Goal: Task Accomplishment & Management: Complete application form

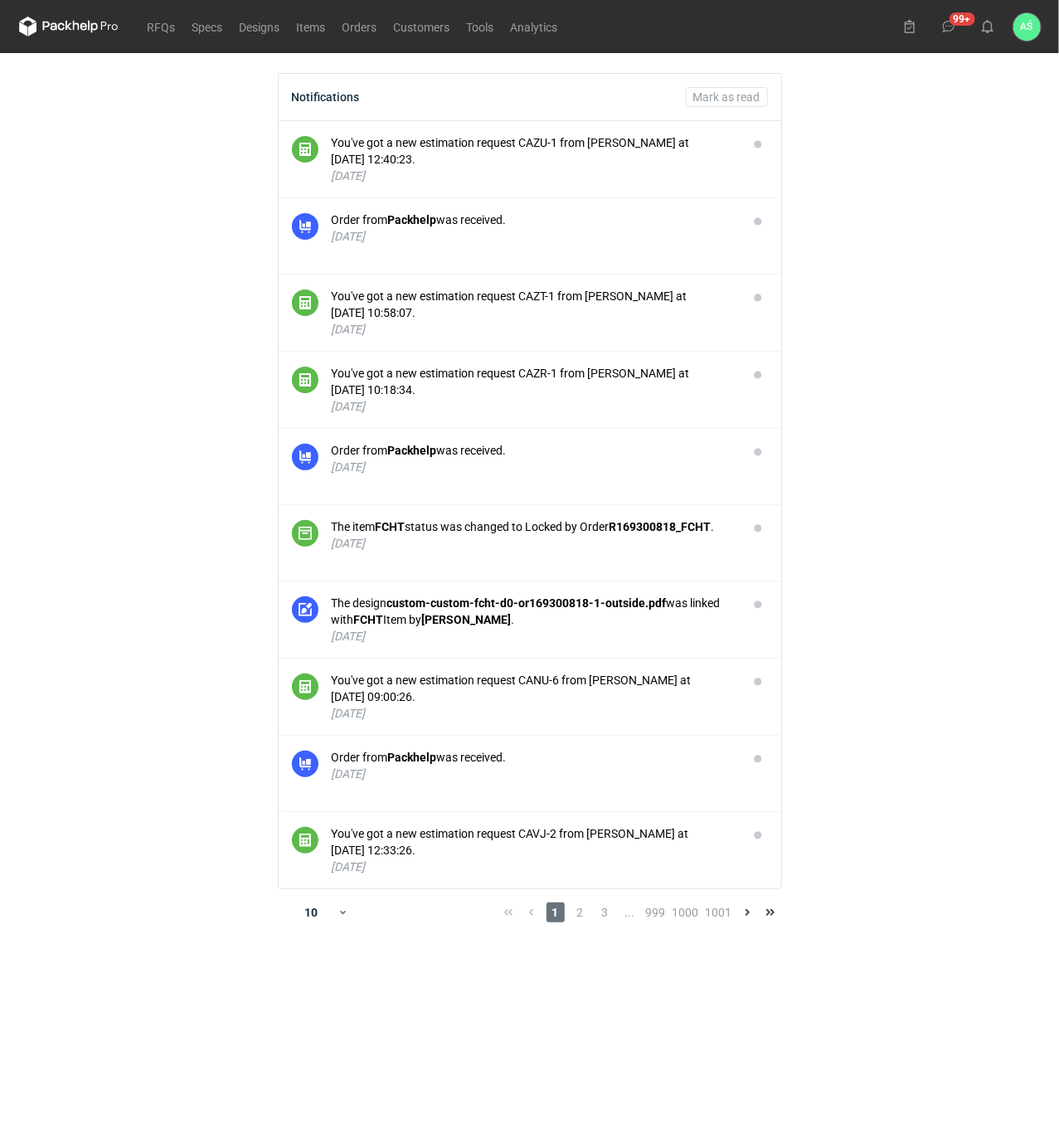
click at [847, 289] on main "Notifications Mark as read You've got a new estimation request CAZU-1 from Maci…" at bounding box center [530, 601] width 1034 height 1095
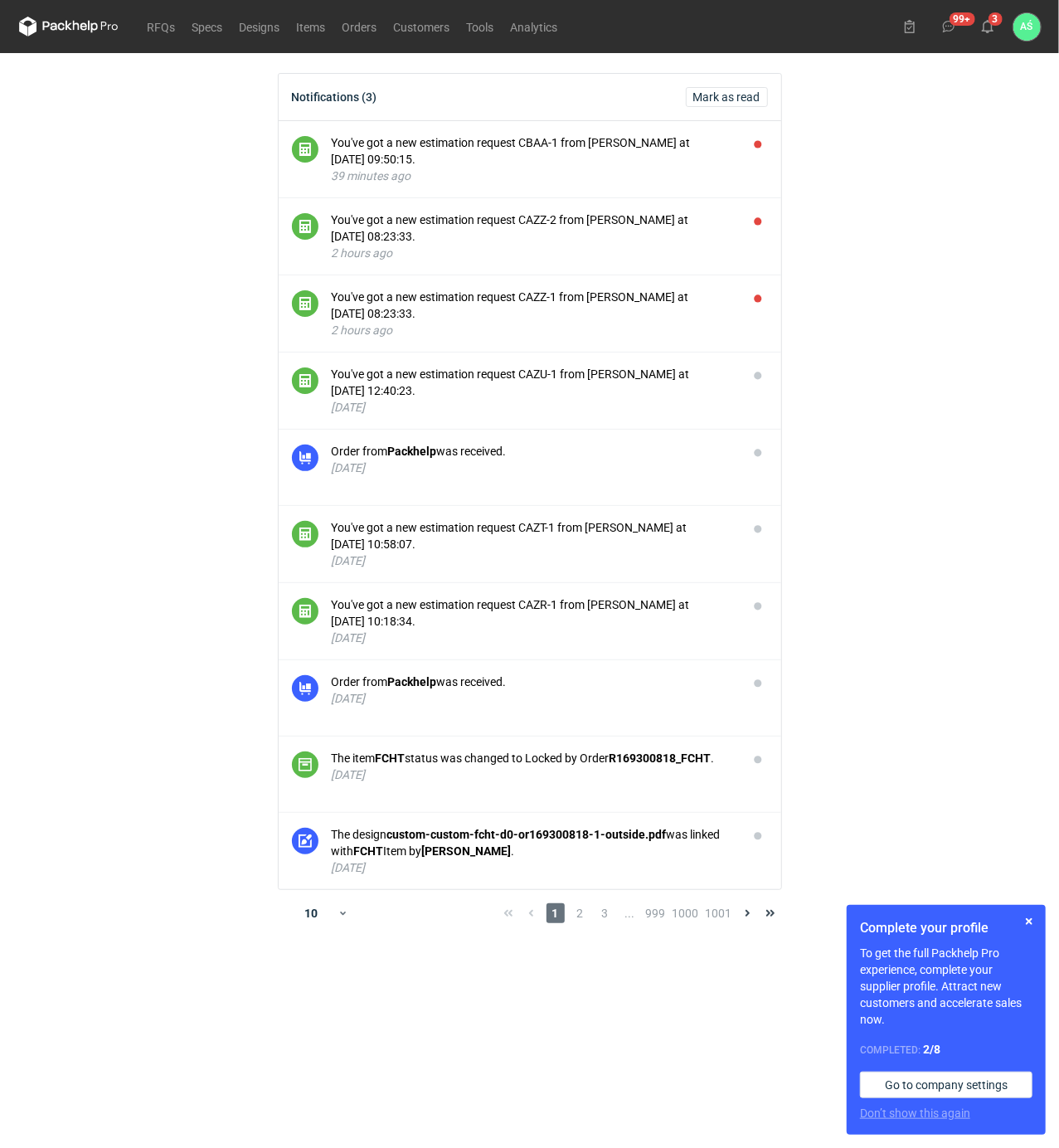
click at [940, 199] on main "Notifications (3) Mark as read You've got a new estimation request CBAA-1 from …" at bounding box center [530, 601] width 1034 height 1095
click at [1022, 921] on button "button" at bounding box center [1028, 921] width 20 height 20
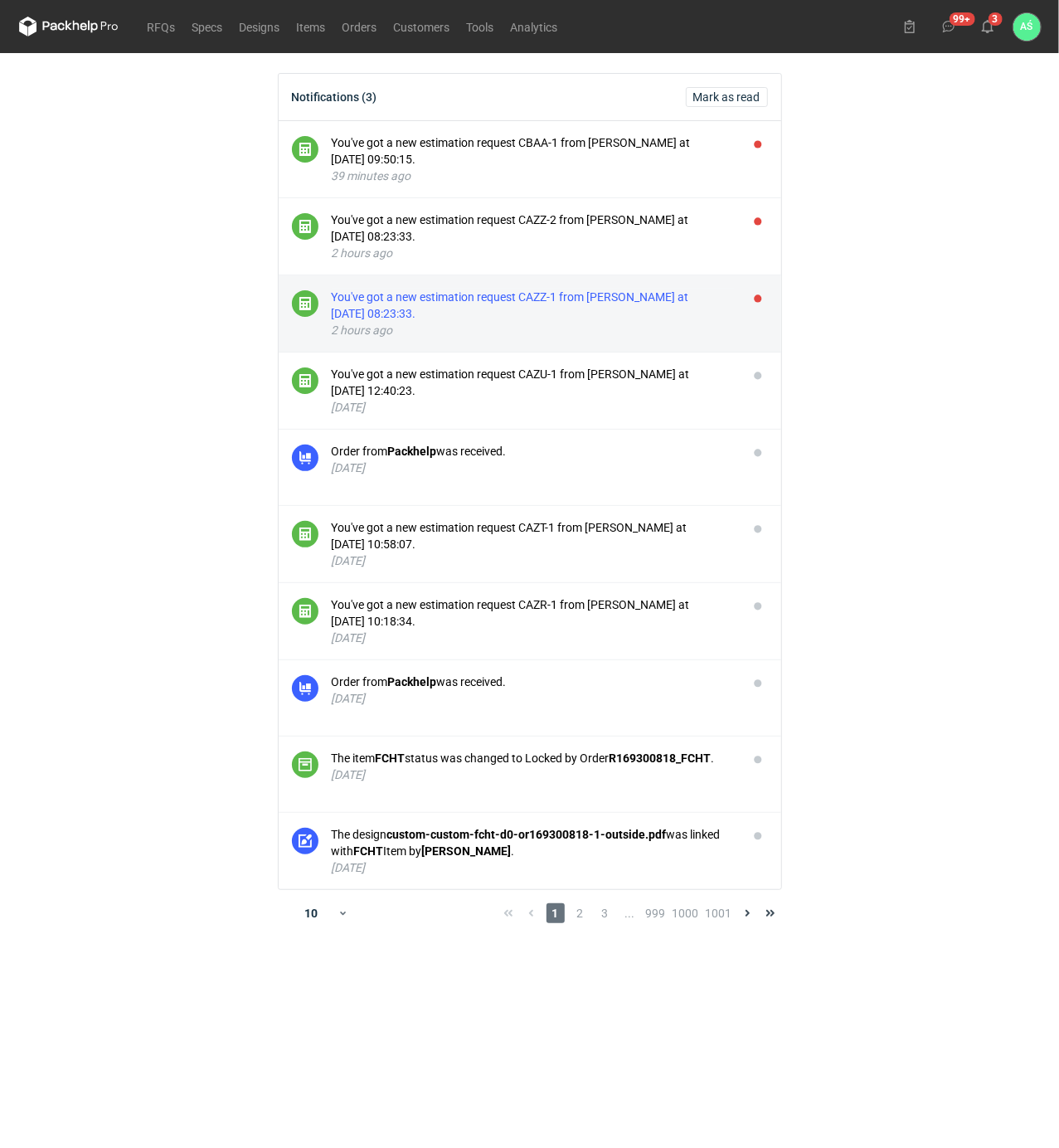
click at [666, 313] on div "You've got a new estimation request CAZZ-1 from [PERSON_NAME] at [DATE] 08:23:3…" at bounding box center [533, 305] width 403 height 33
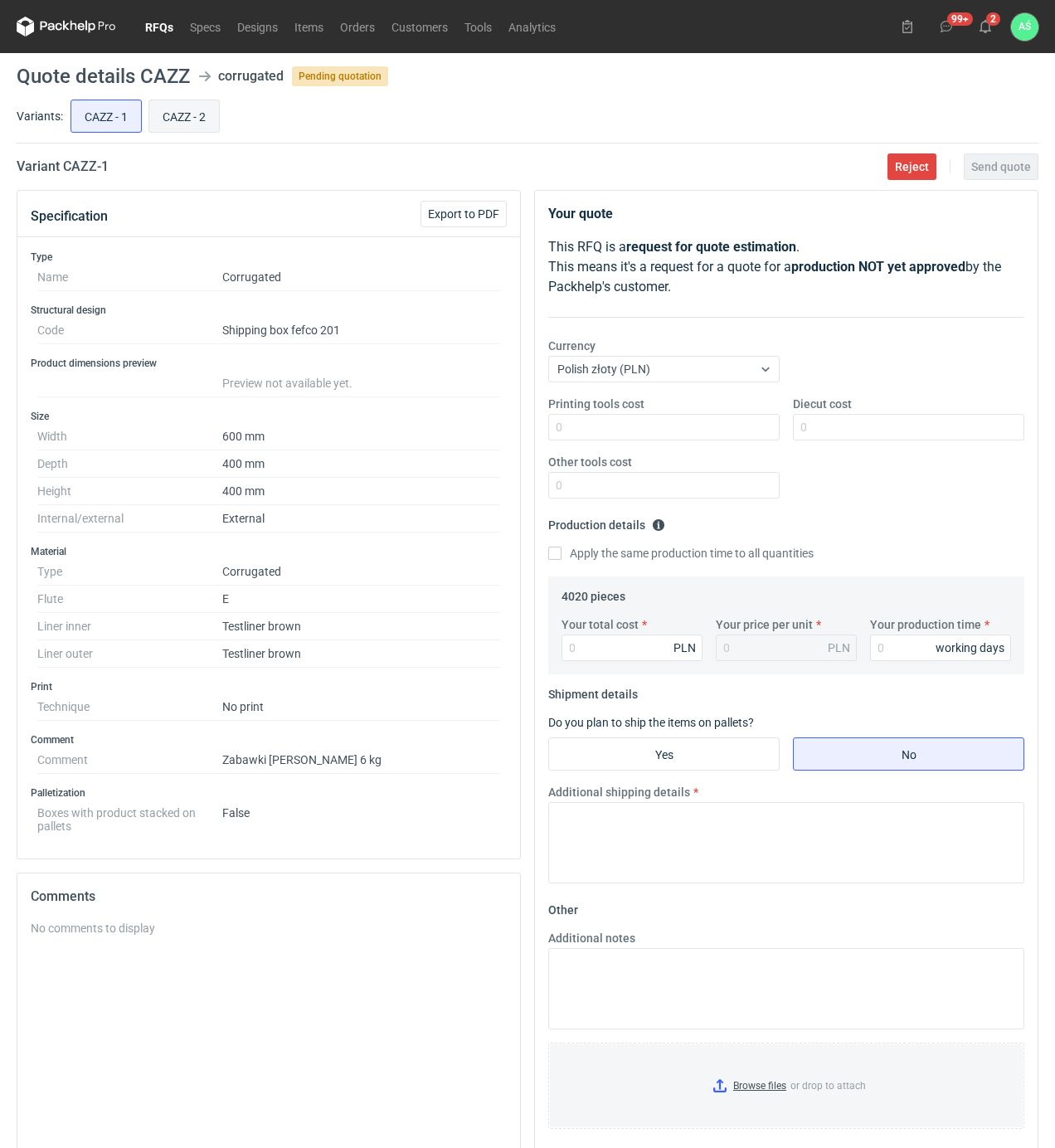
click at [176, 118] on input "CAZZ - 2" at bounding box center [183, 116] width 69 height 32
radio input "true"
click at [123, 111] on input "CAZZ - 1" at bounding box center [105, 116] width 69 height 32
radio input "true"
click at [171, 111] on input "CAZZ - 2" at bounding box center [183, 116] width 69 height 32
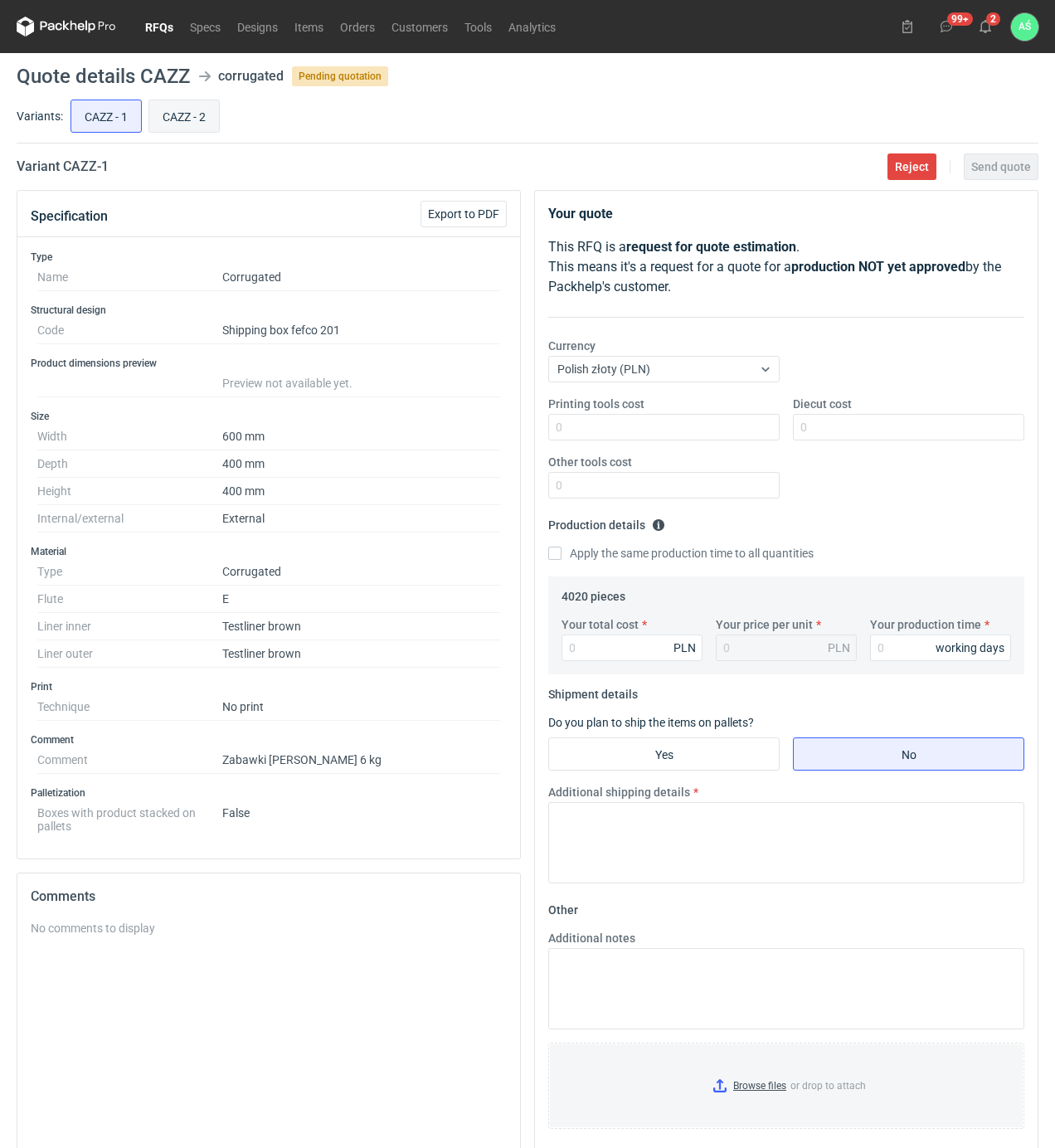
radio input "true"
click at [126, 116] on input "CAZZ - 1" at bounding box center [105, 116] width 69 height 32
radio input "true"
click at [175, 114] on input "CAZZ - 2" at bounding box center [183, 116] width 69 height 32
radio input "true"
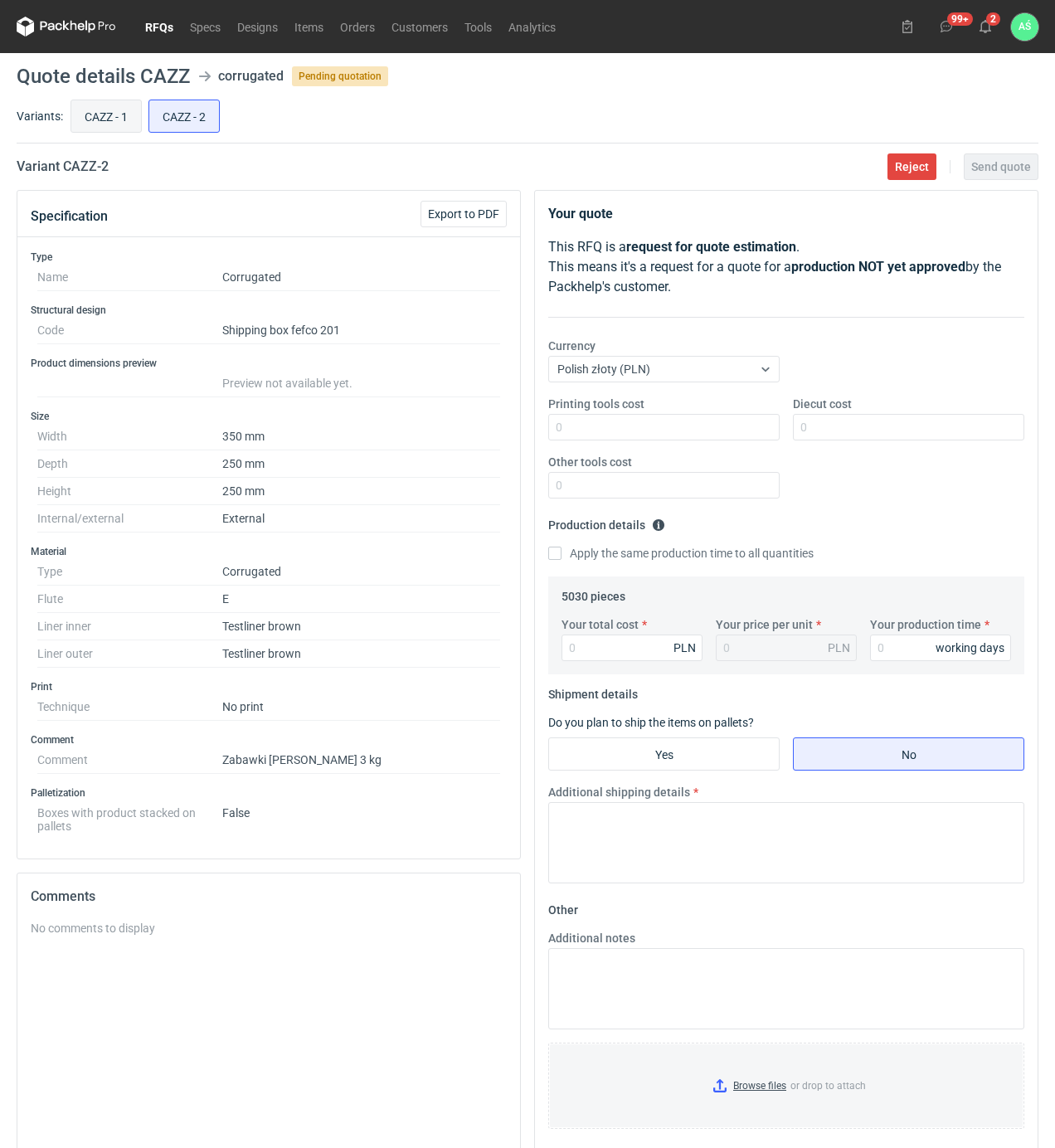
click at [130, 114] on input "CAZZ - 1" at bounding box center [105, 116] width 69 height 32
radio input "true"
click at [212, 111] on input "CAZZ - 2" at bounding box center [183, 116] width 69 height 32
radio input "true"
click at [116, 116] on input "CAZZ - 1" at bounding box center [105, 116] width 69 height 32
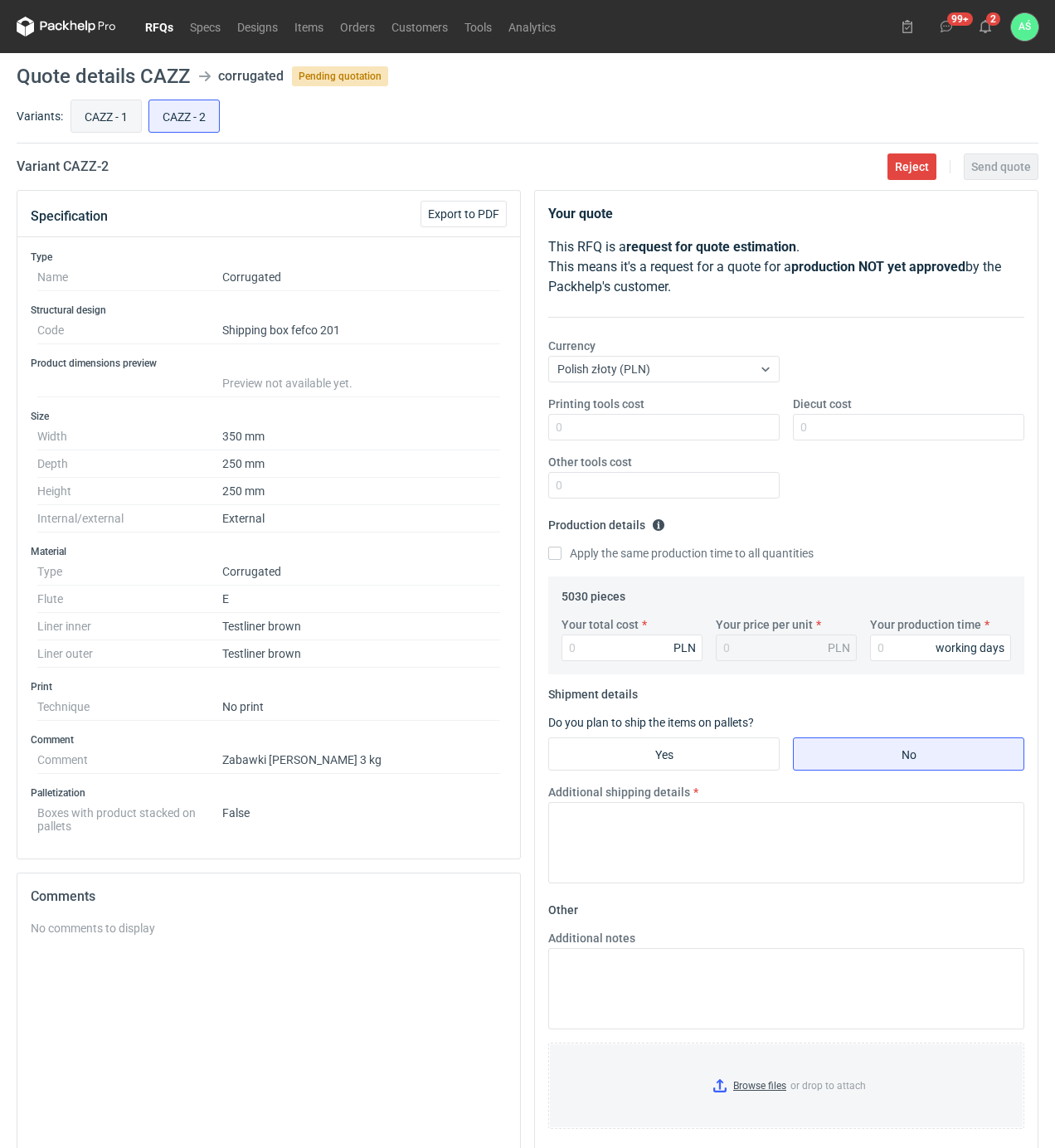
radio input "true"
click at [604, 652] on input "Your total cost" at bounding box center [631, 647] width 141 height 26
type input "12663"
type input "3.15"
type input "15"
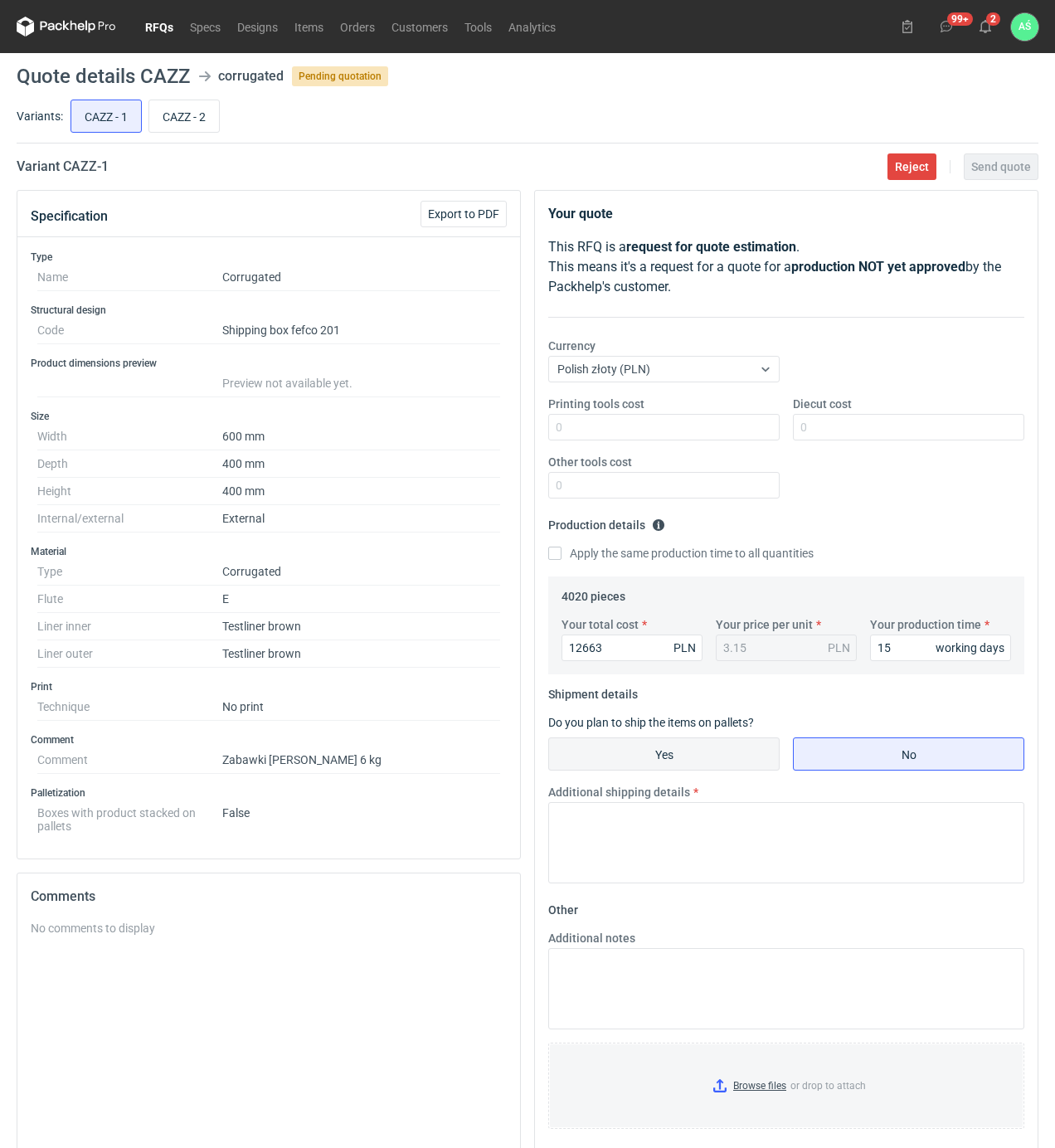
click at [688, 770] on input "Yes" at bounding box center [664, 754] width 230 height 32
radio input "true"
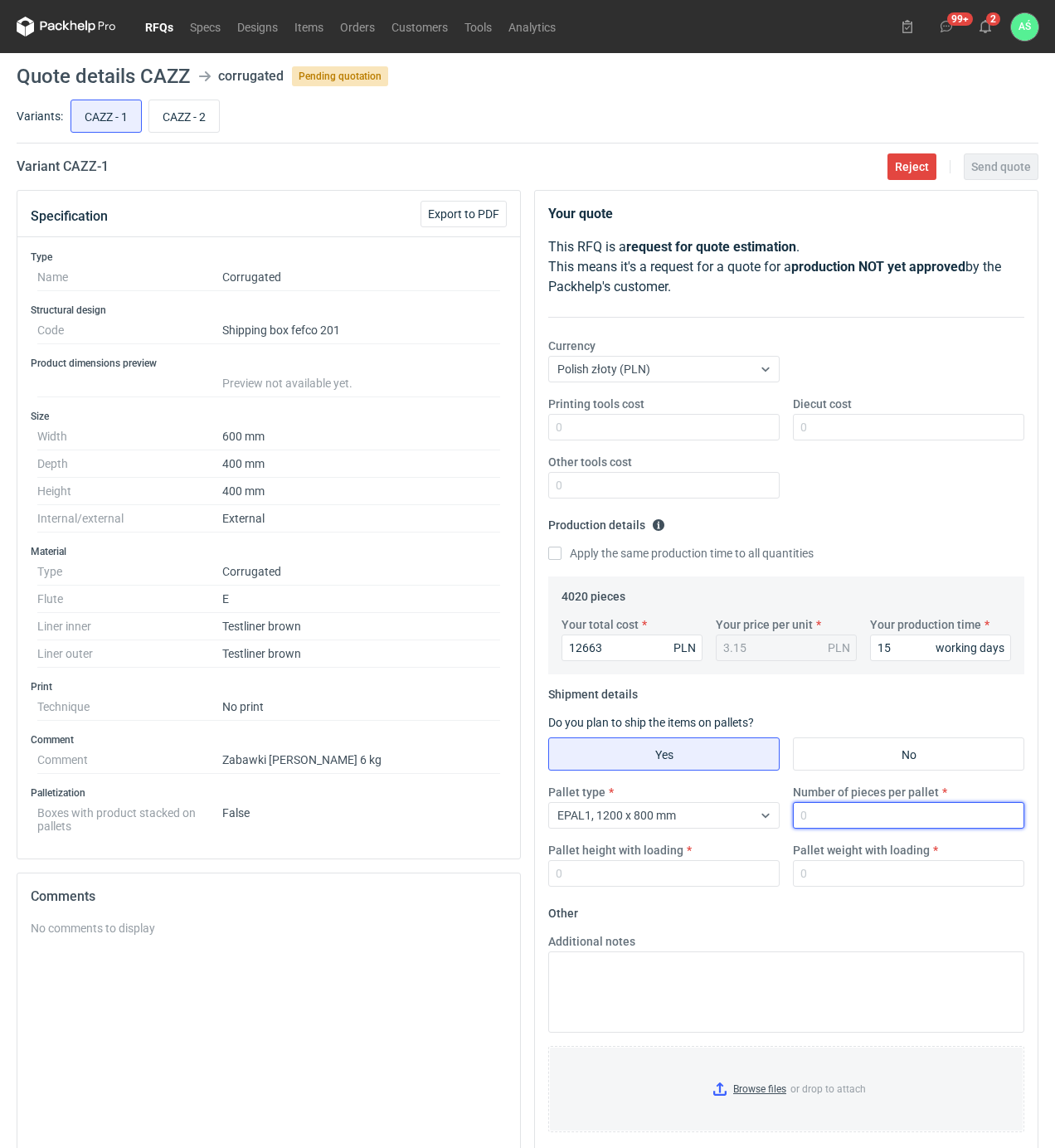
click at [837, 826] on input "Number of pieces per pallet" at bounding box center [909, 816] width 232 height 26
type input "500"
type input "1850"
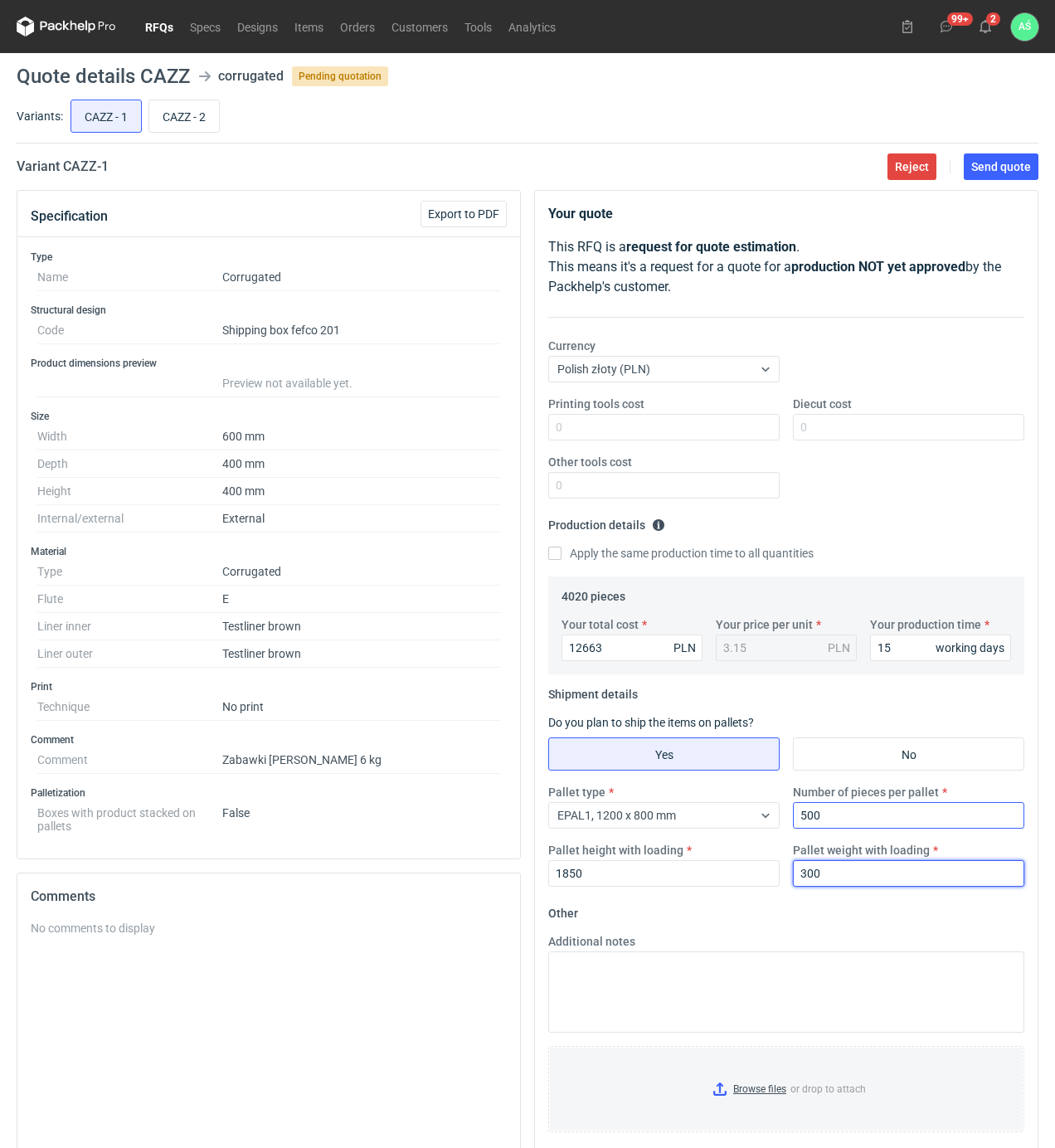
type input "300"
click at [738, 1105] on input "Browse files or drop to attach" at bounding box center [786, 1088] width 473 height 83
click at [993, 173] on span "Send quote" at bounding box center [1001, 166] width 60 height 11
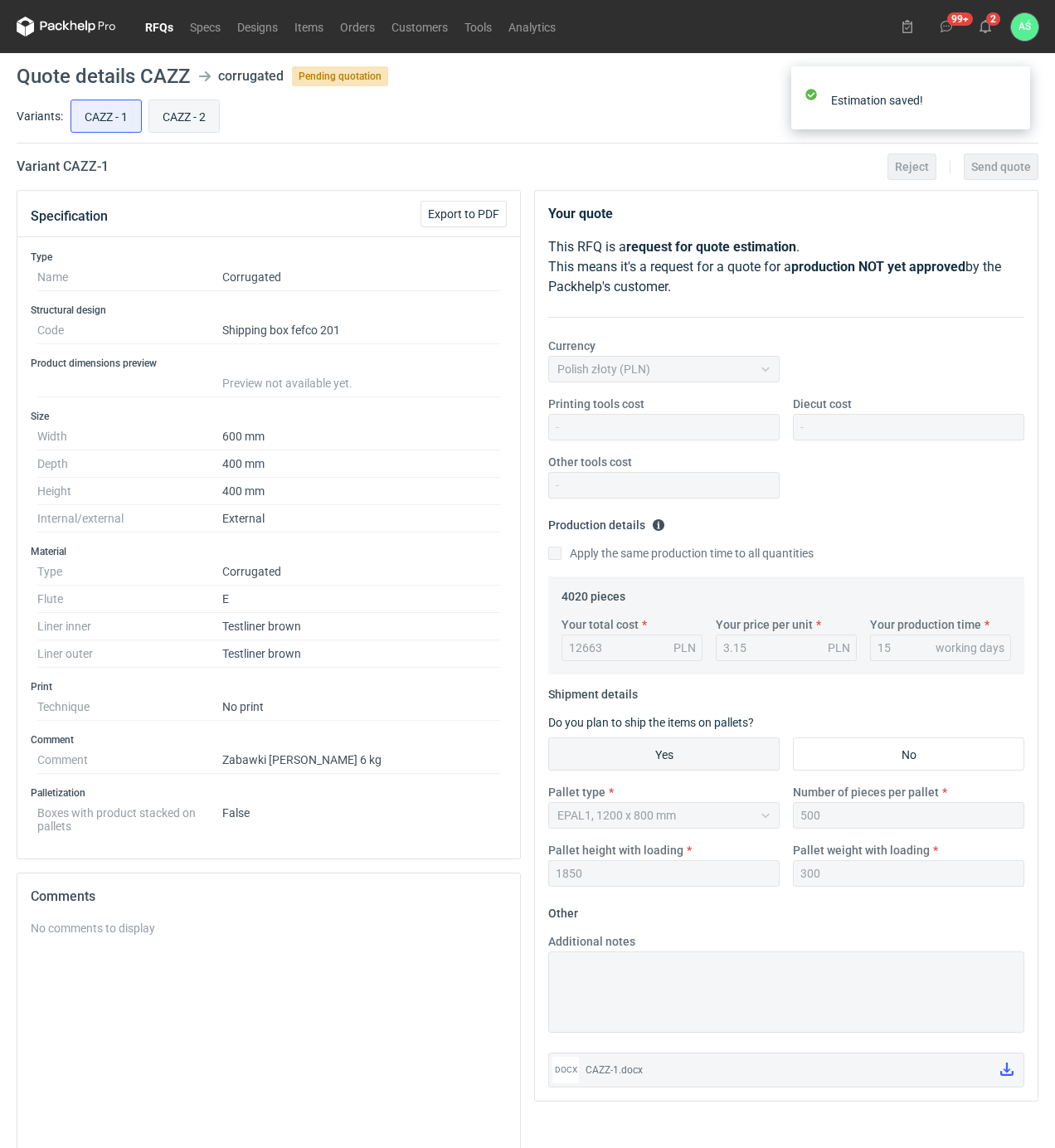
click at [173, 123] on input "CAZZ - 2" at bounding box center [183, 116] width 69 height 32
radio input "true"
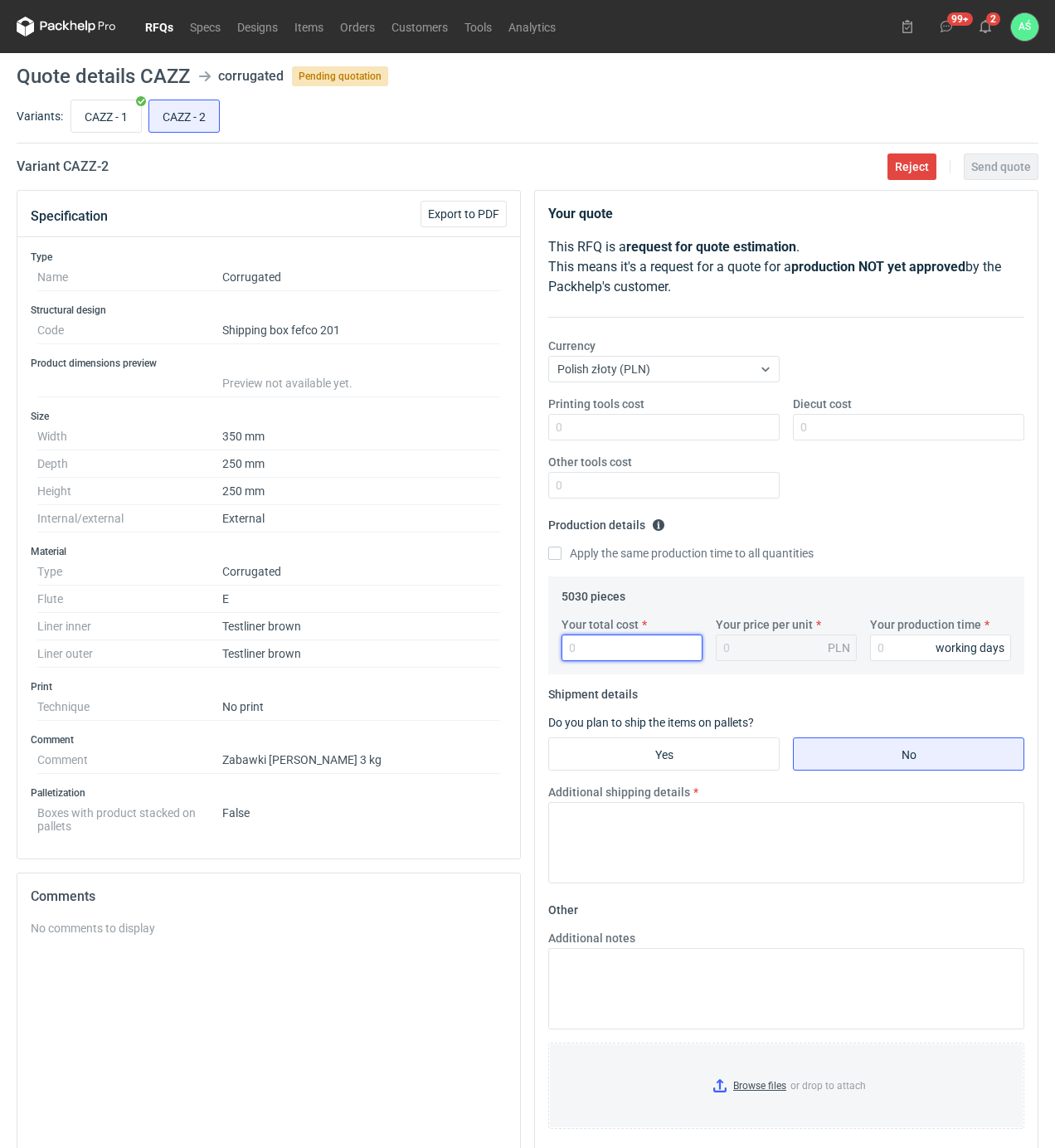
click at [579, 648] on input "Your total cost" at bounding box center [631, 647] width 141 height 26
type input "63100"
type input "12.54"
type input "6310"
type input "1.25"
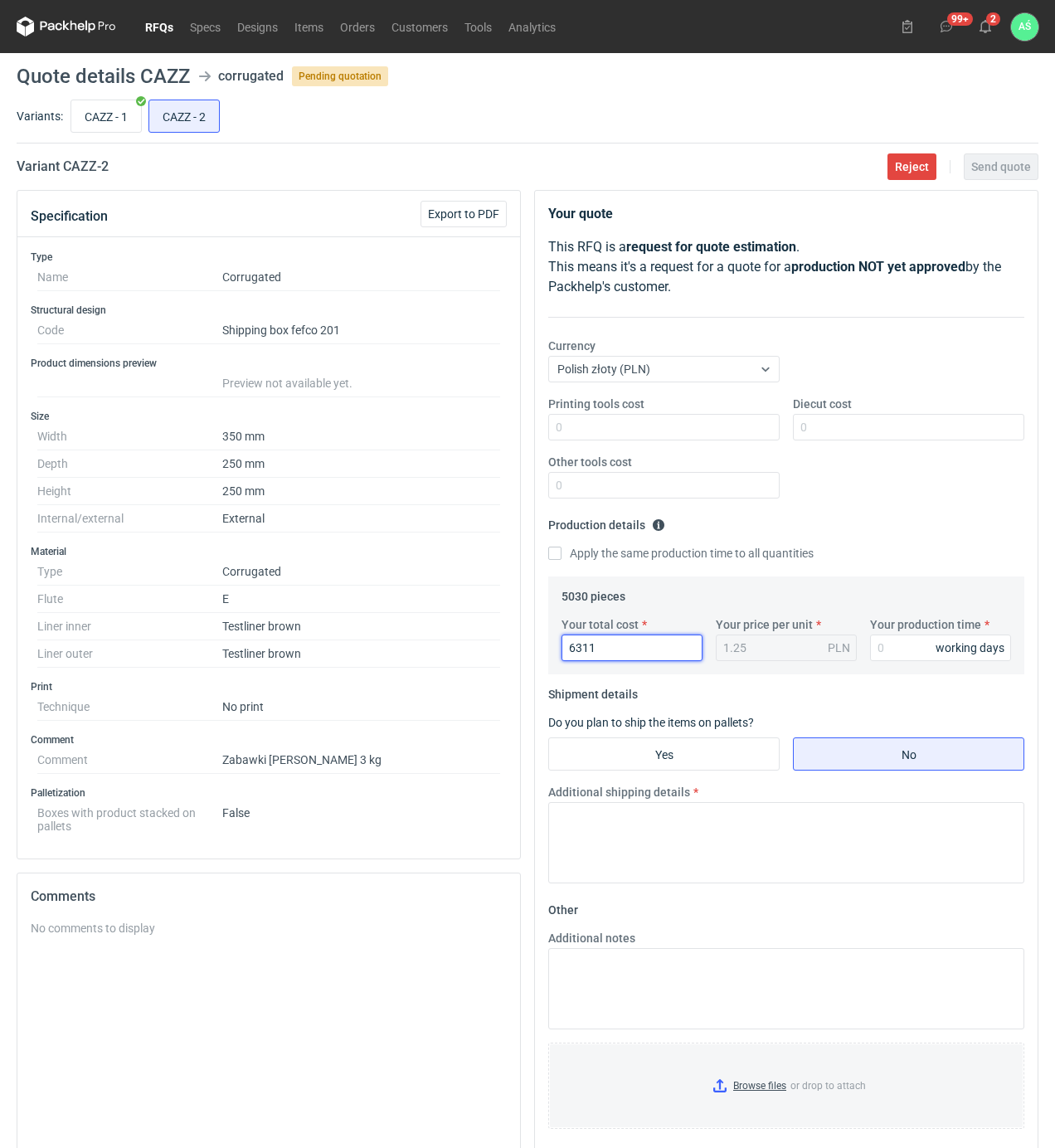
drag, startPoint x: 603, startPoint y: 648, endPoint x: 558, endPoint y: 588, distance: 75.0
click at [541, 650] on div "Your quote This RFQ is a request for quote estimation . This means it's a reque…" at bounding box center [786, 674] width 503 height 965
type input "79"
type input "0.02"
type input "7595"
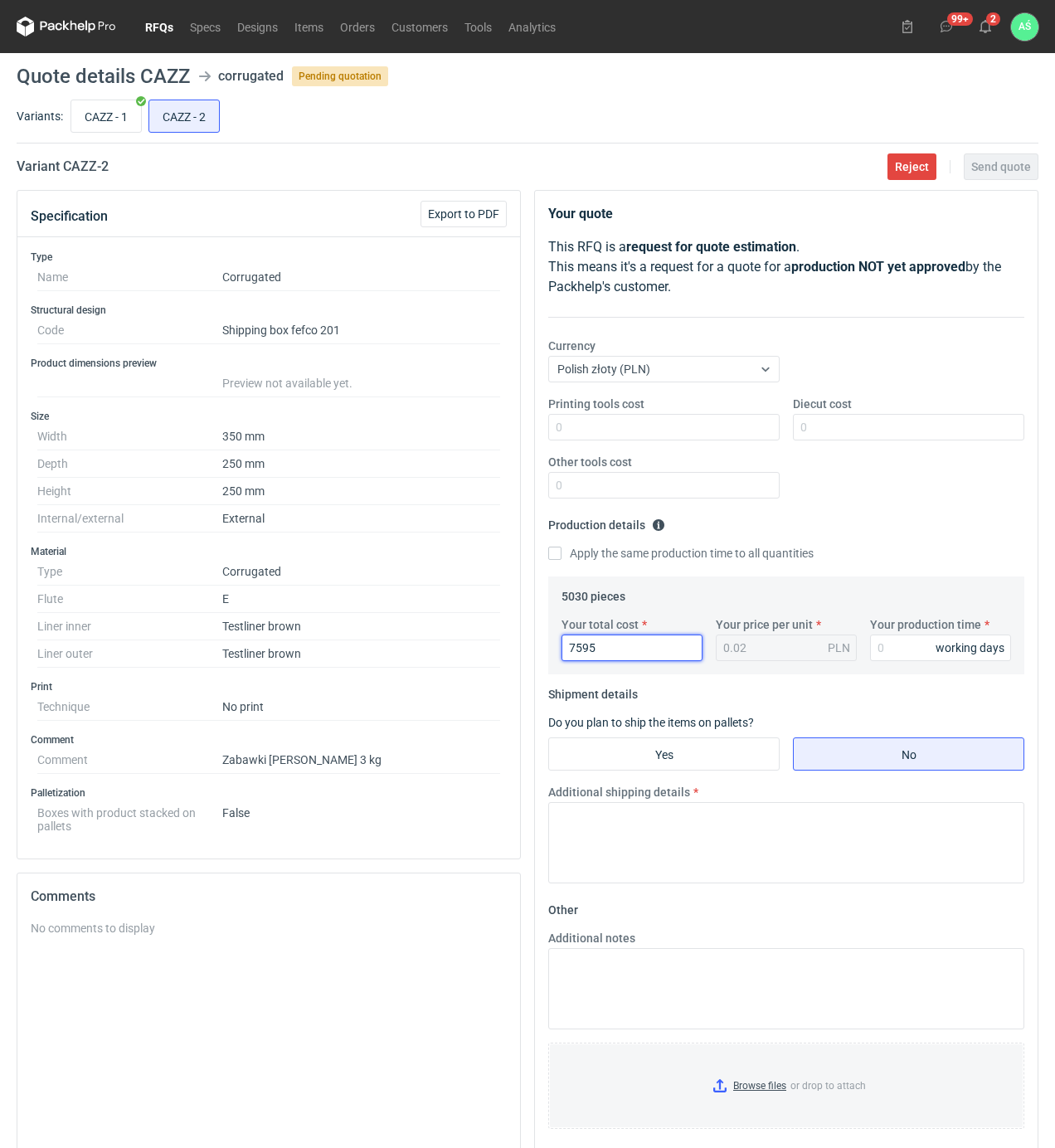
click at [650, 641] on input "7595" at bounding box center [631, 647] width 141 height 26
type input "1.51"
type input "7595"
click at [913, 660] on input "Your production time" at bounding box center [940, 647] width 141 height 26
type input "15"
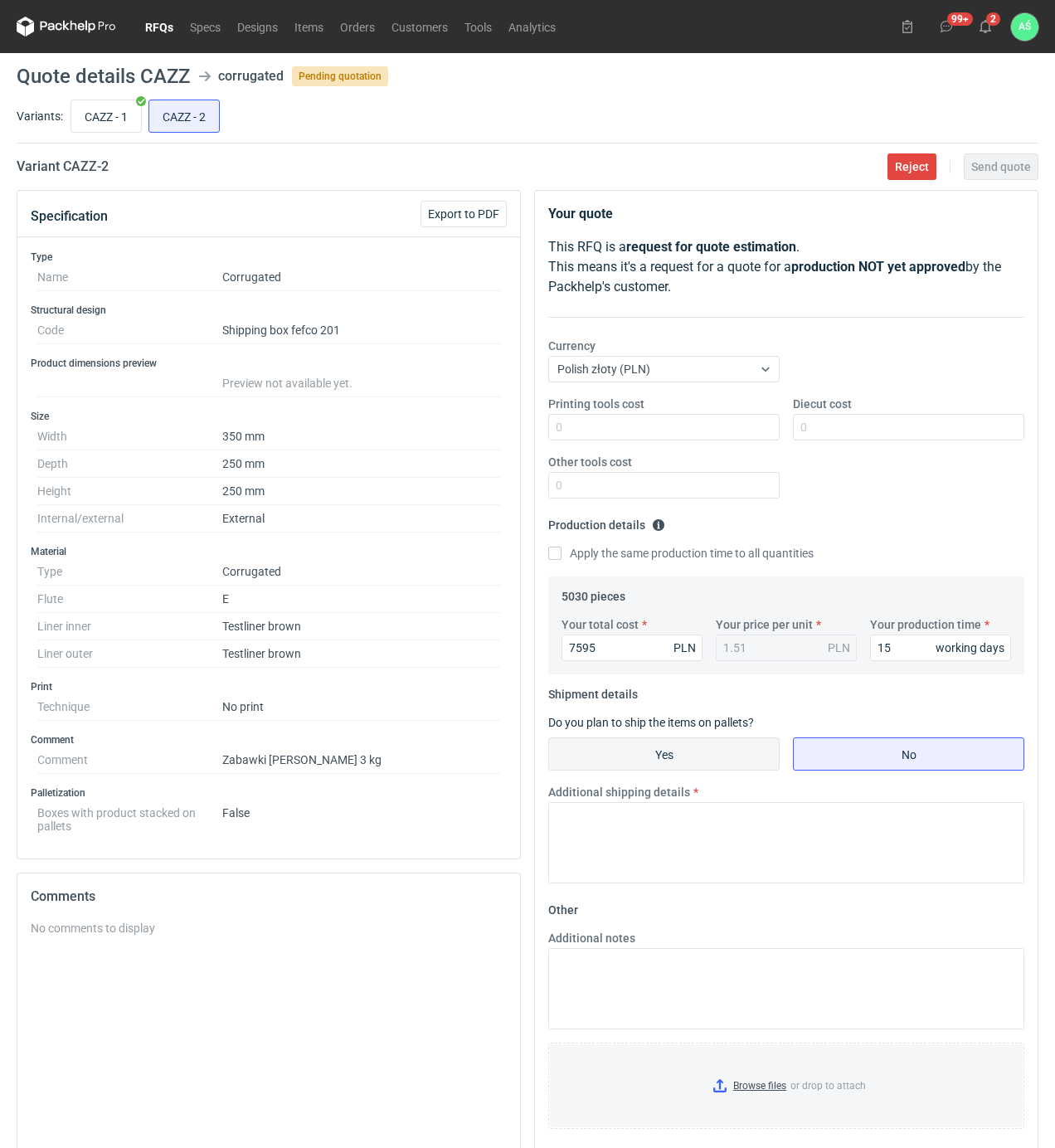
click at [750, 767] on input "Yes" at bounding box center [664, 754] width 230 height 32
radio input "true"
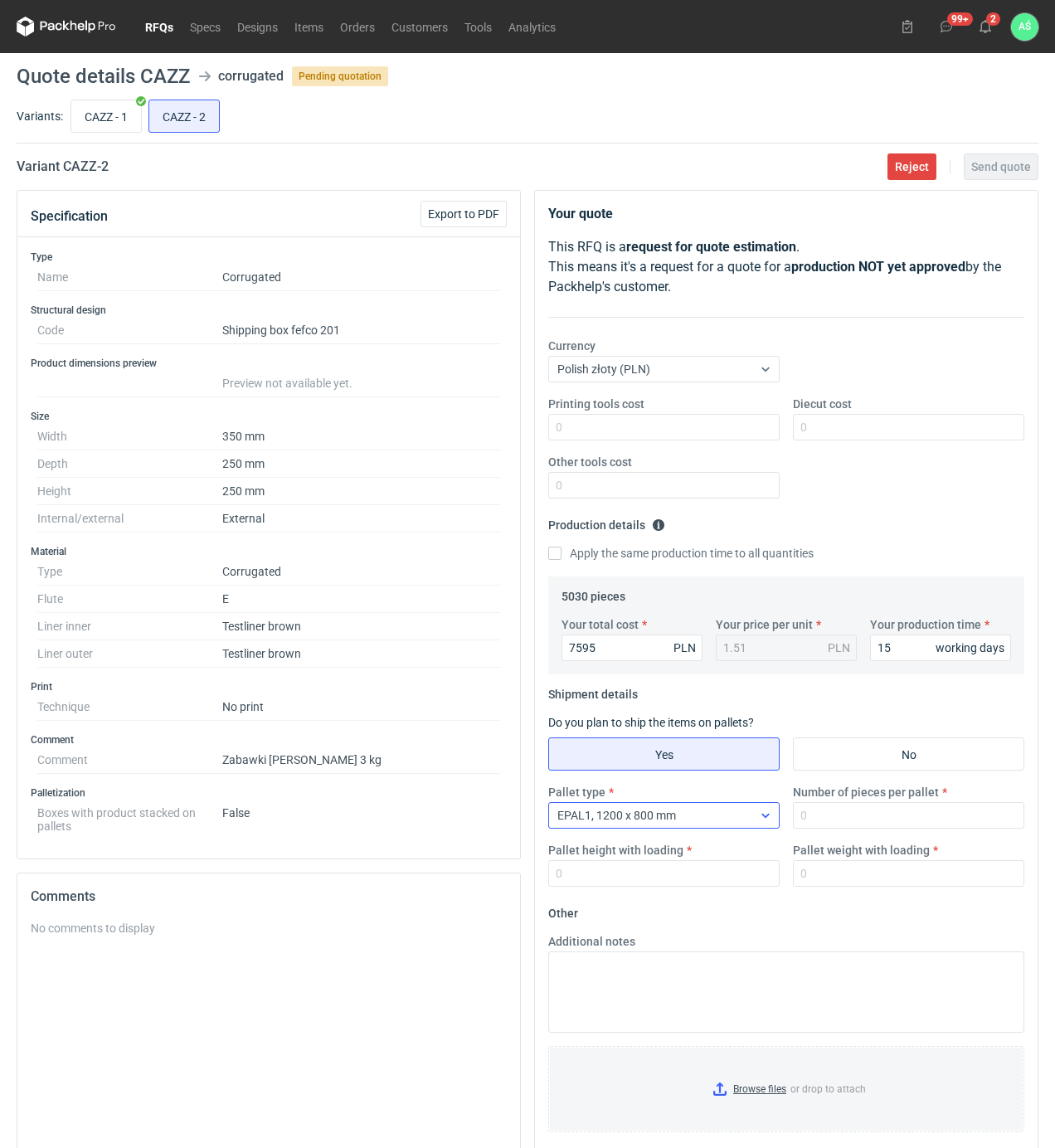
click at [664, 810] on span "EPAL1, 1200 x 800 mm" at bounding box center [617, 815] width 118 height 13
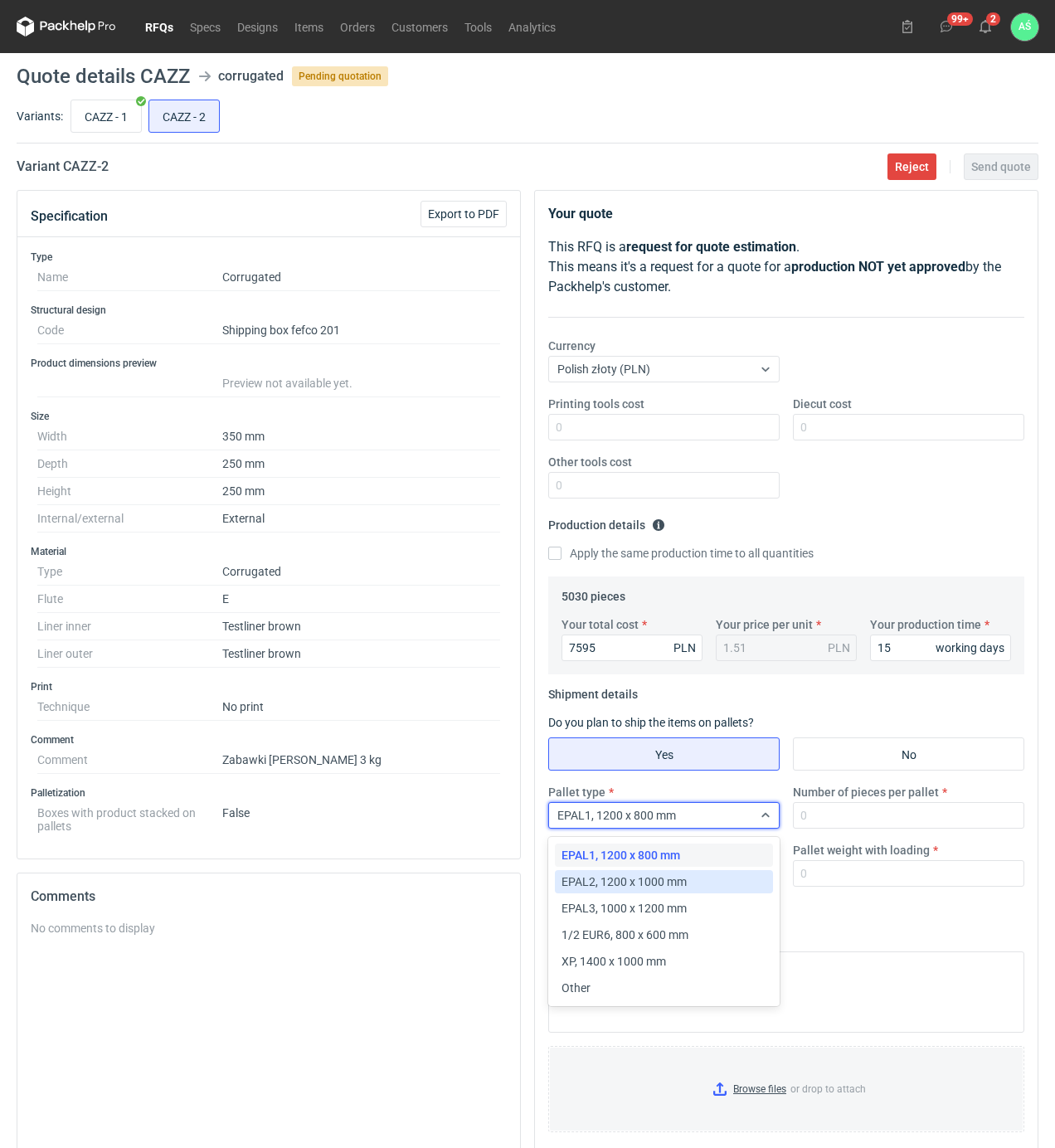
click at [668, 880] on span "EPAL2, 1200 x 1000 mm" at bounding box center [624, 881] width 125 height 17
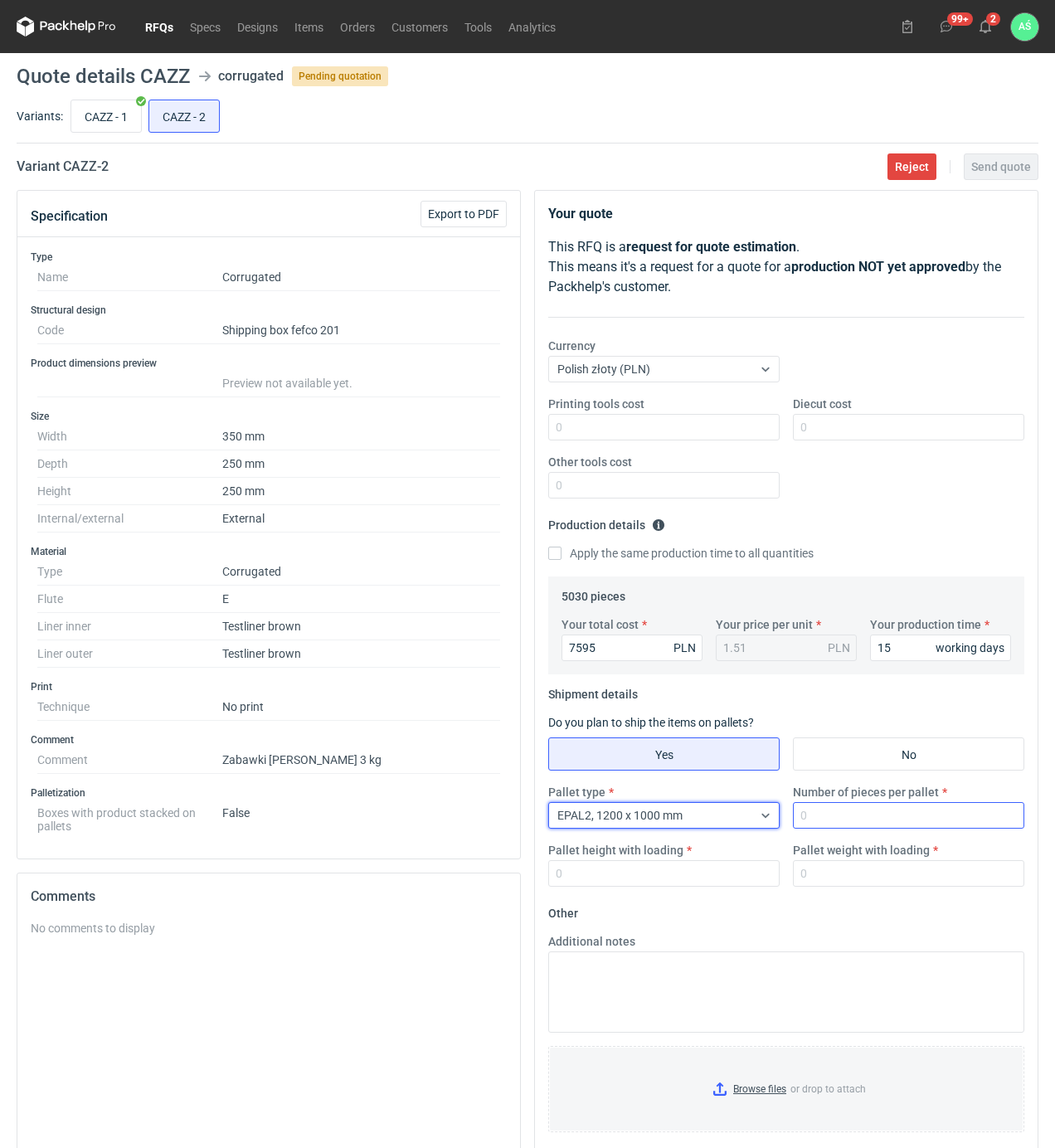
drag, startPoint x: 793, startPoint y: 833, endPoint x: 815, endPoint y: 820, distance: 25.6
click at [796, 831] on div "Pallet type option EPAL2, 1200 x 1000 mm, selected. Select is focused ,type to …" at bounding box center [787, 842] width 489 height 116
click at [815, 820] on input "Number of pieces per pallet" at bounding box center [909, 816] width 232 height 26
type input "1680"
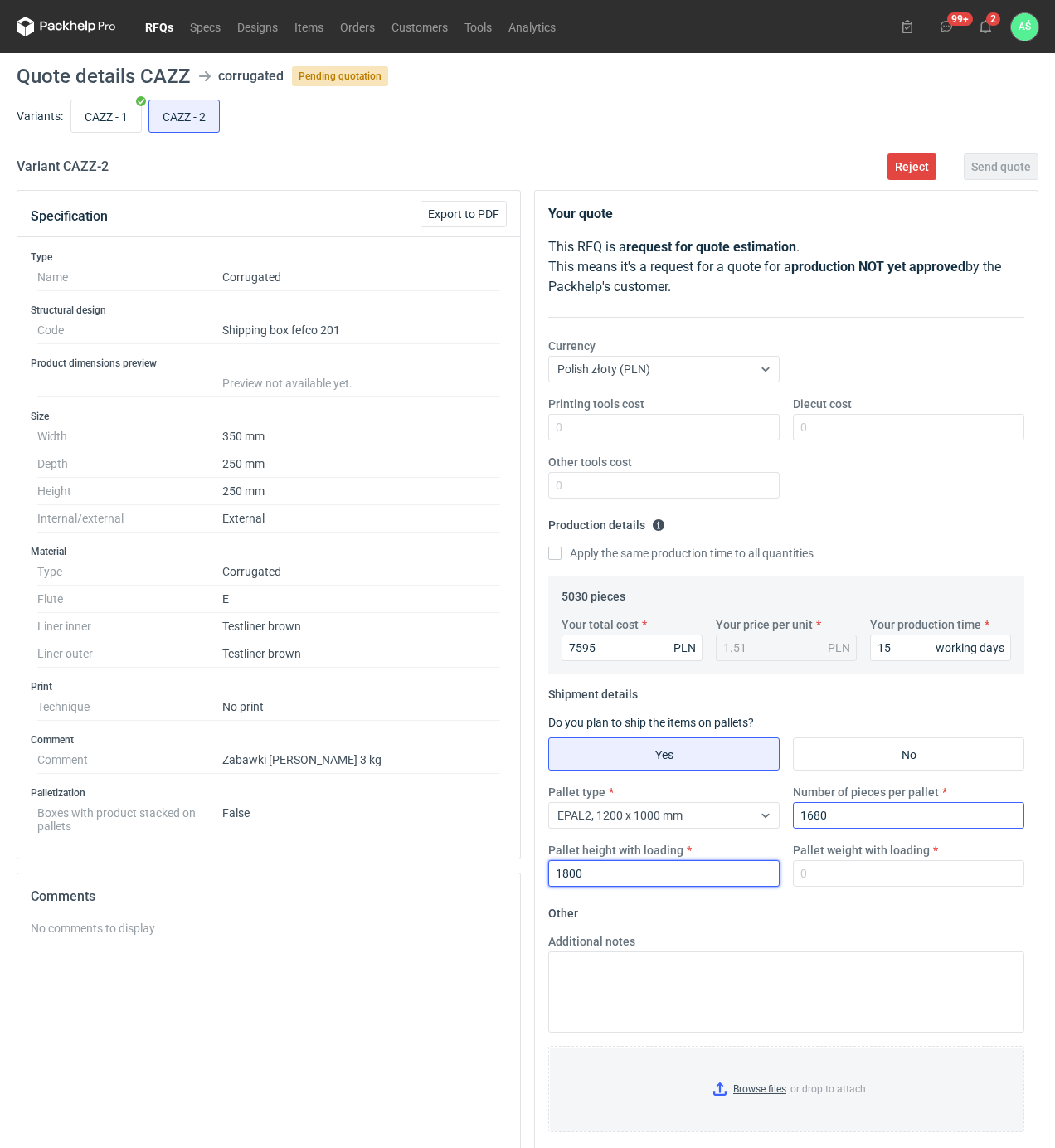
type input "1800"
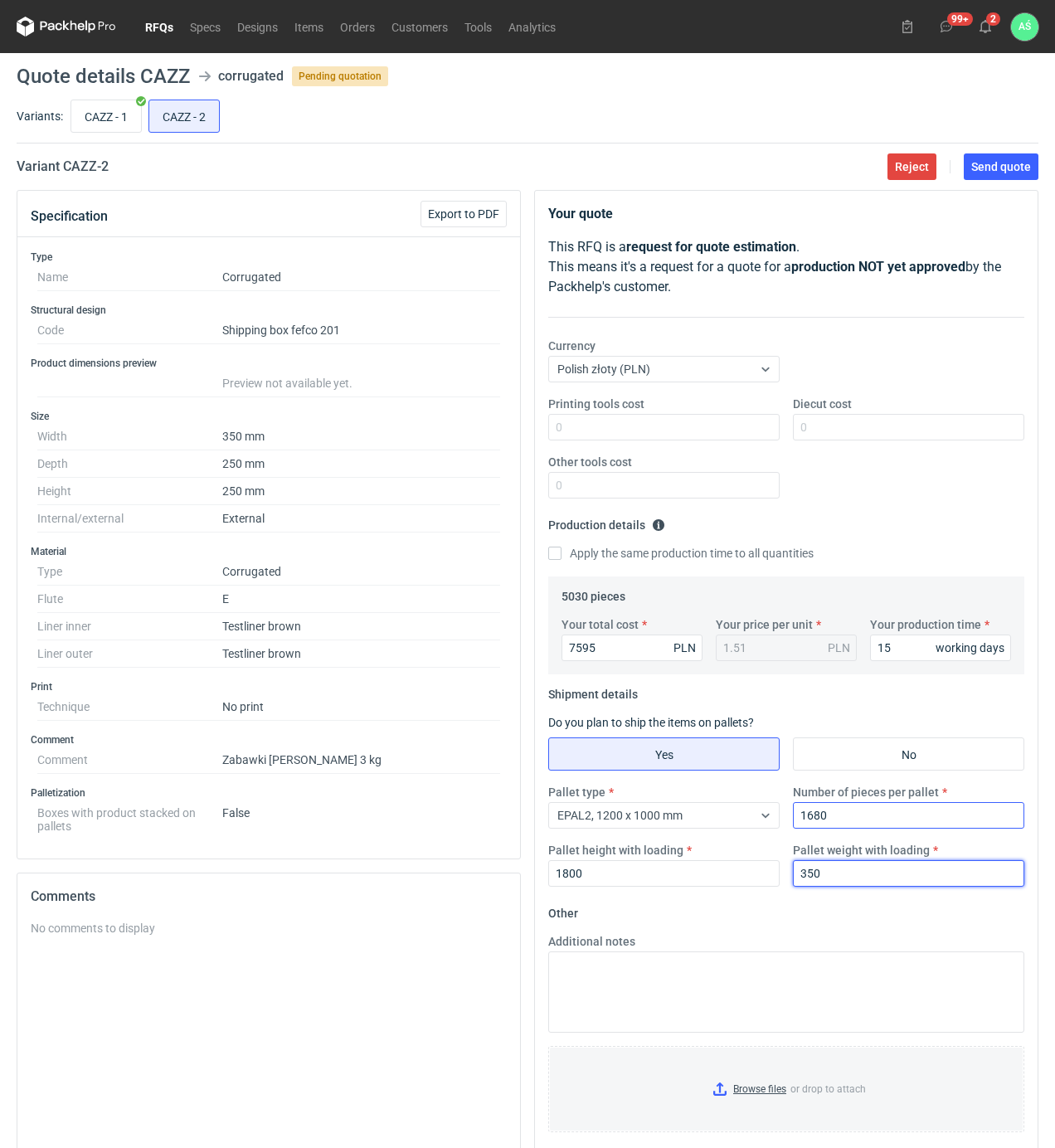
type input "350"
click at [790, 1095] on input "Browse files or drop to attach" at bounding box center [786, 1088] width 473 height 83
click at [980, 168] on span "Send quote" at bounding box center [1001, 166] width 60 height 11
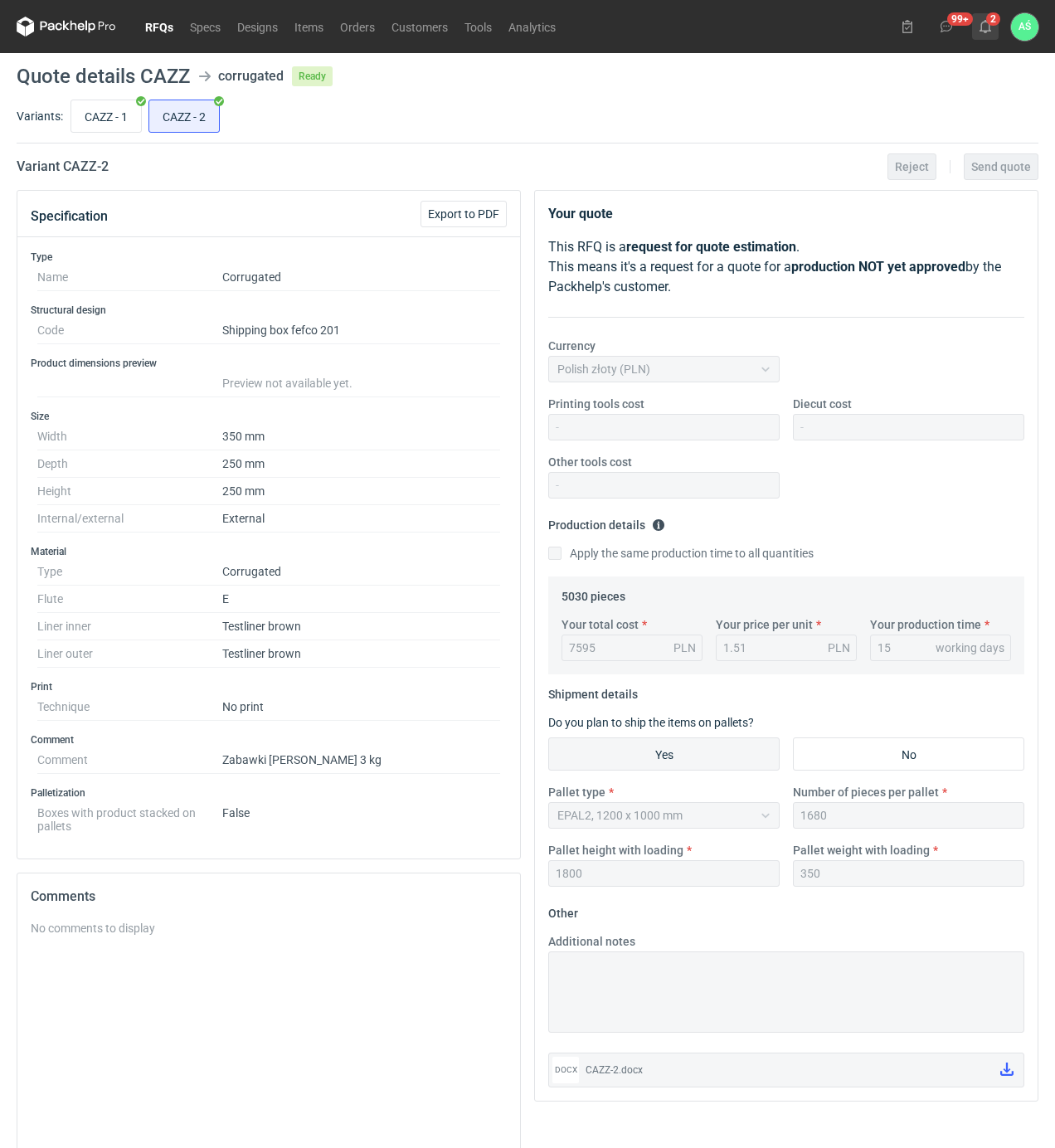
click at [990, 27] on icon at bounding box center [985, 26] width 13 height 13
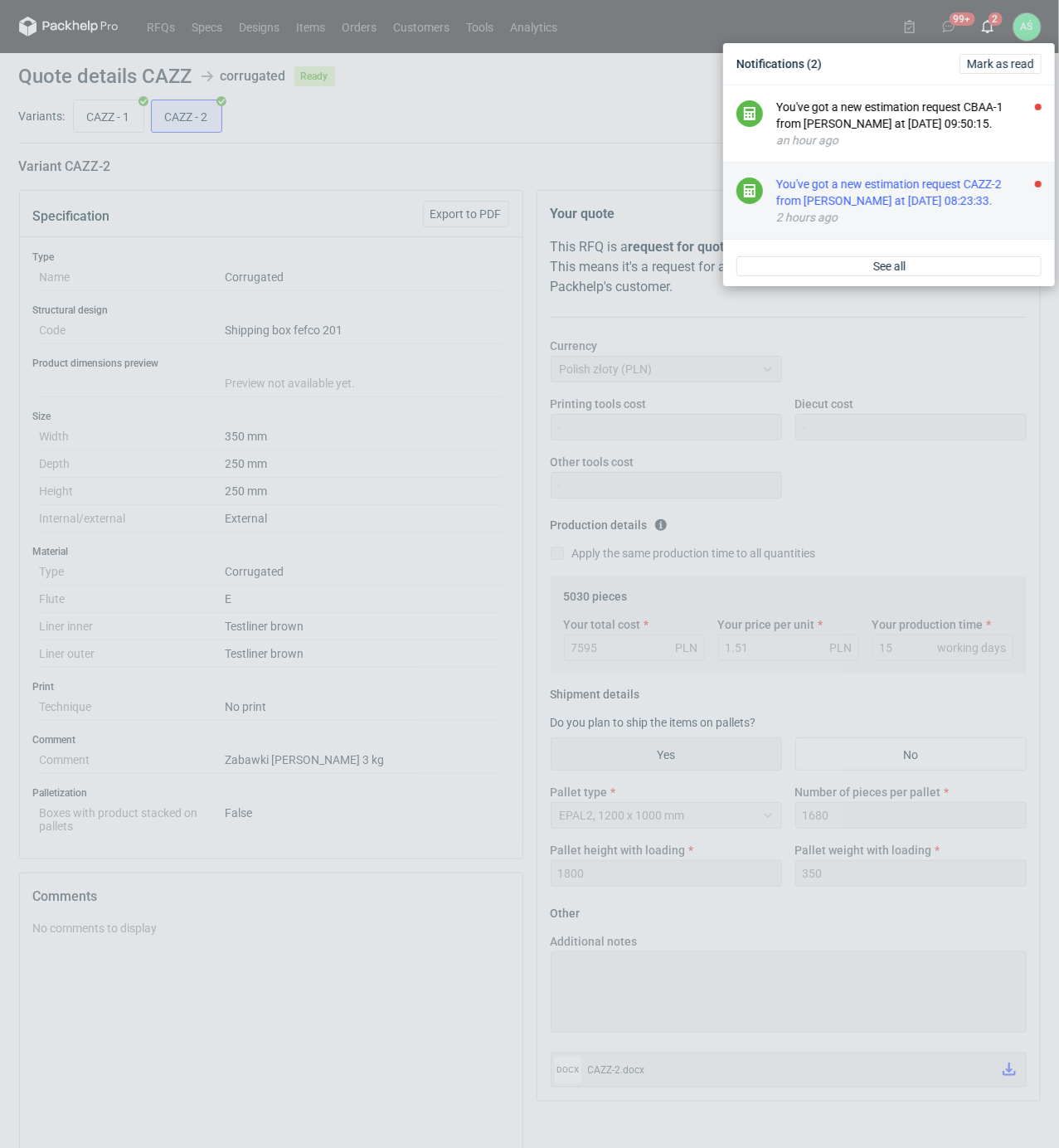
drag, startPoint x: 1023, startPoint y: 174, endPoint x: 1001, endPoint y: 187, distance: 25.6
click at [1022, 175] on li "You've got a new estimation request CAZZ-2 from Maciej Sikora at 11 Aug 2025 08…" at bounding box center [889, 201] width 331 height 77
click at [1001, 187] on div "You've got a new estimation request CAZZ-2 from [PERSON_NAME] at [DATE] 08:23:3…" at bounding box center [908, 192] width 266 height 33
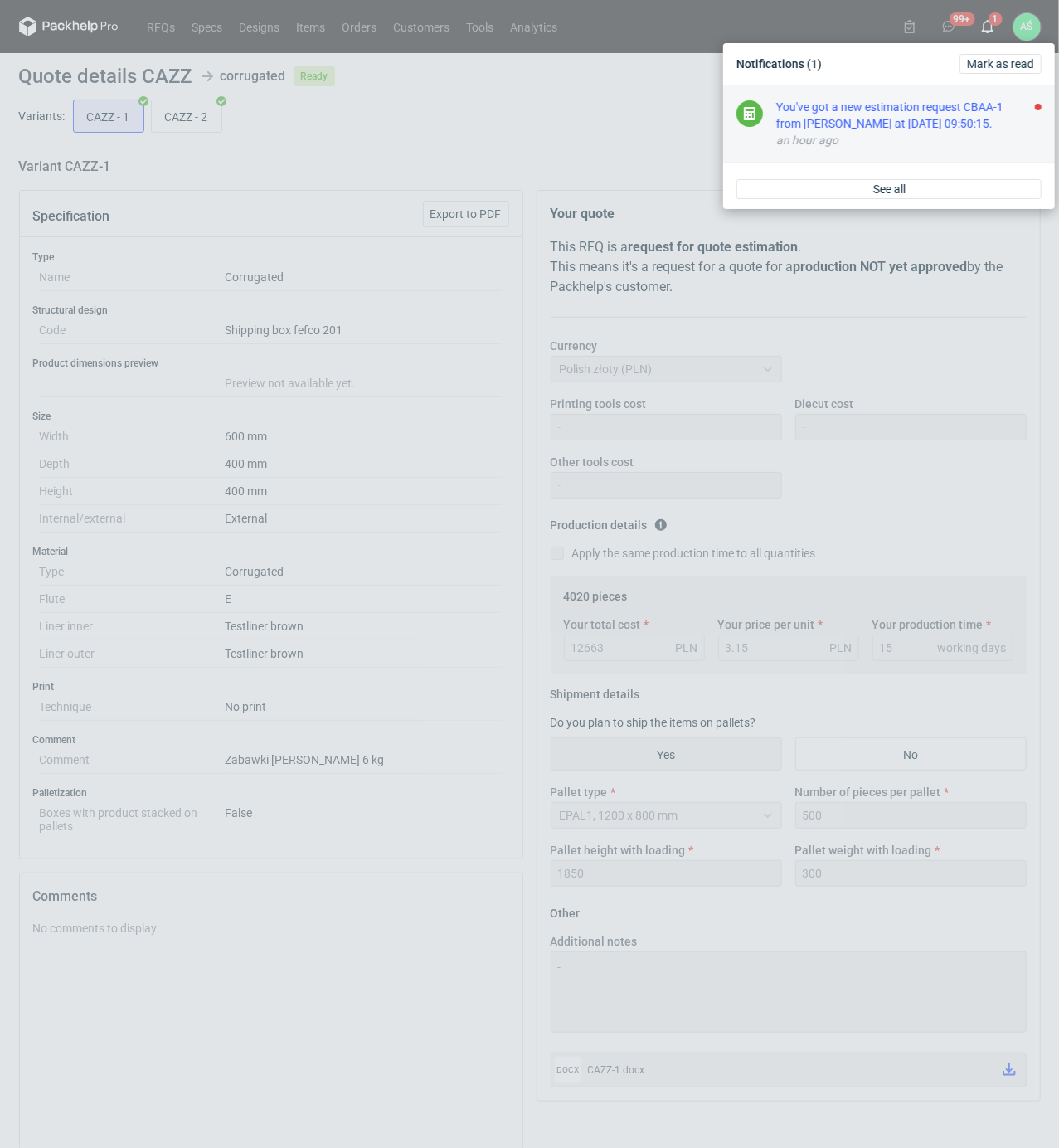
click at [970, 144] on div "an hour ago" at bounding box center [908, 139] width 266 height 17
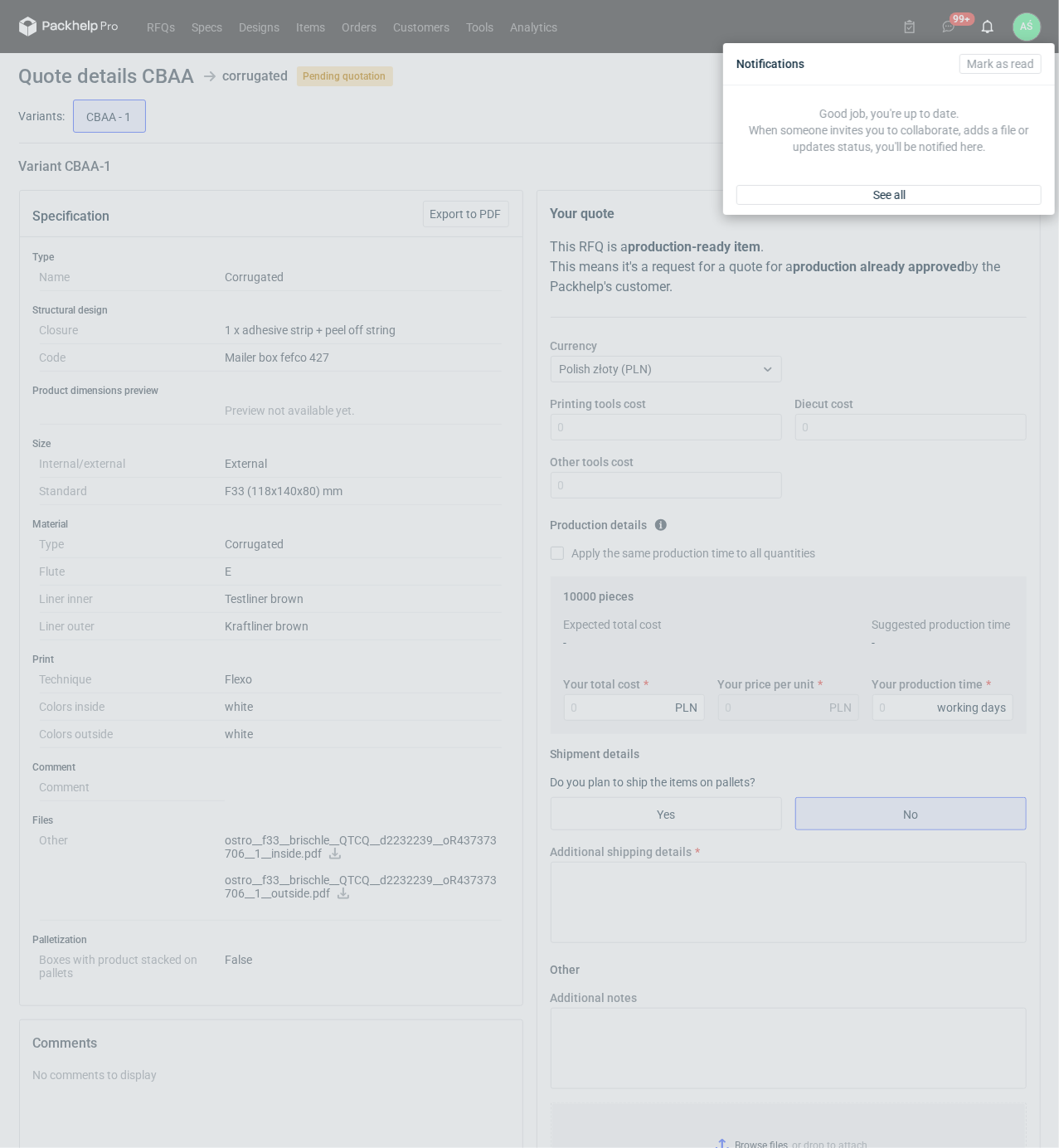
click at [451, 429] on div "Notifications Mark as read Good job, you're up to date. When someone invites yo…" at bounding box center [530, 574] width 1059 height 1148
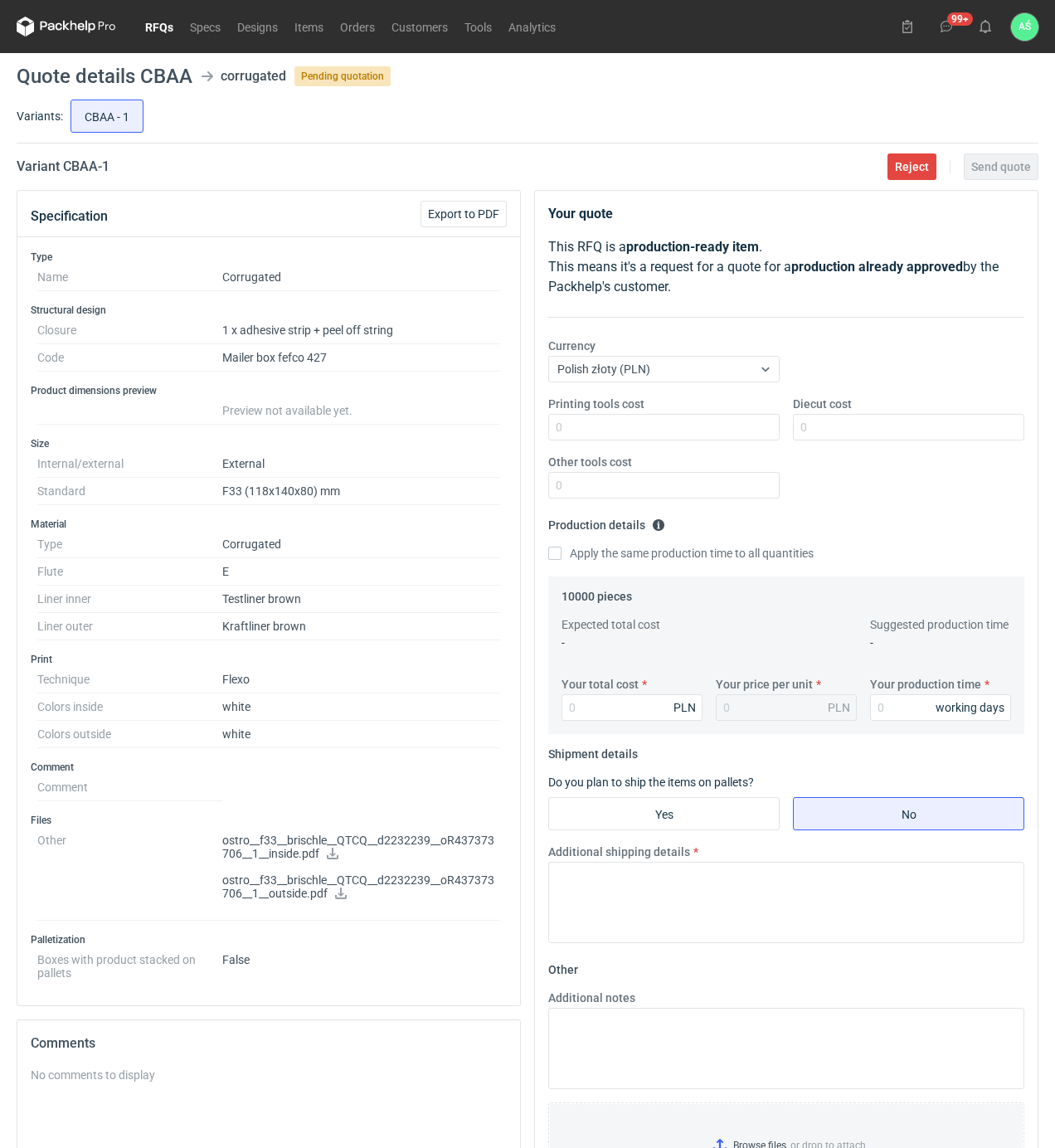
click at [332, 853] on icon at bounding box center [332, 853] width 13 height 11
click at [337, 902] on link at bounding box center [340, 895] width 13 height 13
drag, startPoint x: 707, startPoint y: 436, endPoint x: 694, endPoint y: 439, distance: 13.3
click at [707, 436] on input "Printing tools cost" at bounding box center [664, 427] width 232 height 26
type input "1300"
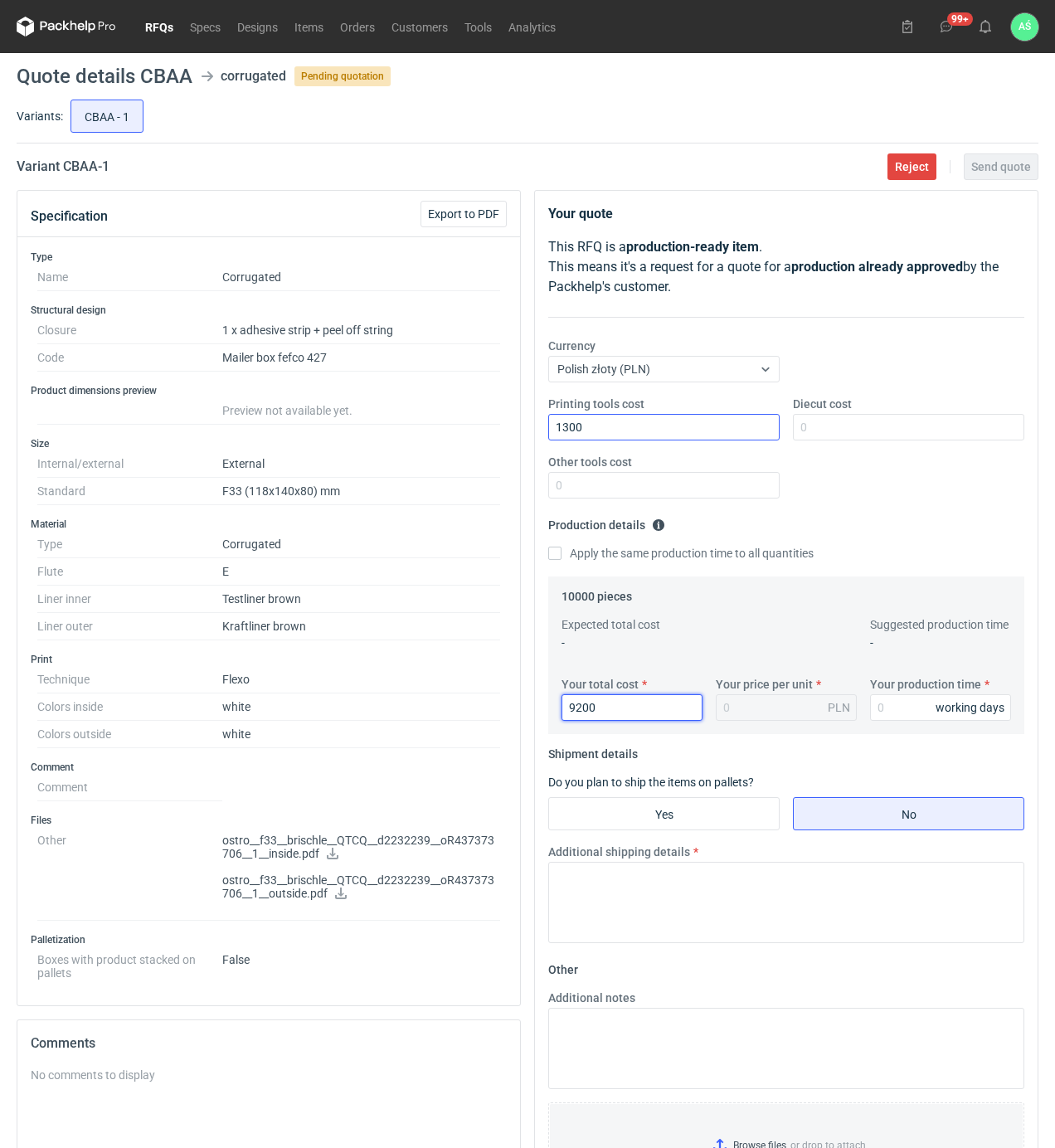
type input "9200"
type input "0.92"
type input "15"
click at [594, 806] on input "Yes" at bounding box center [664, 814] width 230 height 32
radio input "true"
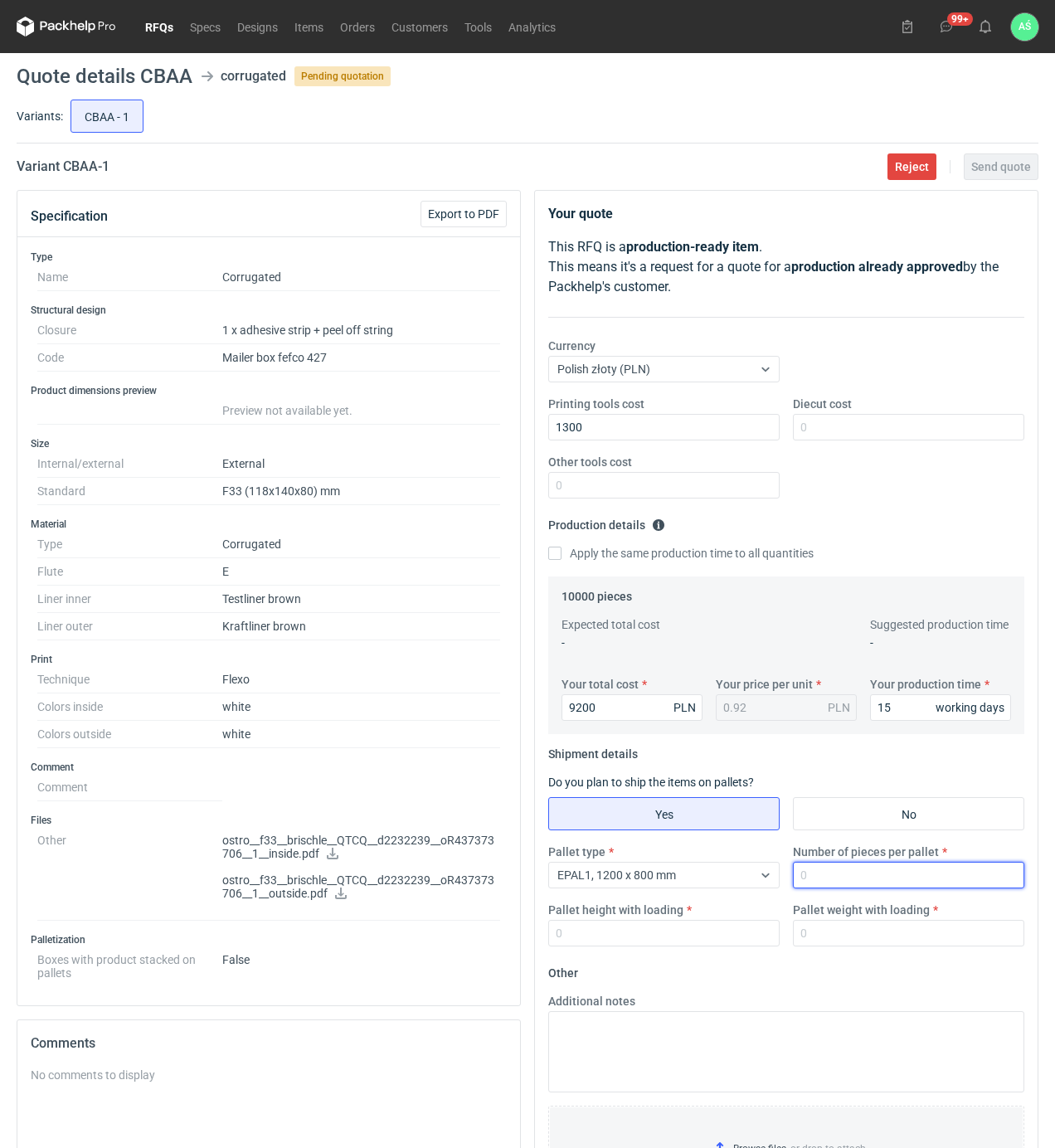
click at [802, 878] on input "Number of pieces per pallet" at bounding box center [909, 875] width 232 height 26
type input "3500"
type input "1850"
type input "350"
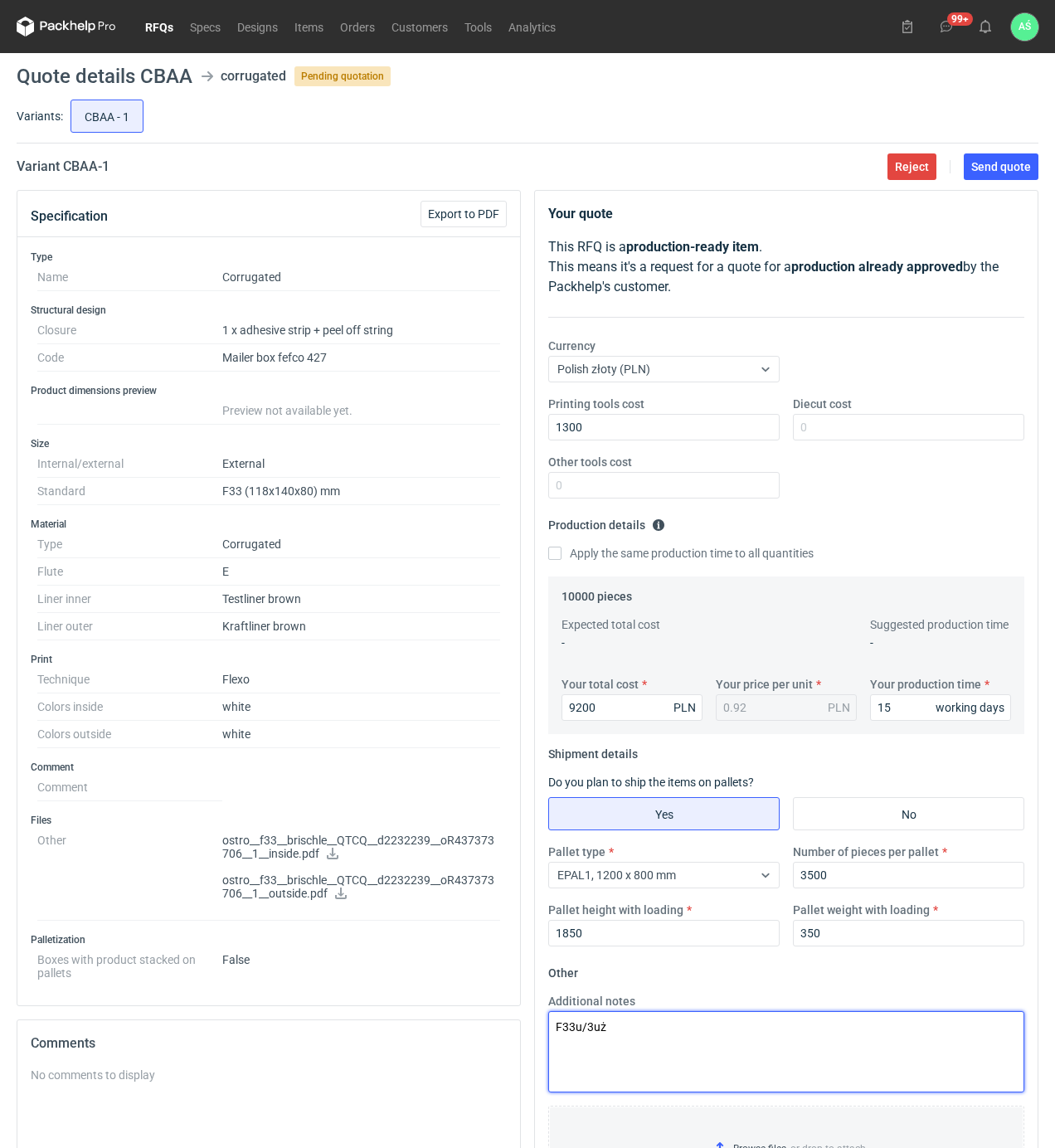
type textarea "F33u/3uż"
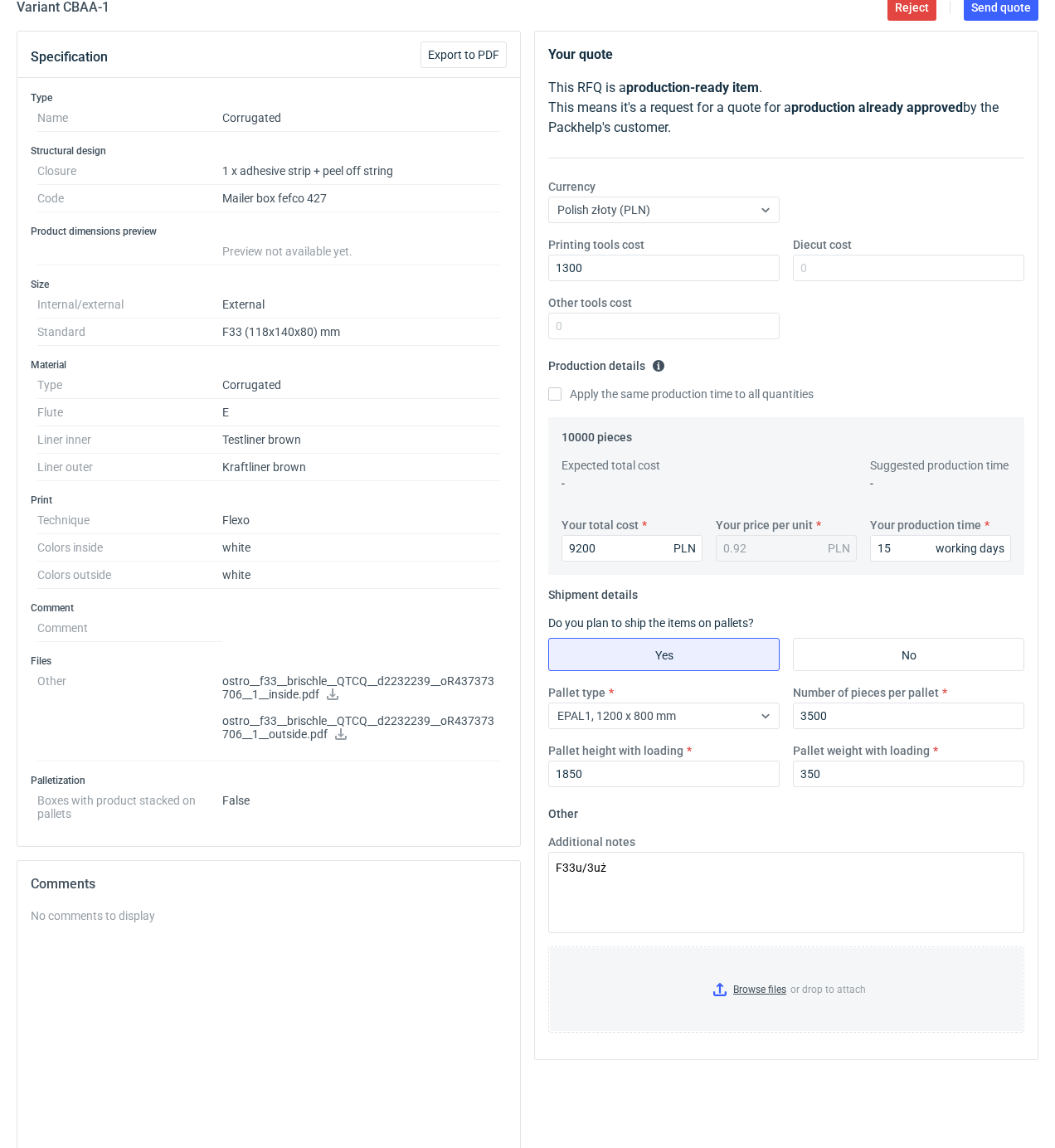
scroll to position [275, 0]
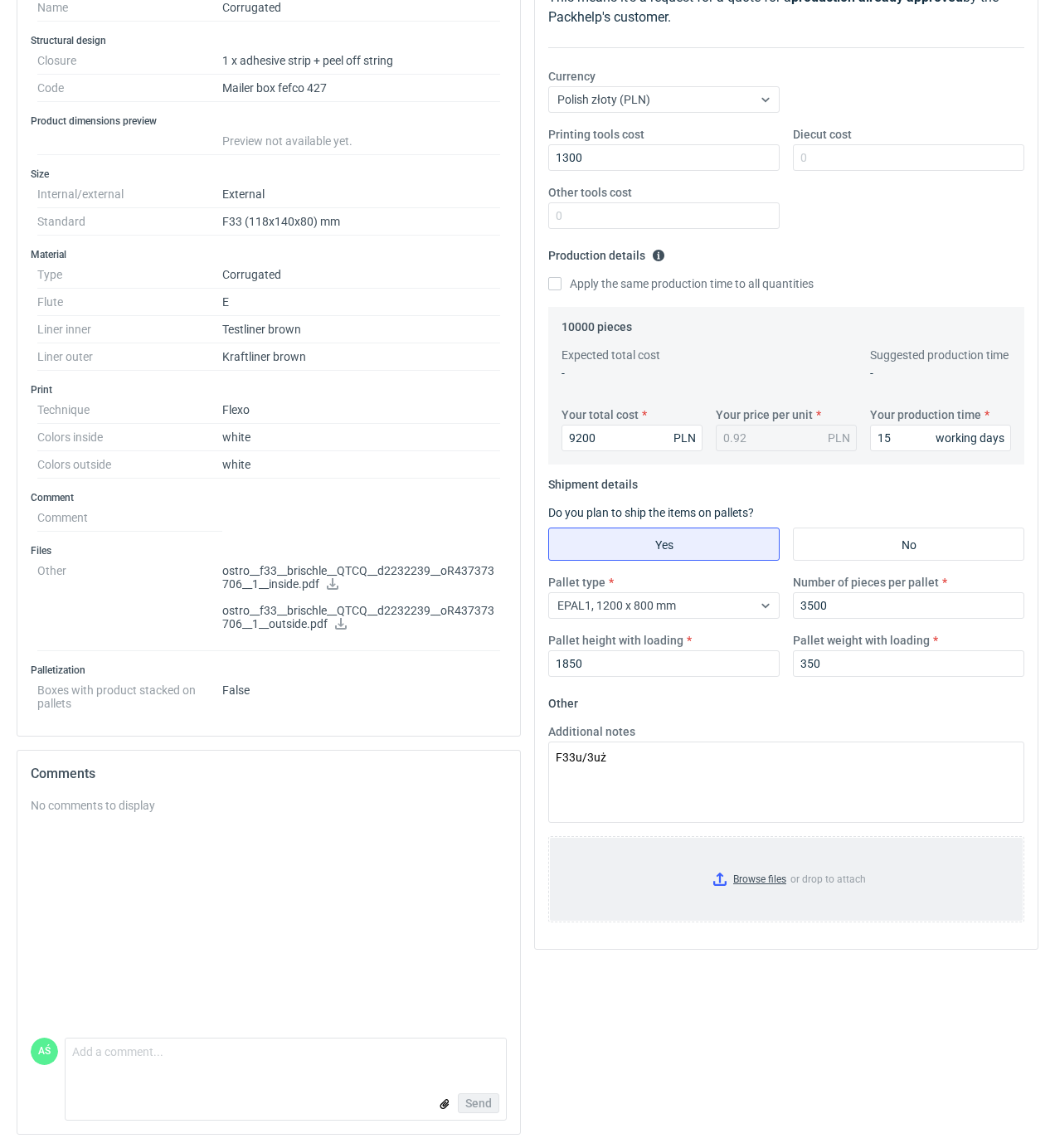
click at [752, 883] on input "Browse files or drop to attach" at bounding box center [786, 879] width 473 height 83
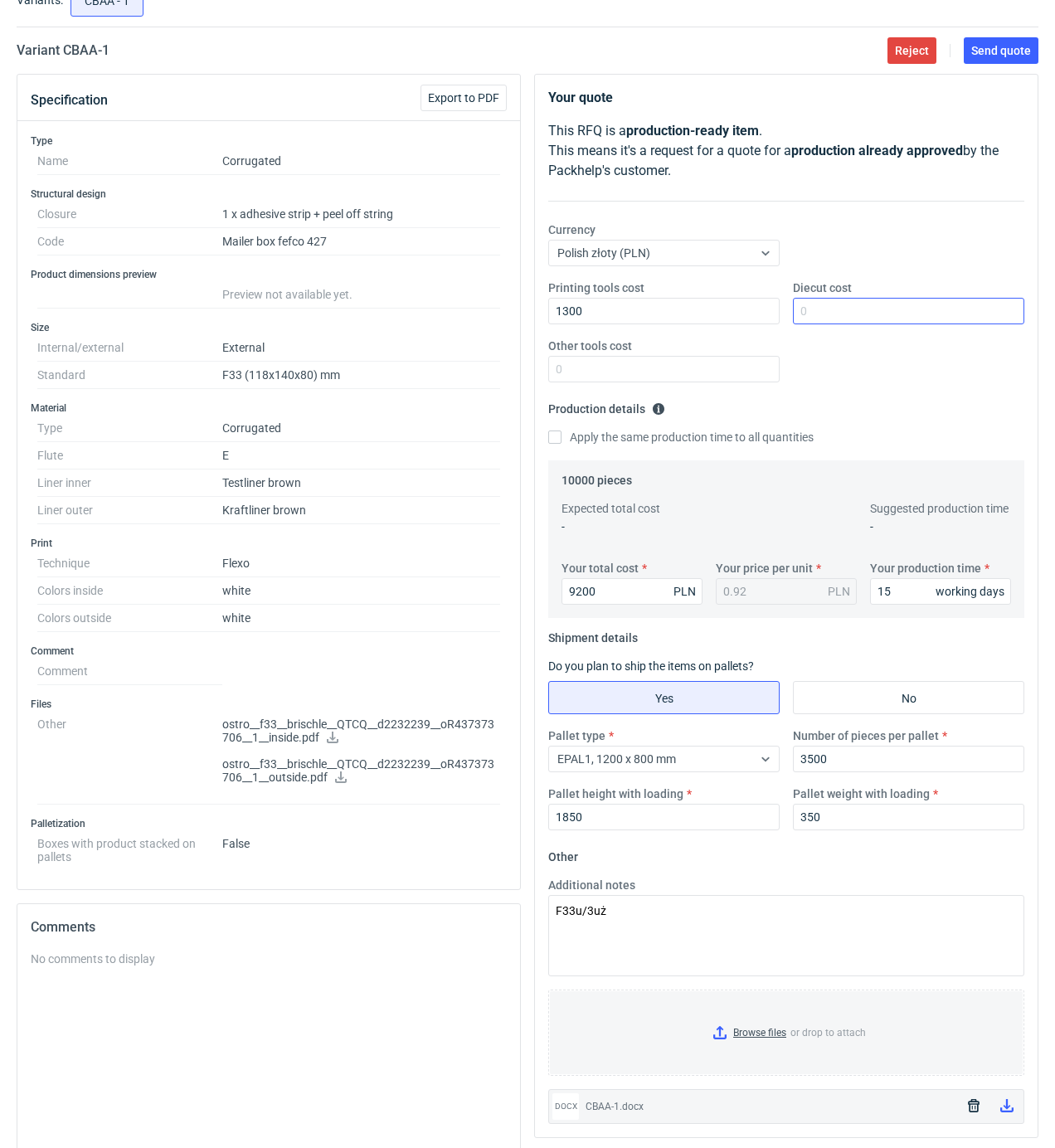
scroll to position [0, 0]
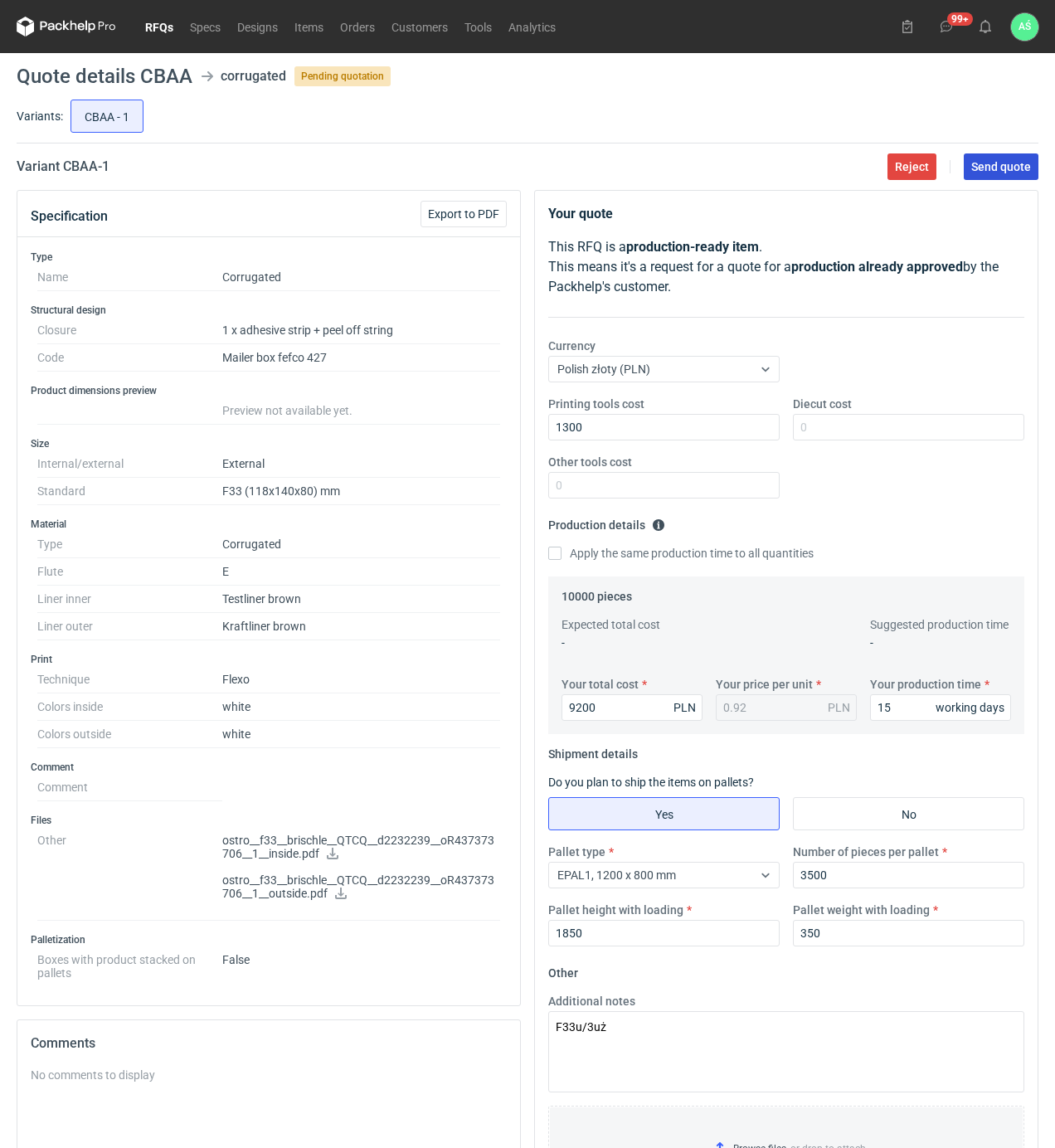
click at [993, 179] on button "Send quote" at bounding box center [1001, 167] width 75 height 26
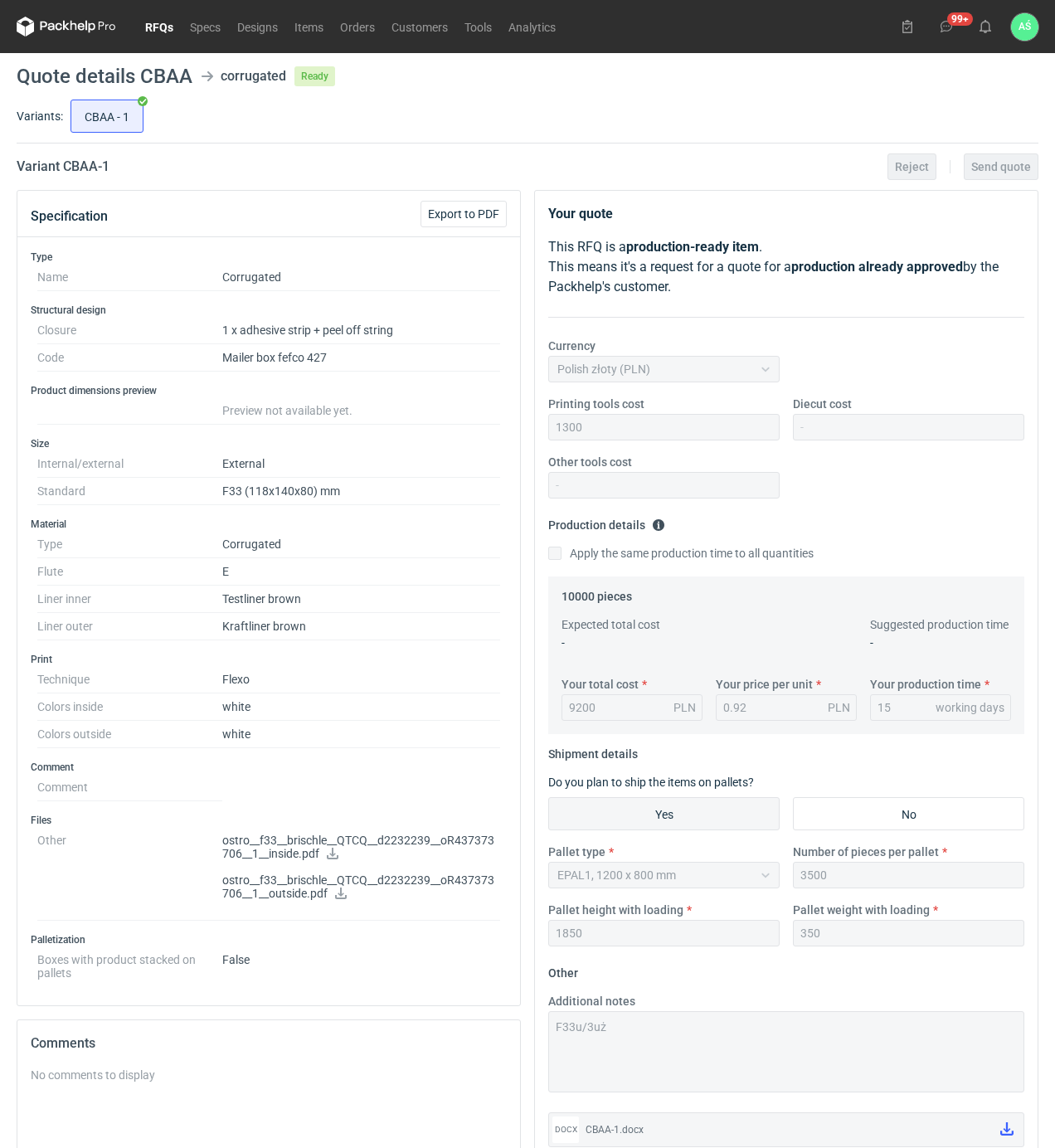
click at [160, 30] on link "RFQs" at bounding box center [159, 26] width 45 height 20
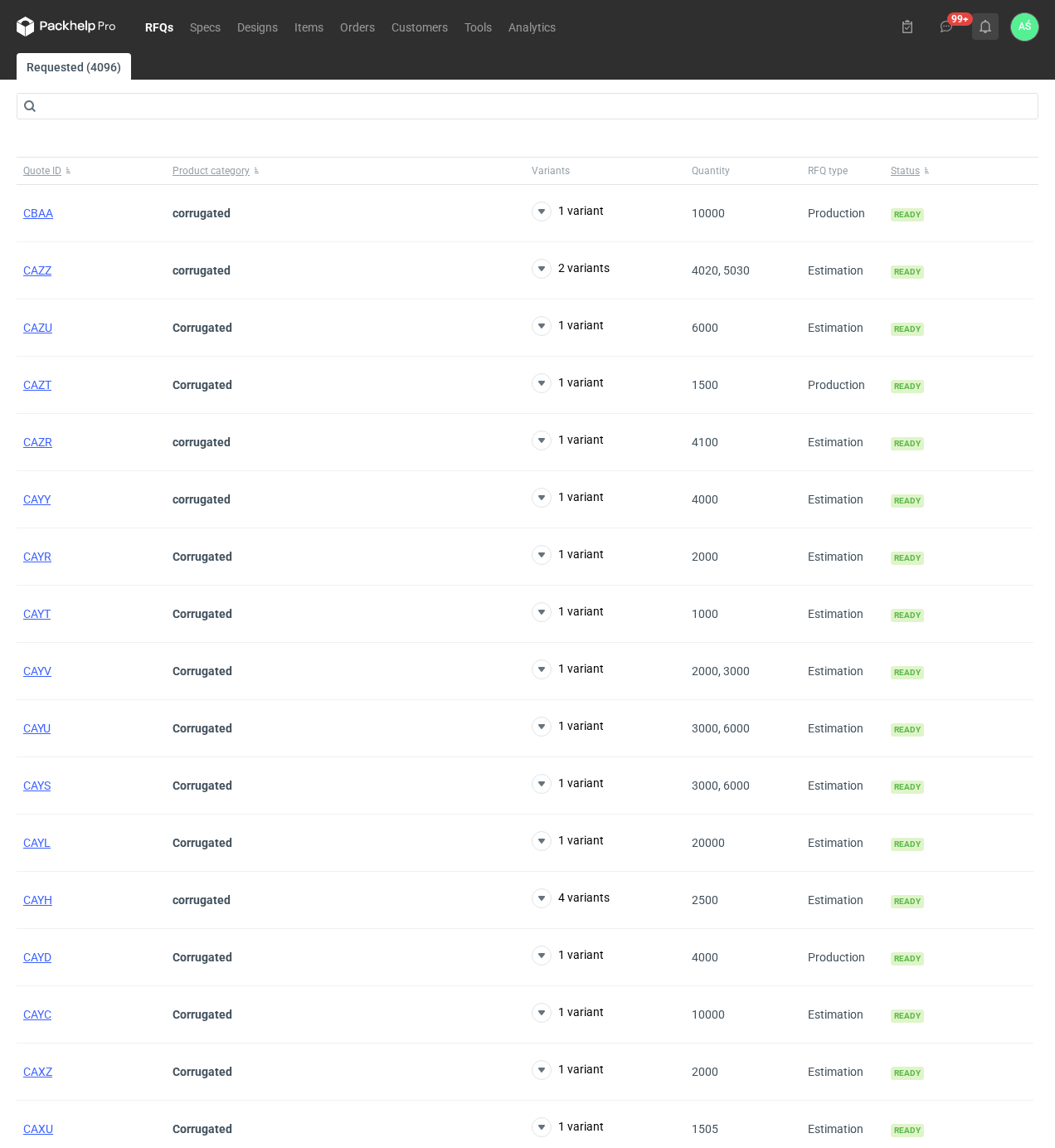
click at [987, 28] on icon at bounding box center [985, 26] width 13 height 13
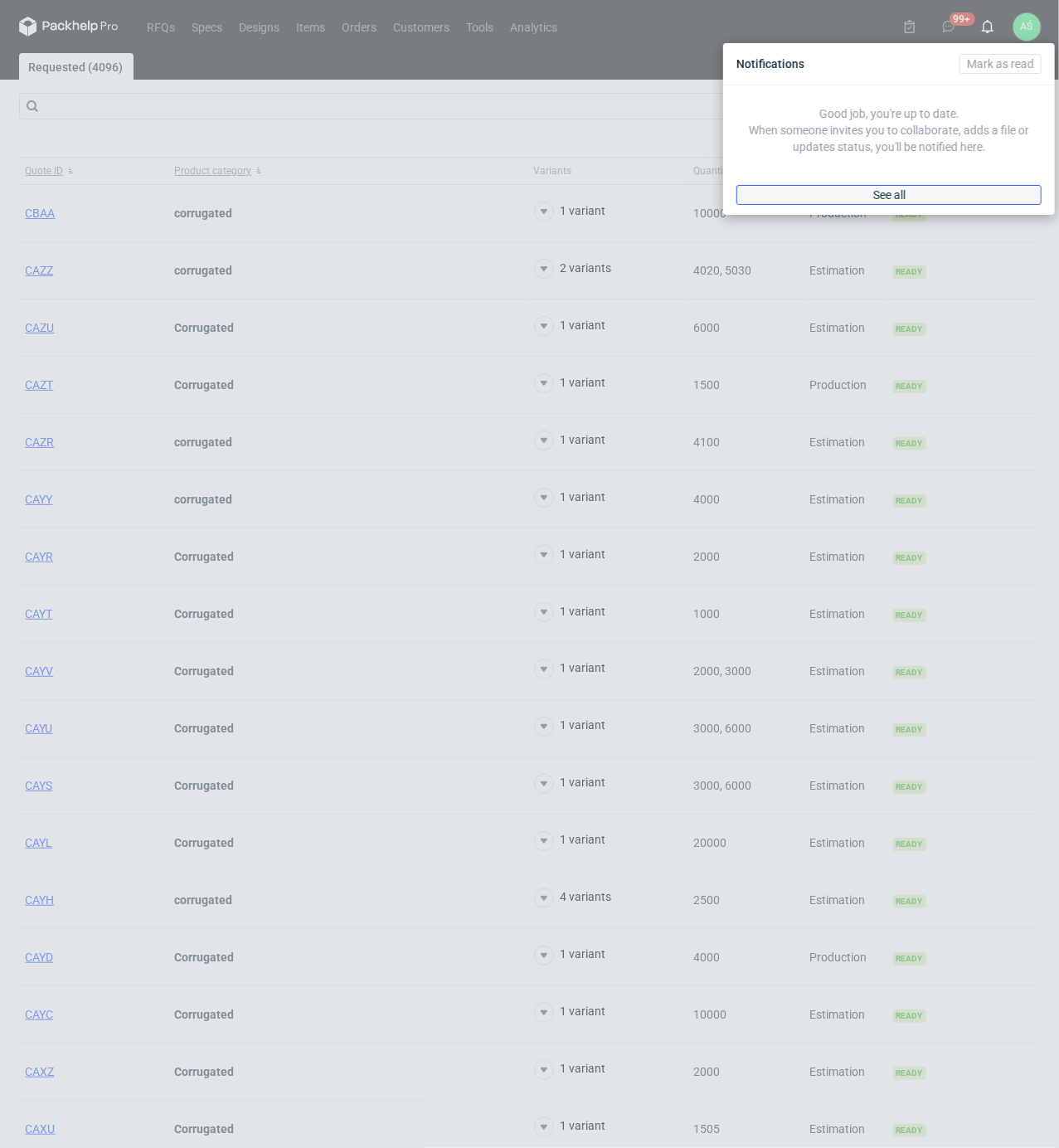
click at [887, 192] on span "See all" at bounding box center [889, 195] width 32 height 11
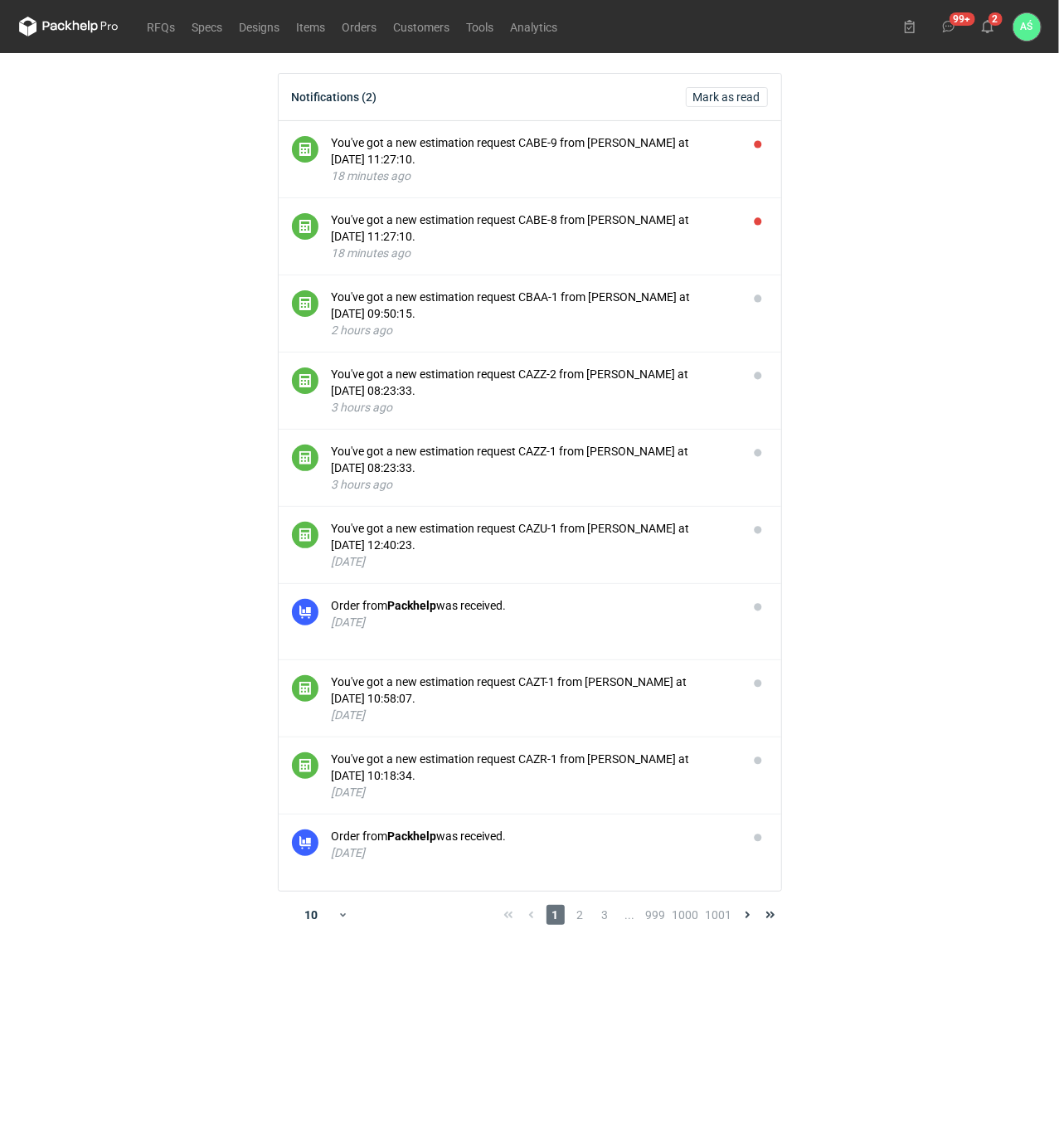
click at [927, 307] on main "Notifications (2) Mark as read You've got a new estimation request CABE-9 from …" at bounding box center [530, 601] width 1034 height 1095
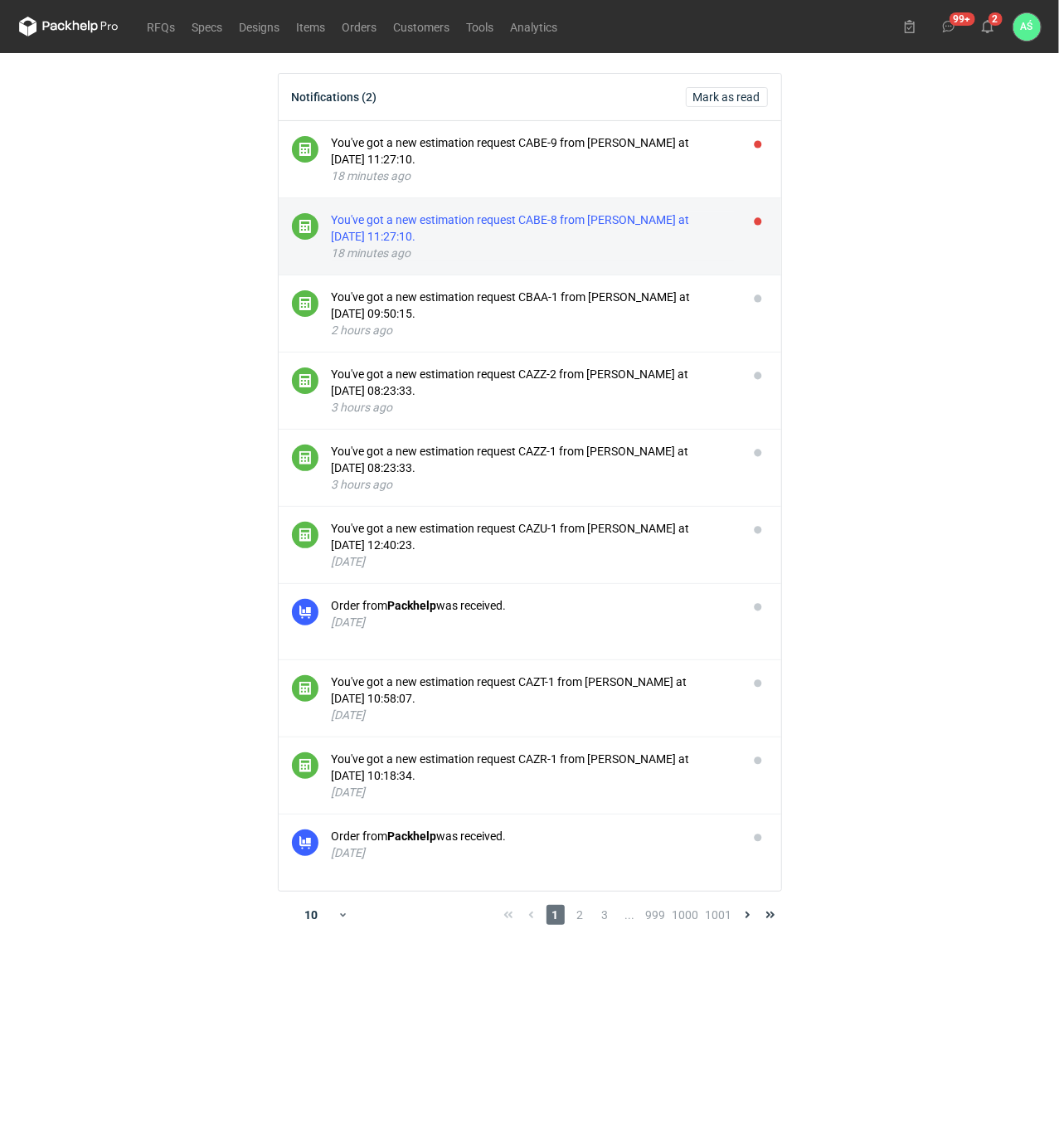
click at [517, 217] on div "You've got a new estimation request CABE-8 from [PERSON_NAME] at [DATE] 11:27:1…" at bounding box center [533, 228] width 403 height 33
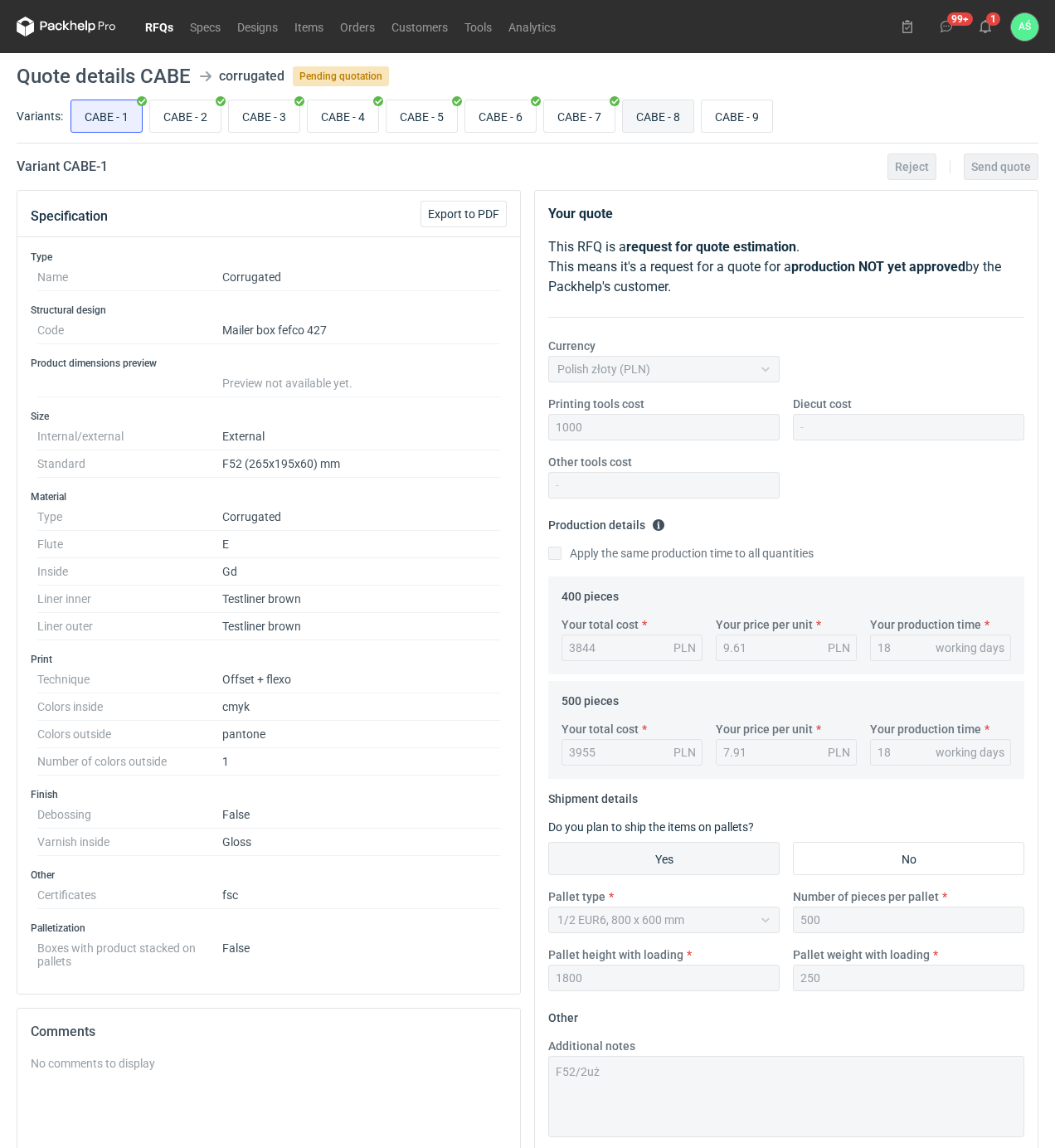
click at [665, 107] on input "CABE - 8" at bounding box center [658, 116] width 70 height 32
radio input "true"
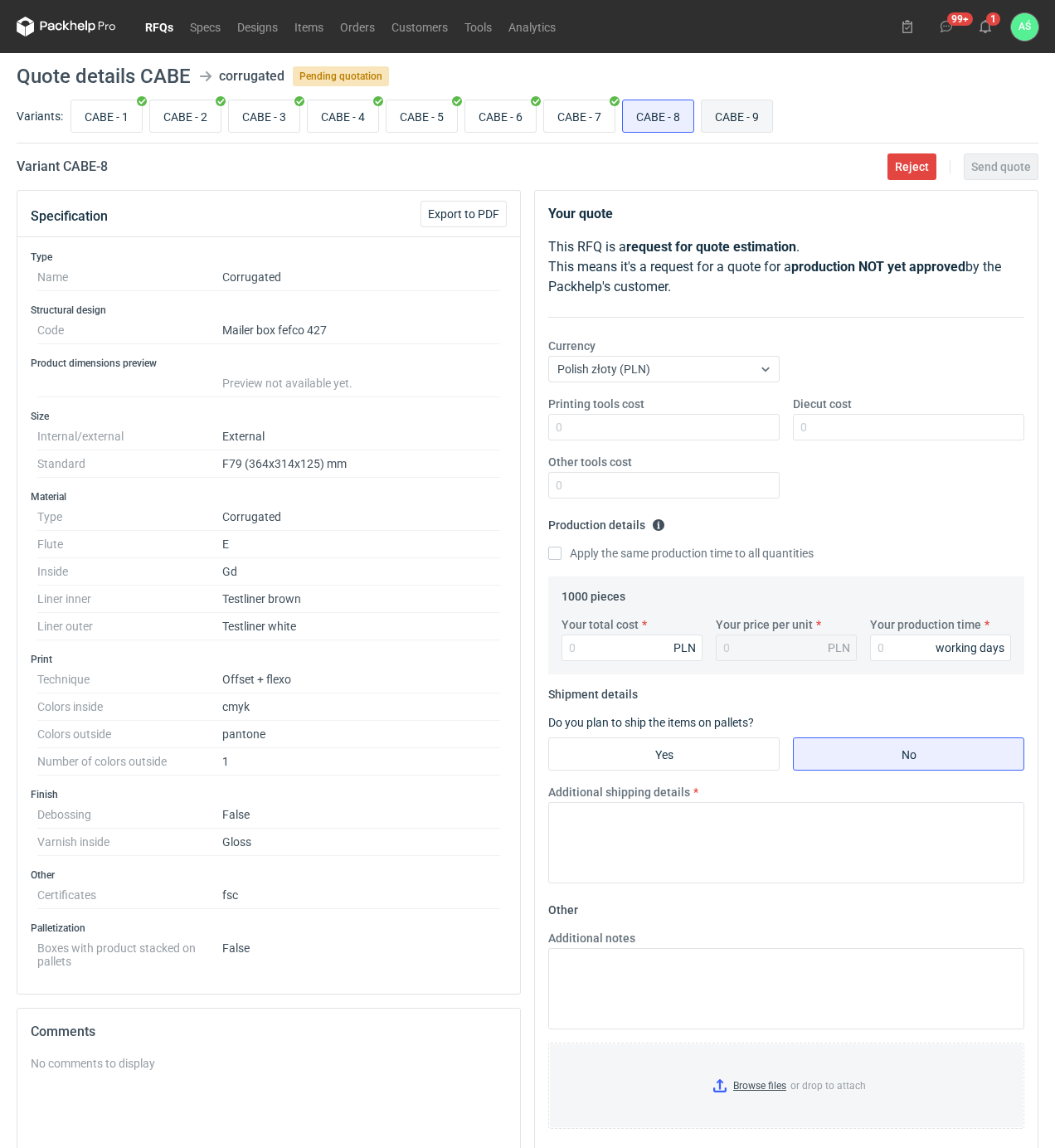
click at [741, 113] on input "CABE - 9" at bounding box center [737, 116] width 70 height 32
radio input "true"
click at [552, 120] on input "CABE - 7" at bounding box center [579, 116] width 70 height 32
radio input "true"
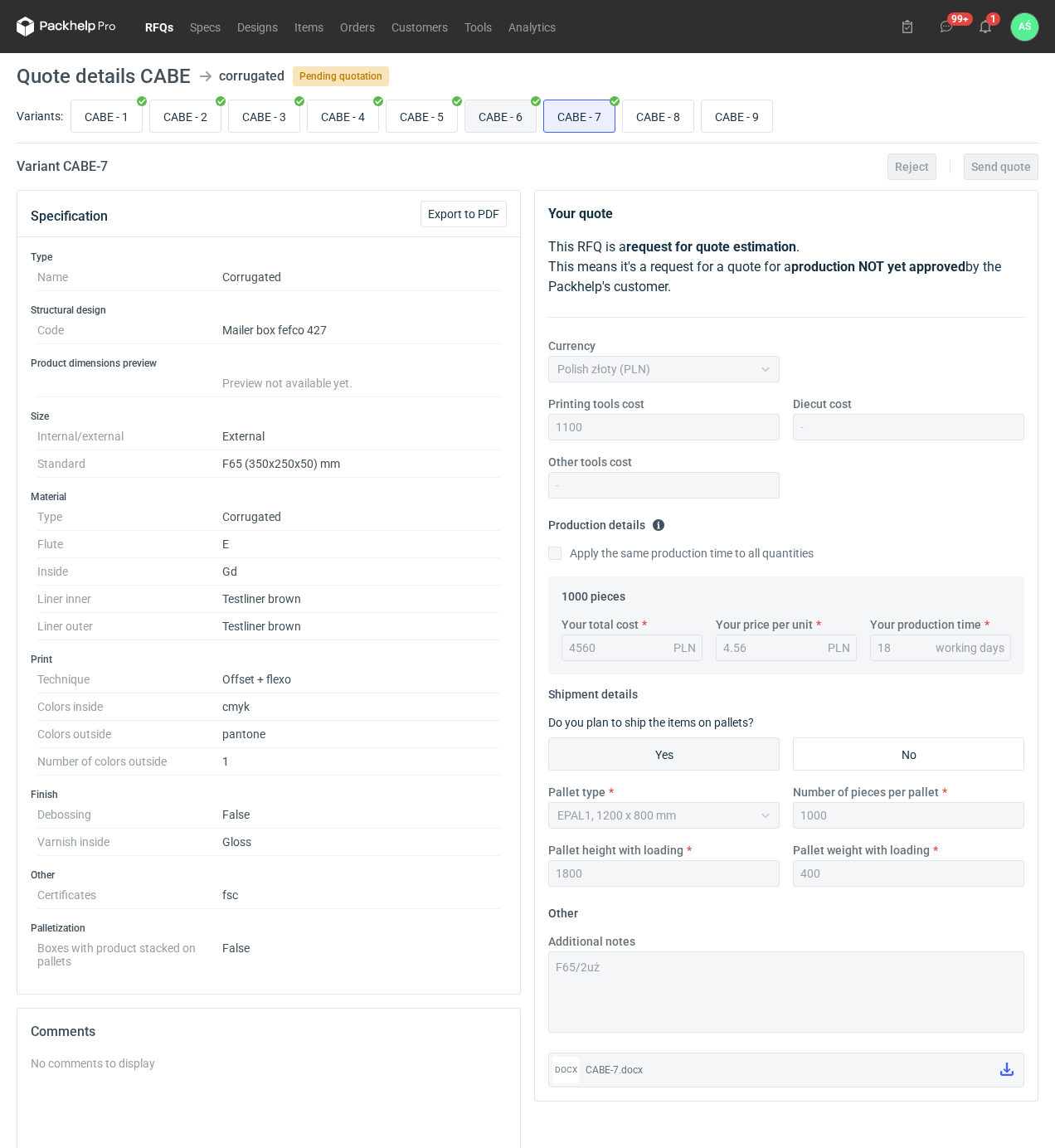
click at [502, 116] on input "CABE - 6" at bounding box center [501, 116] width 70 height 32
radio input "true"
click at [417, 116] on input "CABE - 5" at bounding box center [422, 116] width 70 height 32
radio input "true"
click at [316, 108] on input "CABE - 4" at bounding box center [343, 116] width 70 height 32
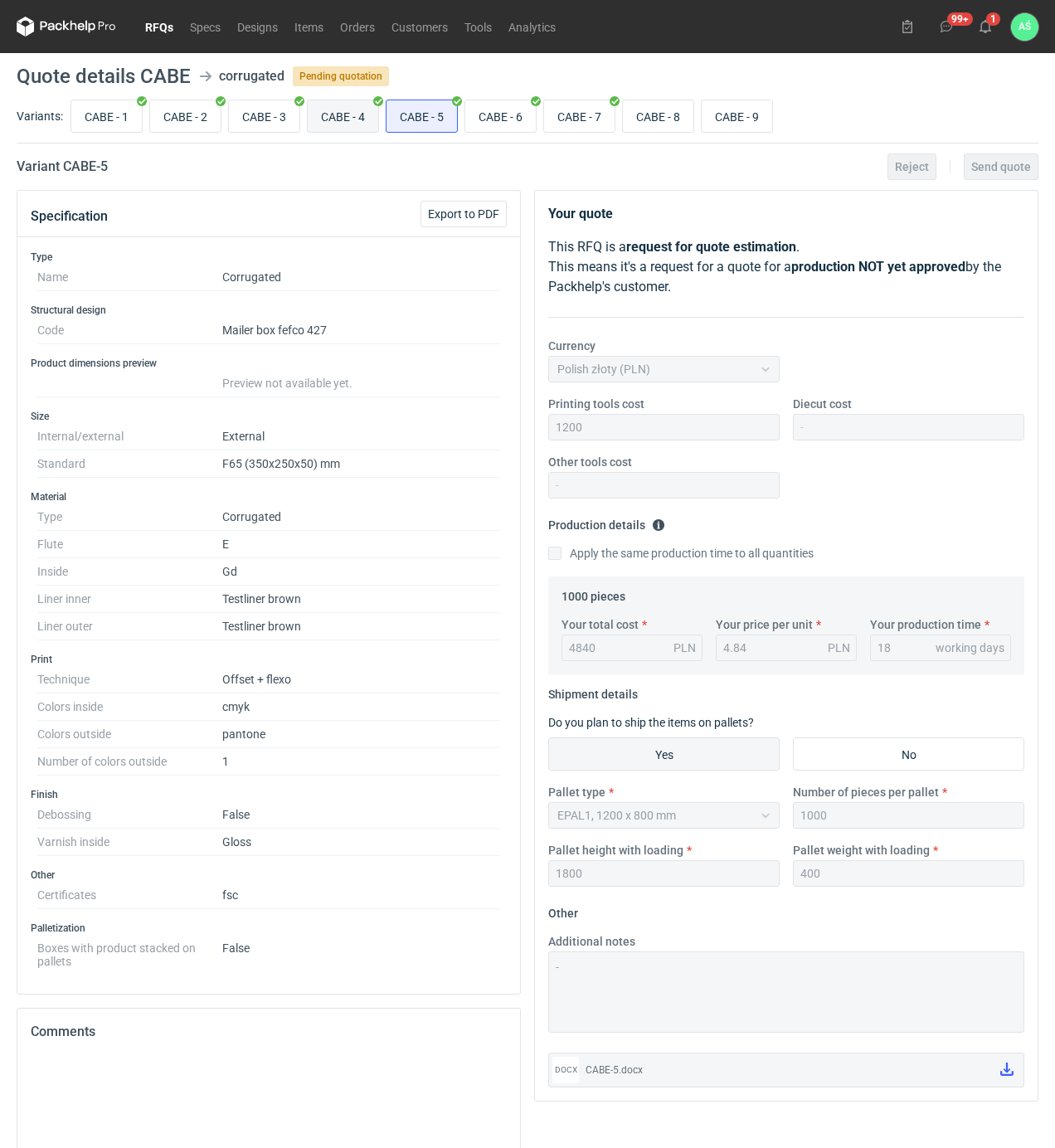
radio input "true"
click at [273, 111] on input "CABE - 3" at bounding box center [264, 116] width 70 height 32
radio input "true"
drag, startPoint x: 359, startPoint y: 111, endPoint x: 222, endPoint y: 113, distance: 137.0
click at [356, 111] on input "CABE - 4" at bounding box center [343, 116] width 70 height 32
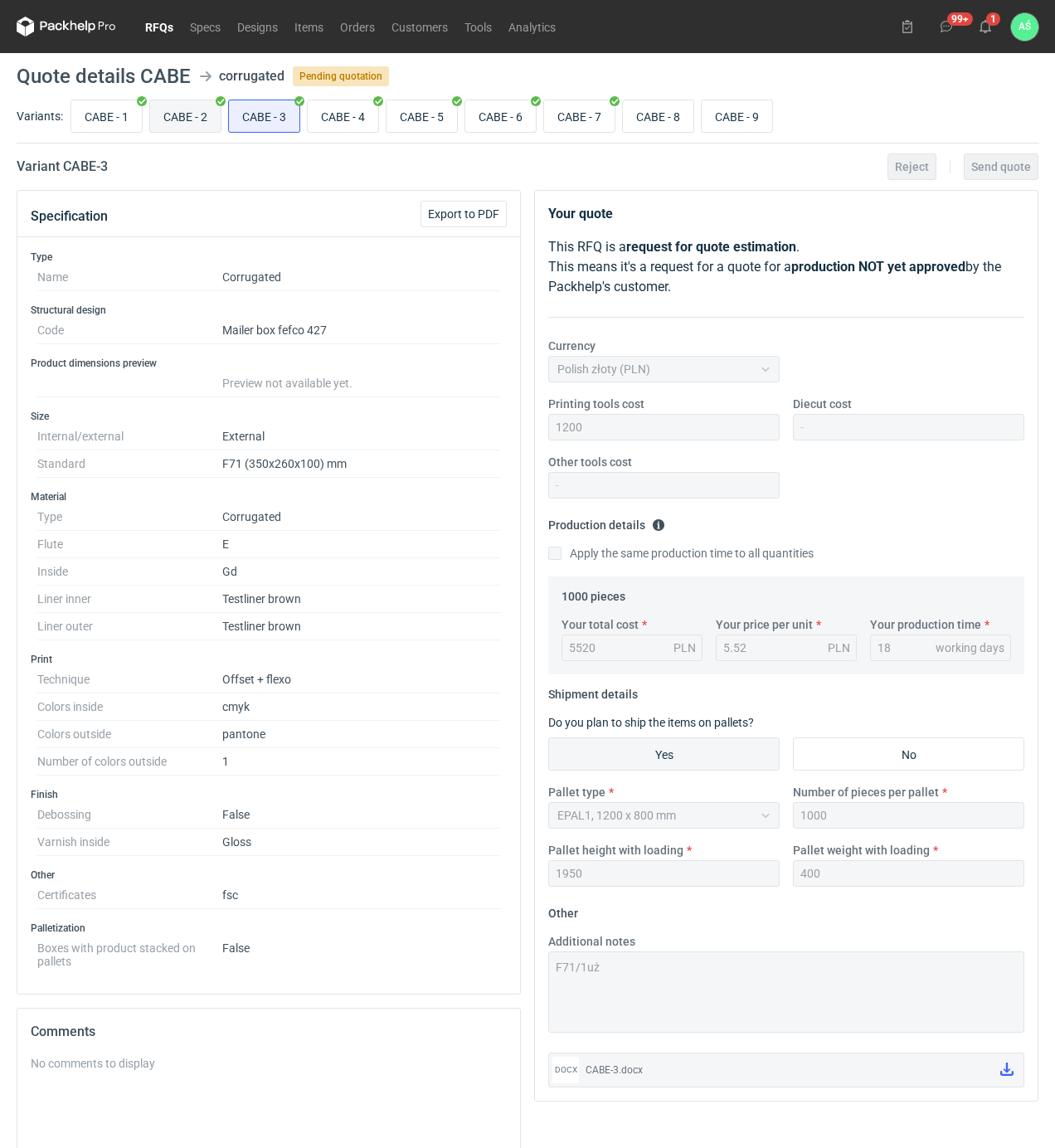
radio input "true"
click at [206, 108] on input "CABE - 2" at bounding box center [185, 116] width 70 height 32
radio input "true"
click at [127, 120] on input "CABE - 1" at bounding box center [106, 116] width 70 height 32
radio input "true"
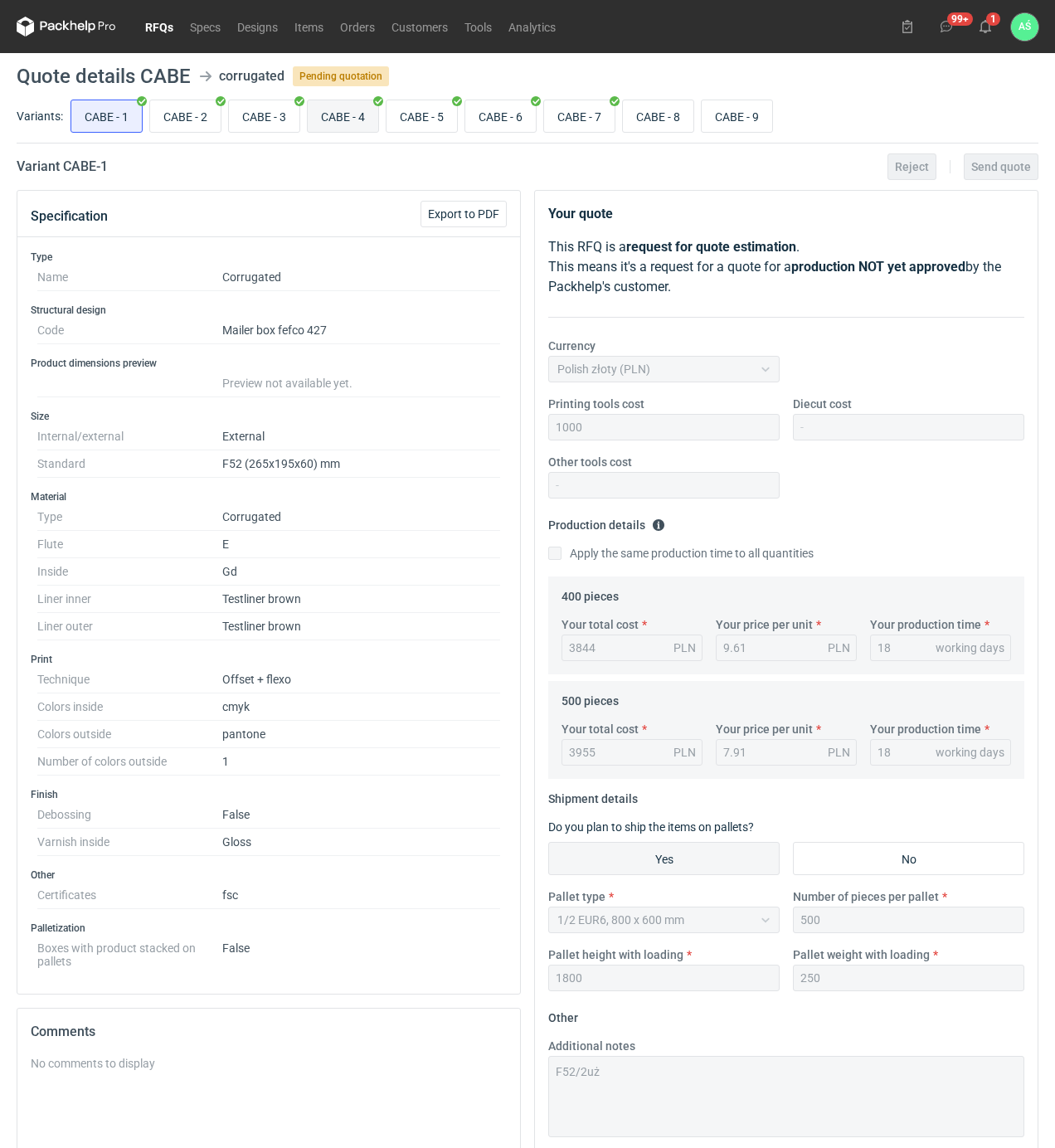
click at [339, 110] on input "CABE - 4" at bounding box center [343, 116] width 70 height 32
radio input "true"
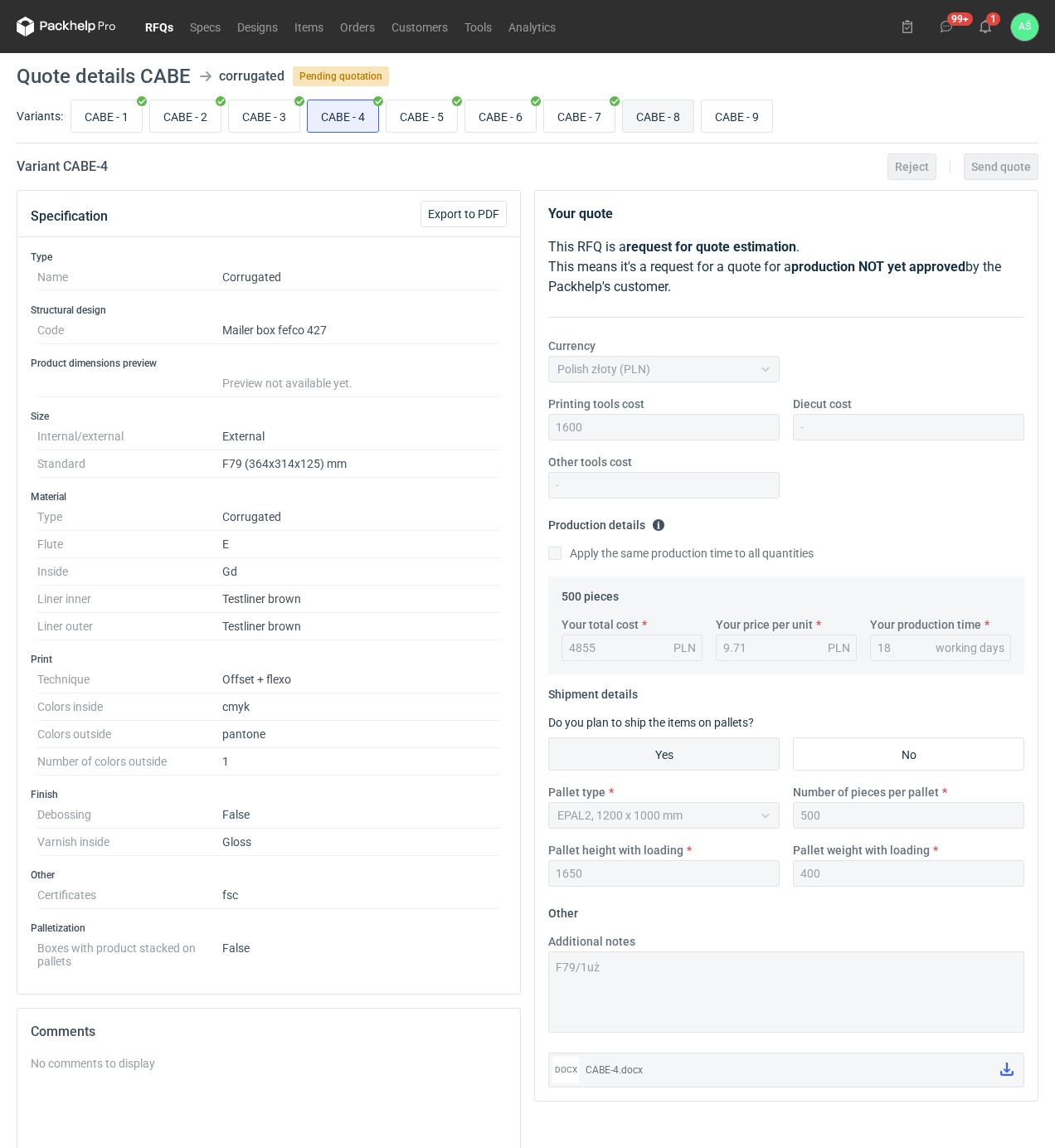
click at [677, 115] on input "CABE - 8" at bounding box center [658, 116] width 70 height 32
radio input "true"
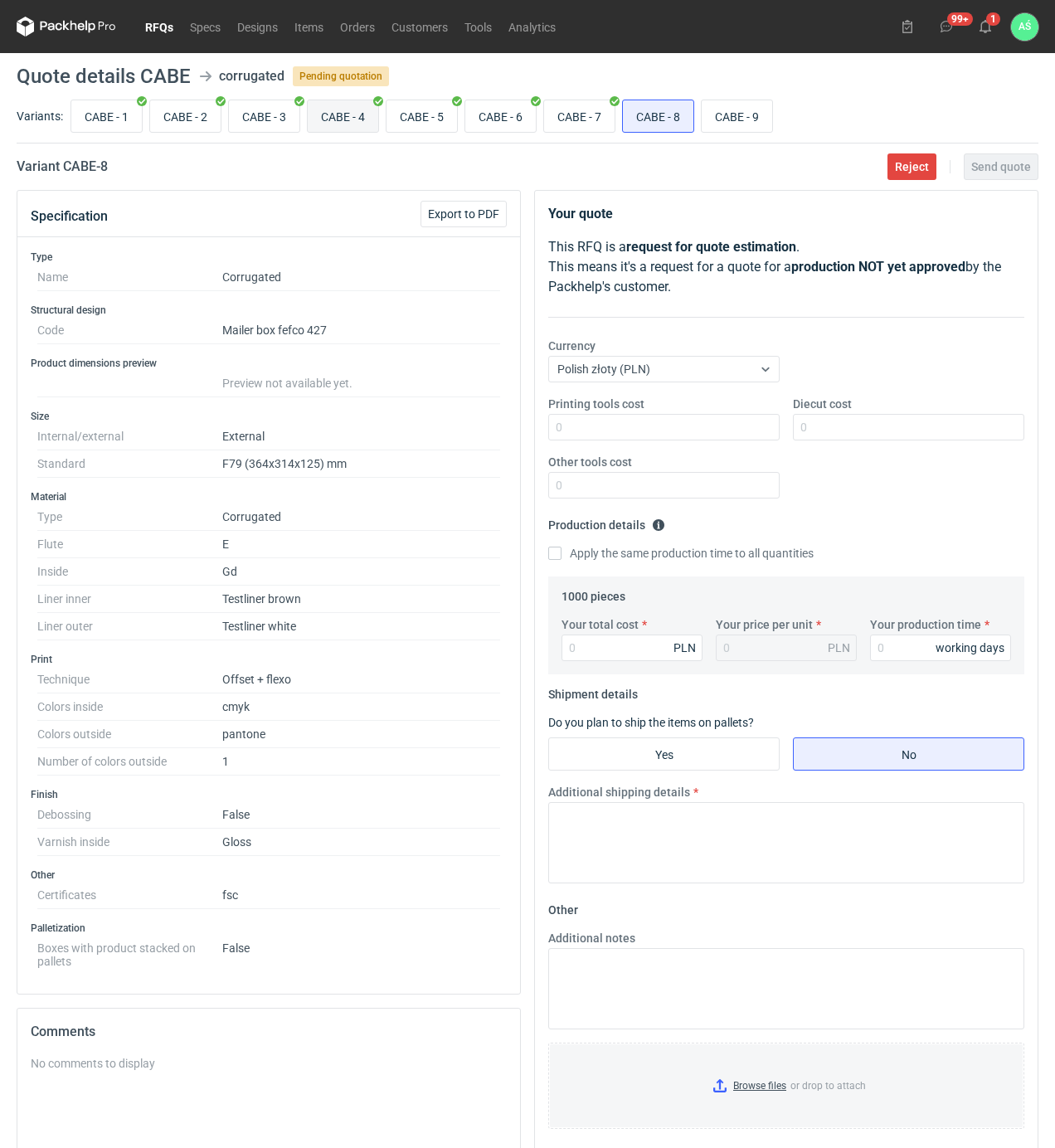
click at [344, 118] on input "CABE - 4" at bounding box center [343, 116] width 70 height 32
radio input "true"
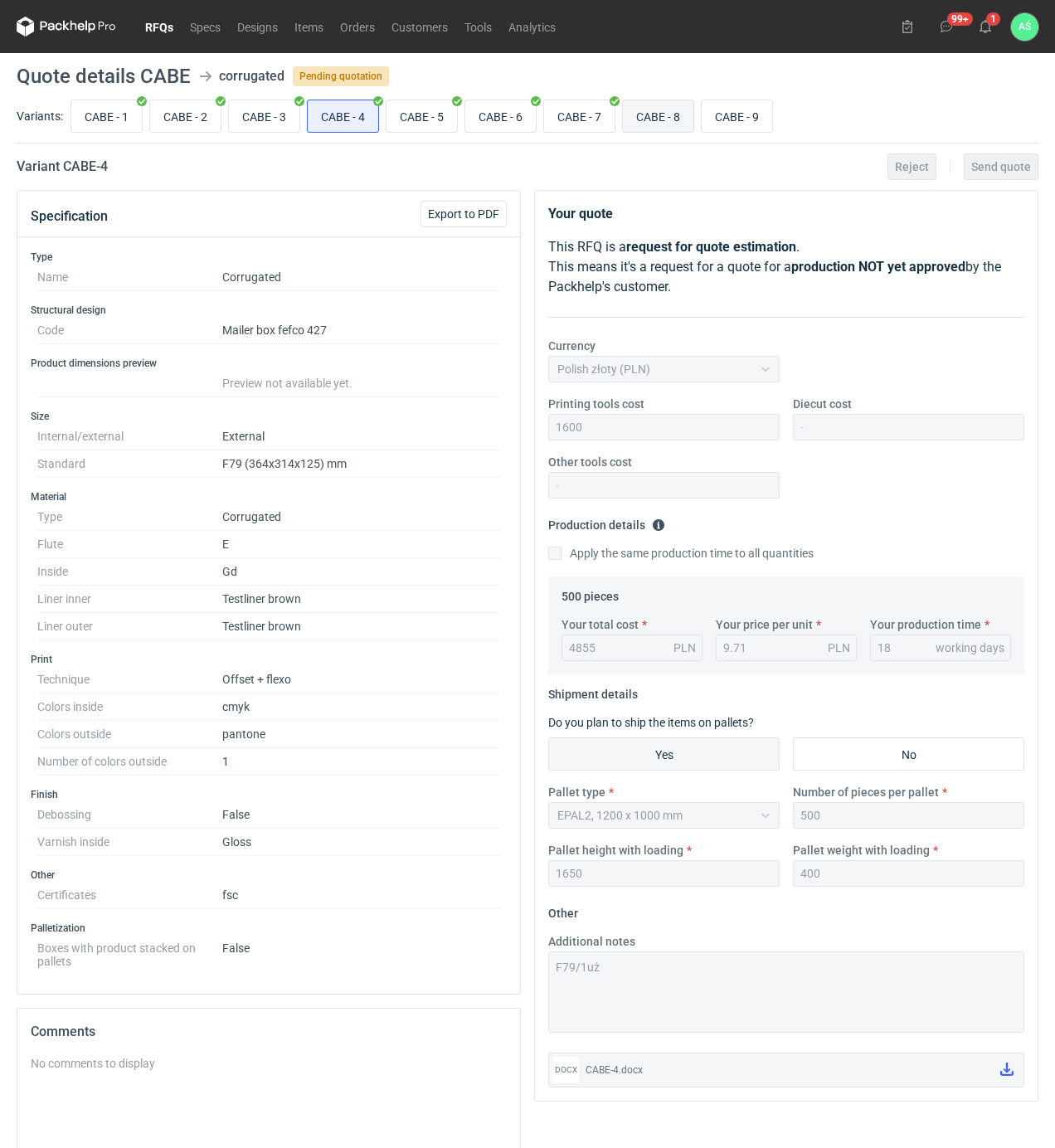
click at [679, 119] on input "CABE - 8" at bounding box center [658, 116] width 70 height 32
radio input "true"
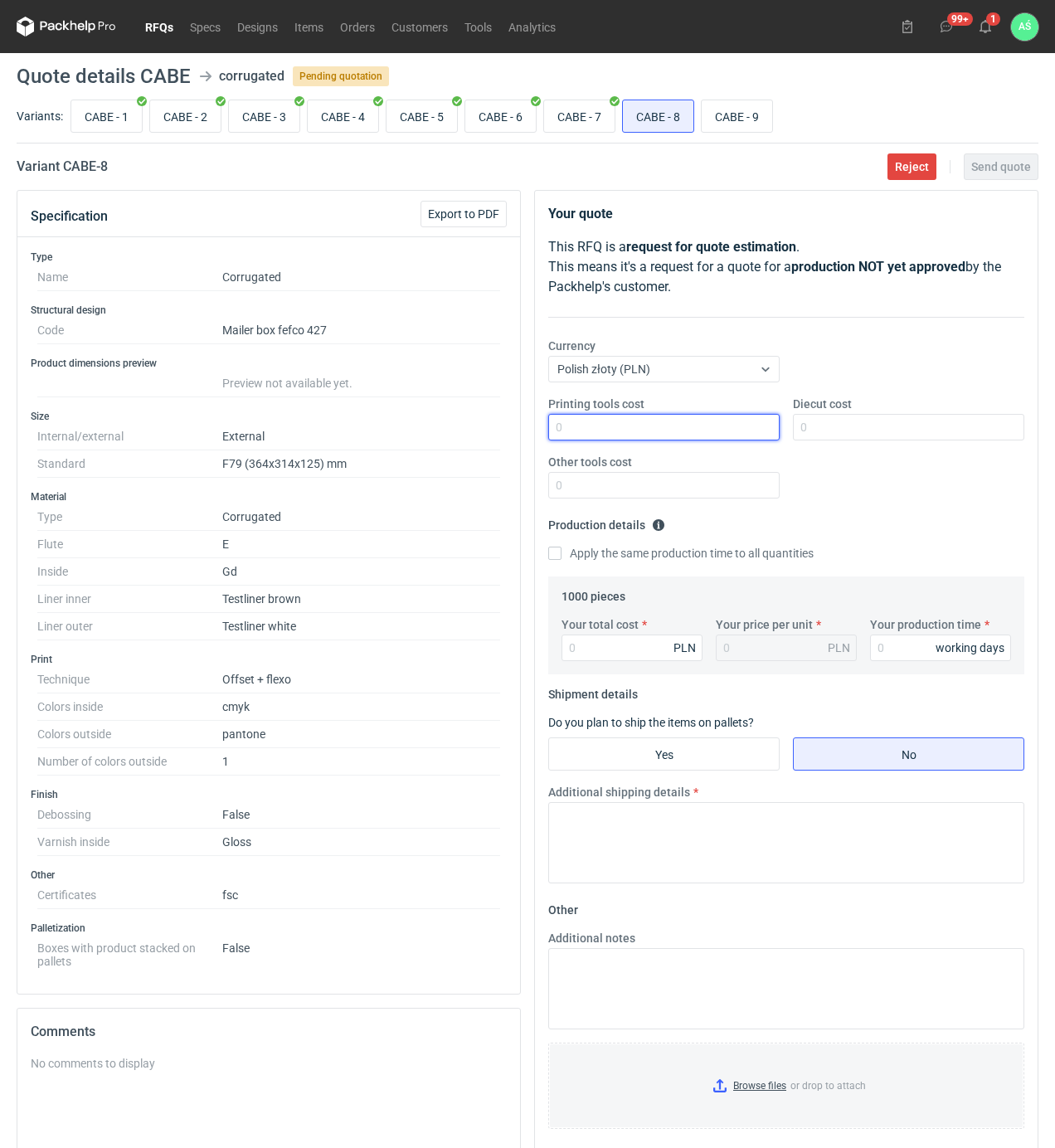
click at [714, 430] on input "Printing tools cost" at bounding box center [664, 427] width 232 height 26
type input "1600"
type input "655"
type input "0.66"
type input "6550"
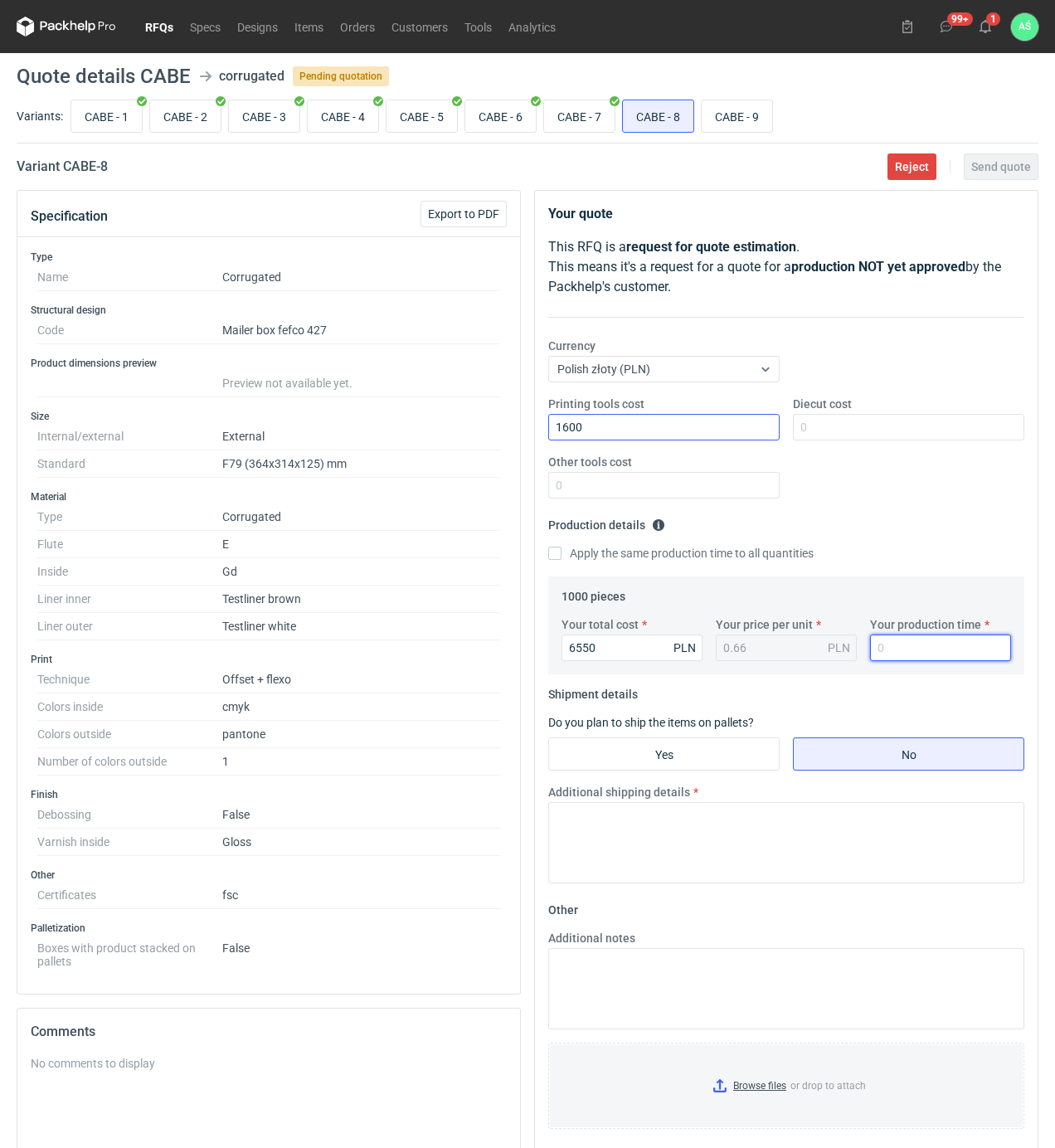
type input "6.55"
type input "18"
click at [724, 741] on input "Yes" at bounding box center [664, 754] width 230 height 32
radio input "true"
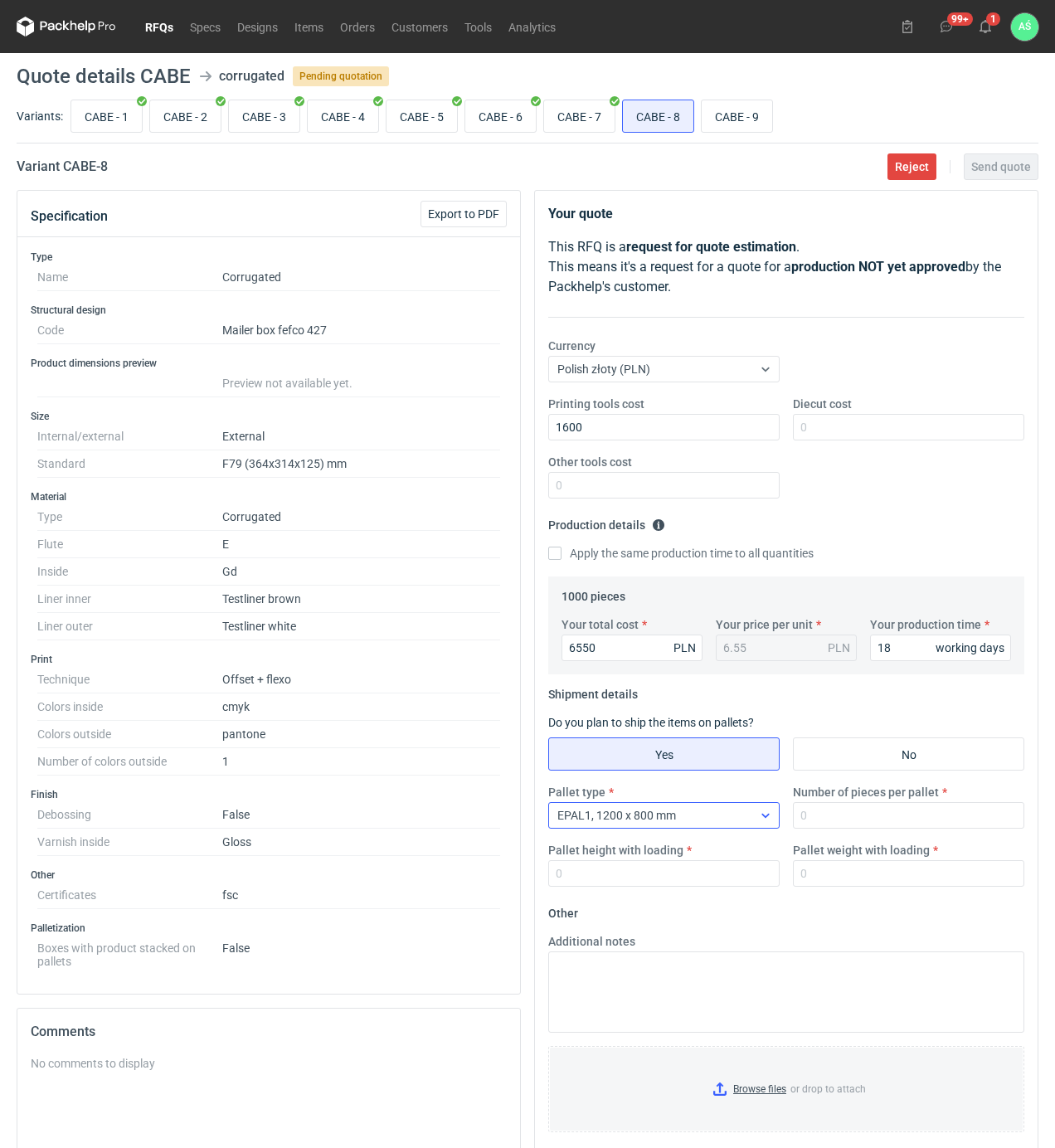
click at [737, 817] on div "EPAL1, 1200 x 800 mm" at bounding box center [651, 815] width 203 height 23
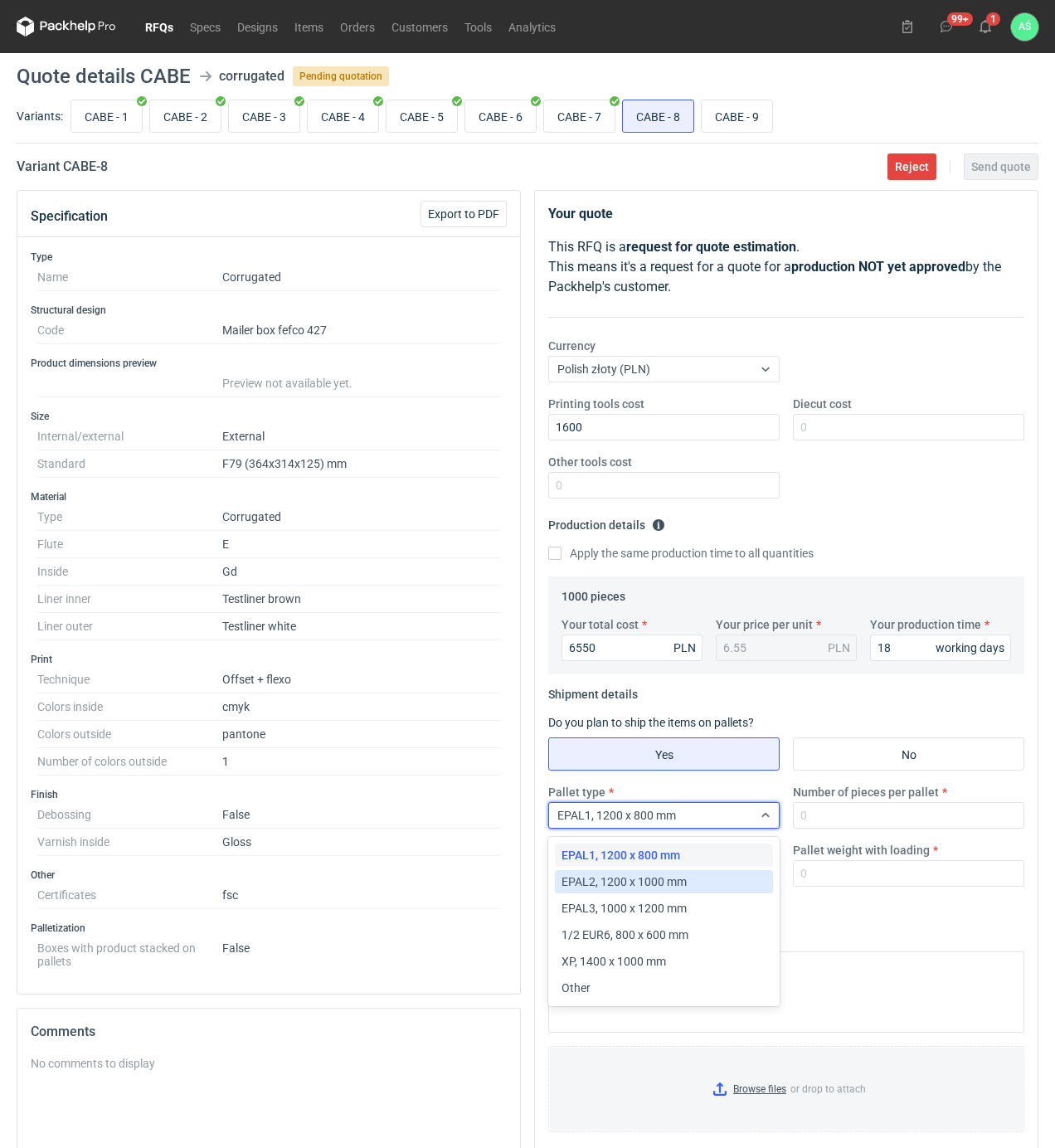
click at [657, 884] on span "EPAL2, 1200 x 1000 mm" at bounding box center [624, 881] width 125 height 17
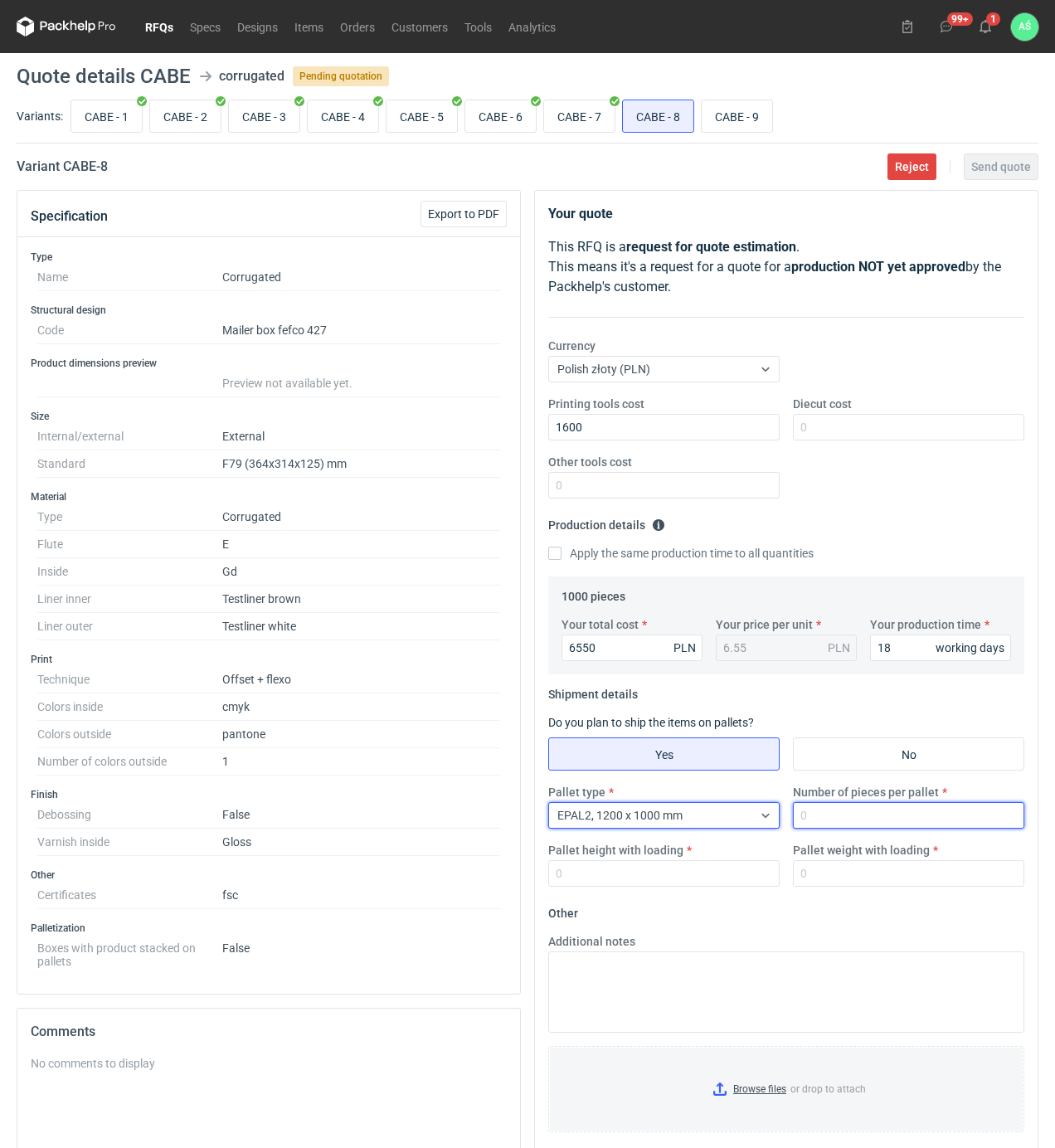
click at [806, 813] on input "Number of pieces per pallet" at bounding box center [909, 816] width 232 height 26
type input "1000"
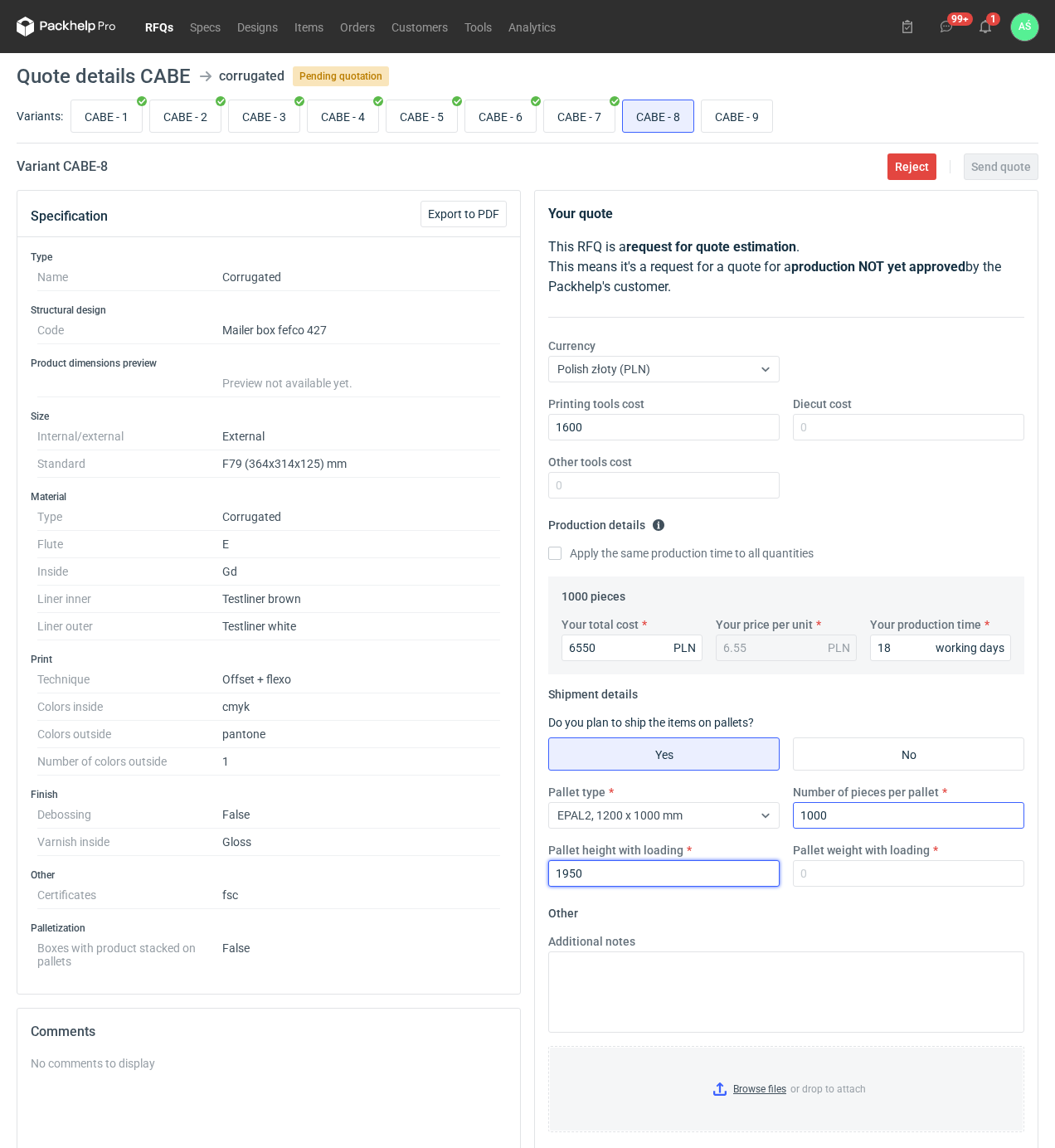
type input "1950"
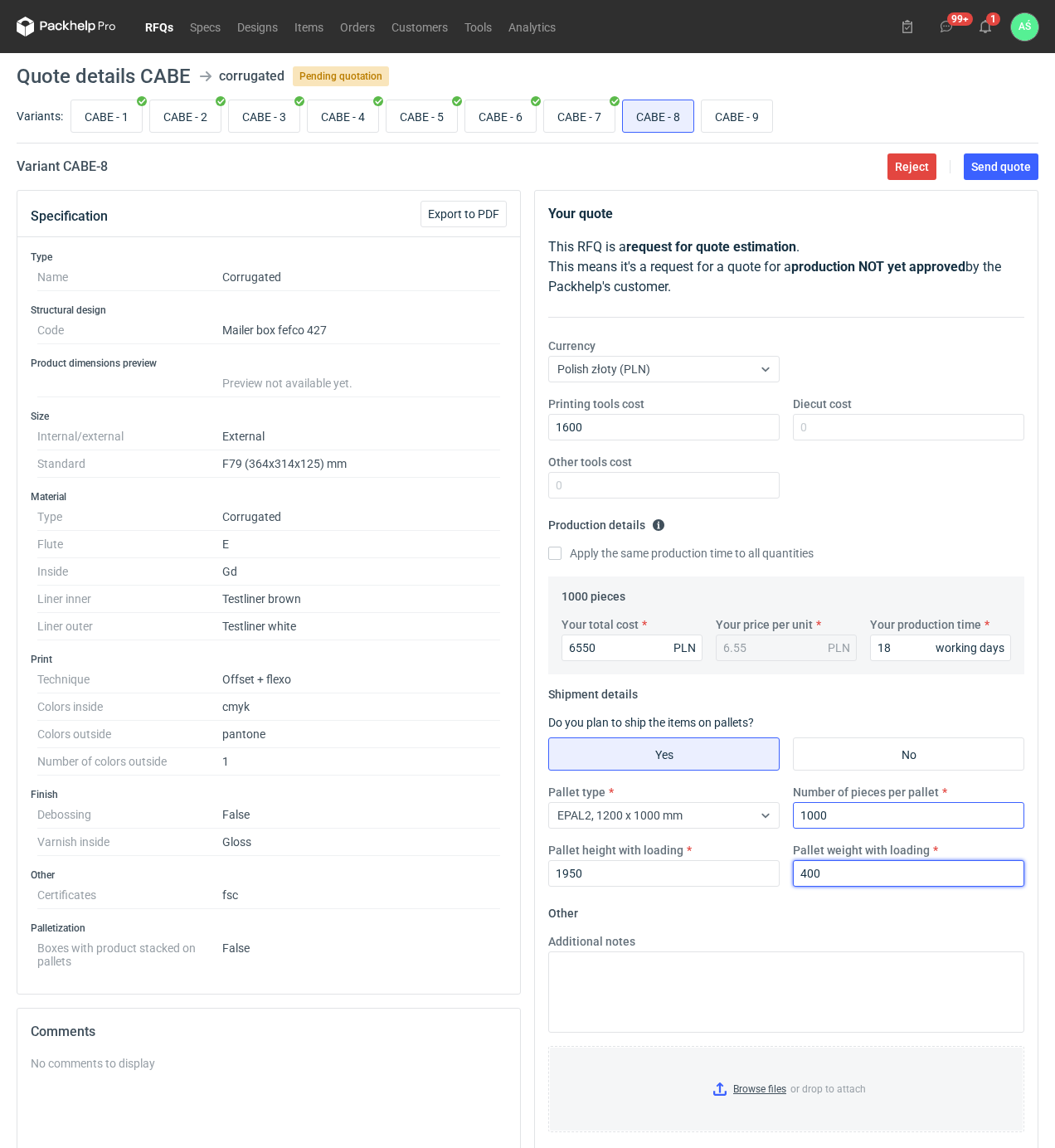
type input "400"
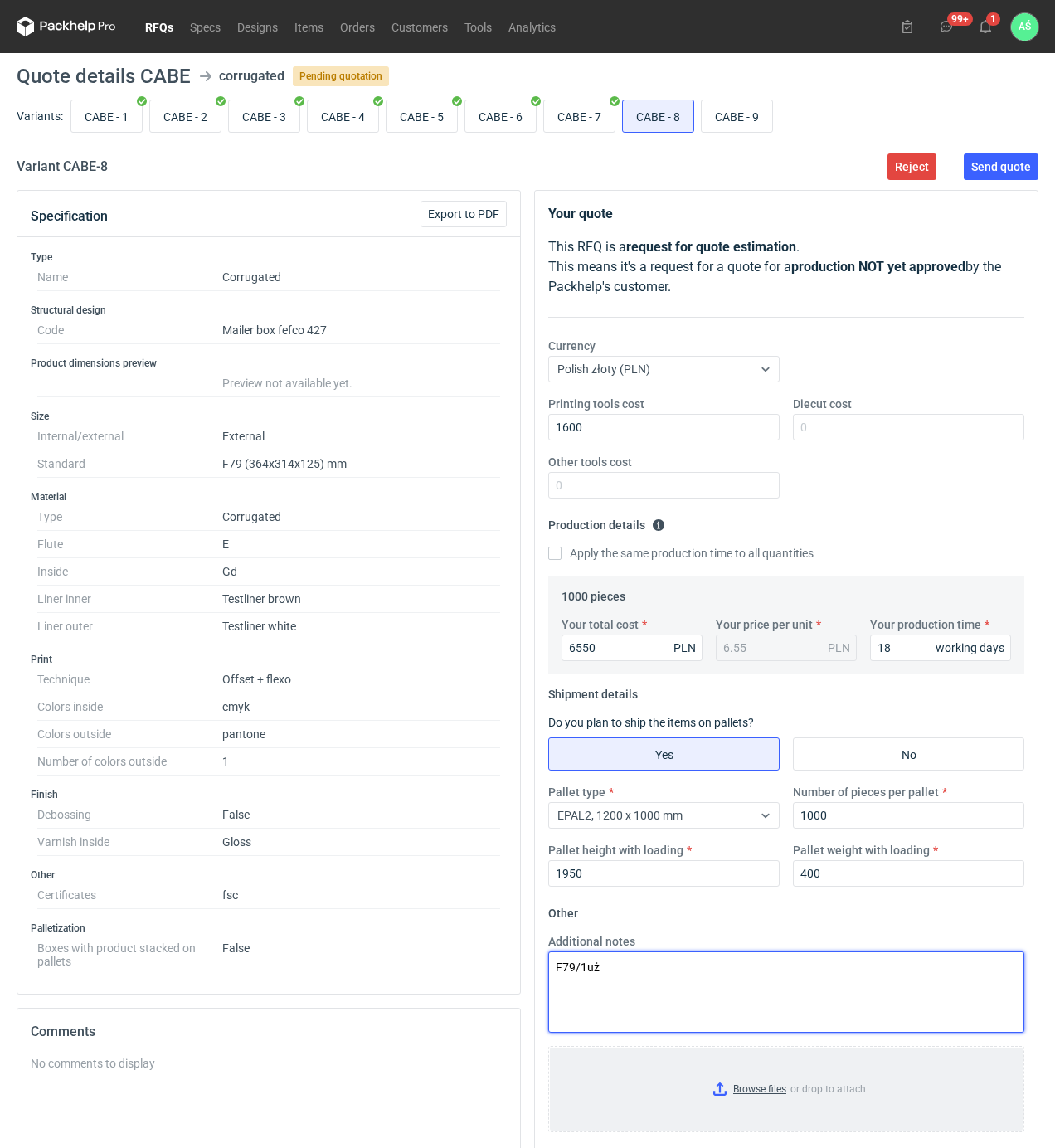
type textarea "F79/1uż"
click at [781, 1096] on input "Browse files or drop to attach" at bounding box center [786, 1088] width 473 height 83
click at [1002, 177] on button "Send quote" at bounding box center [1001, 167] width 75 height 26
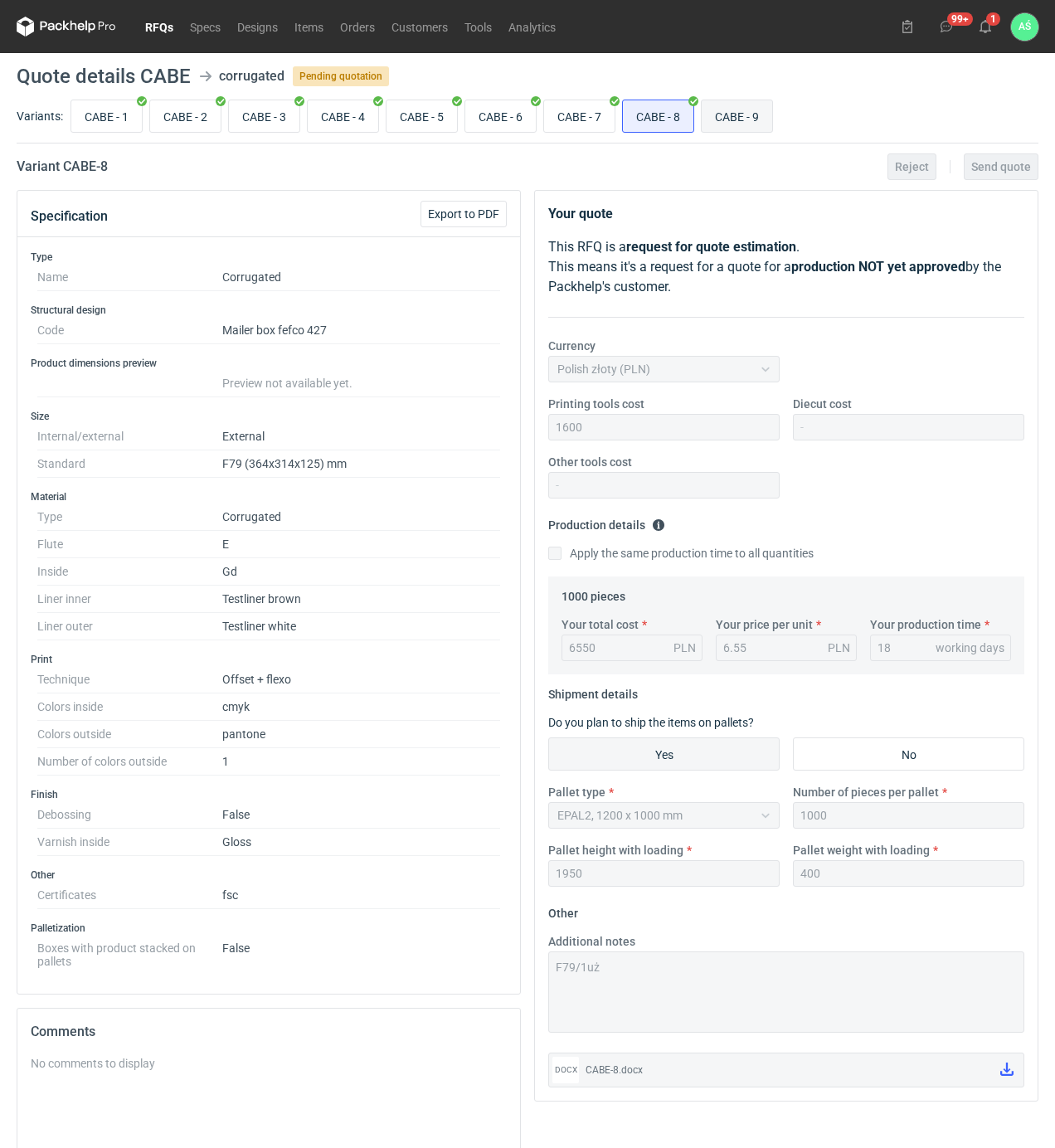
click at [743, 119] on input "CABE - 9" at bounding box center [737, 116] width 70 height 32
radio input "true"
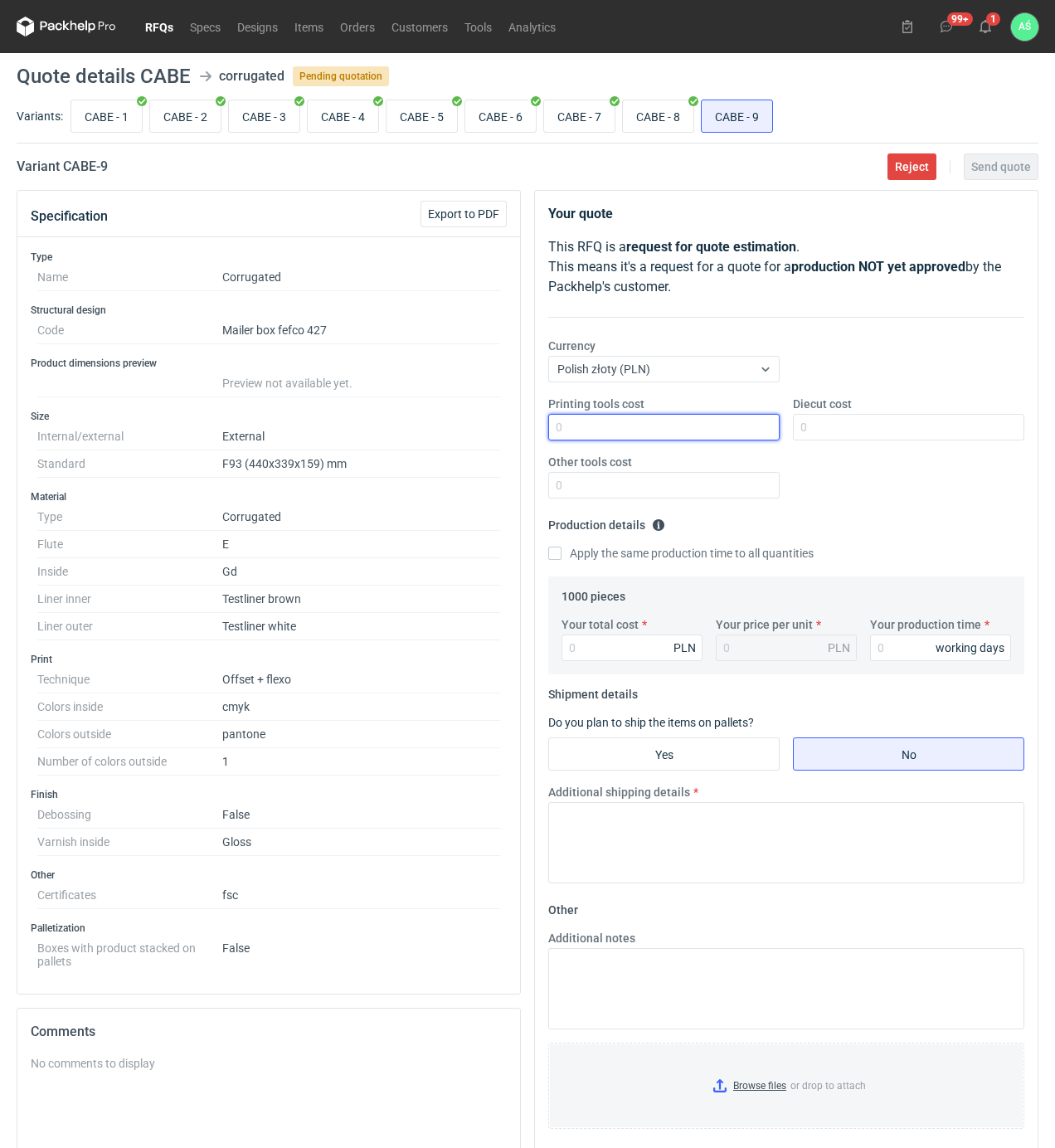
click at [696, 421] on input "Printing tools cost" at bounding box center [664, 427] width 232 height 26
click at [703, 436] on input "Printing tools cost" at bounding box center [664, 427] width 232 height 26
type input "2000"
type input "7950"
type input "7.95"
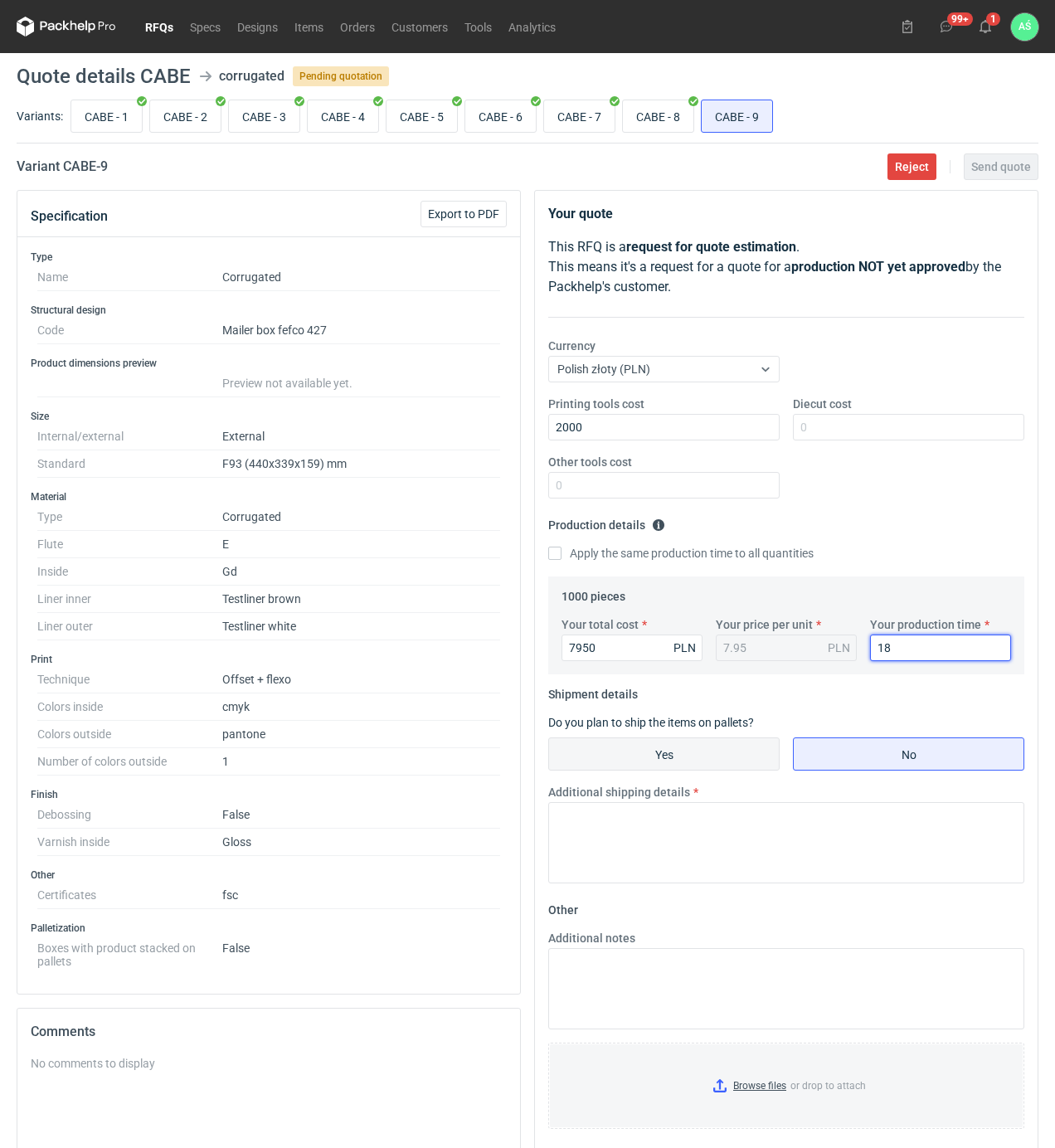
type input "18"
click at [700, 750] on input "Yes" at bounding box center [664, 754] width 230 height 32
radio input "true"
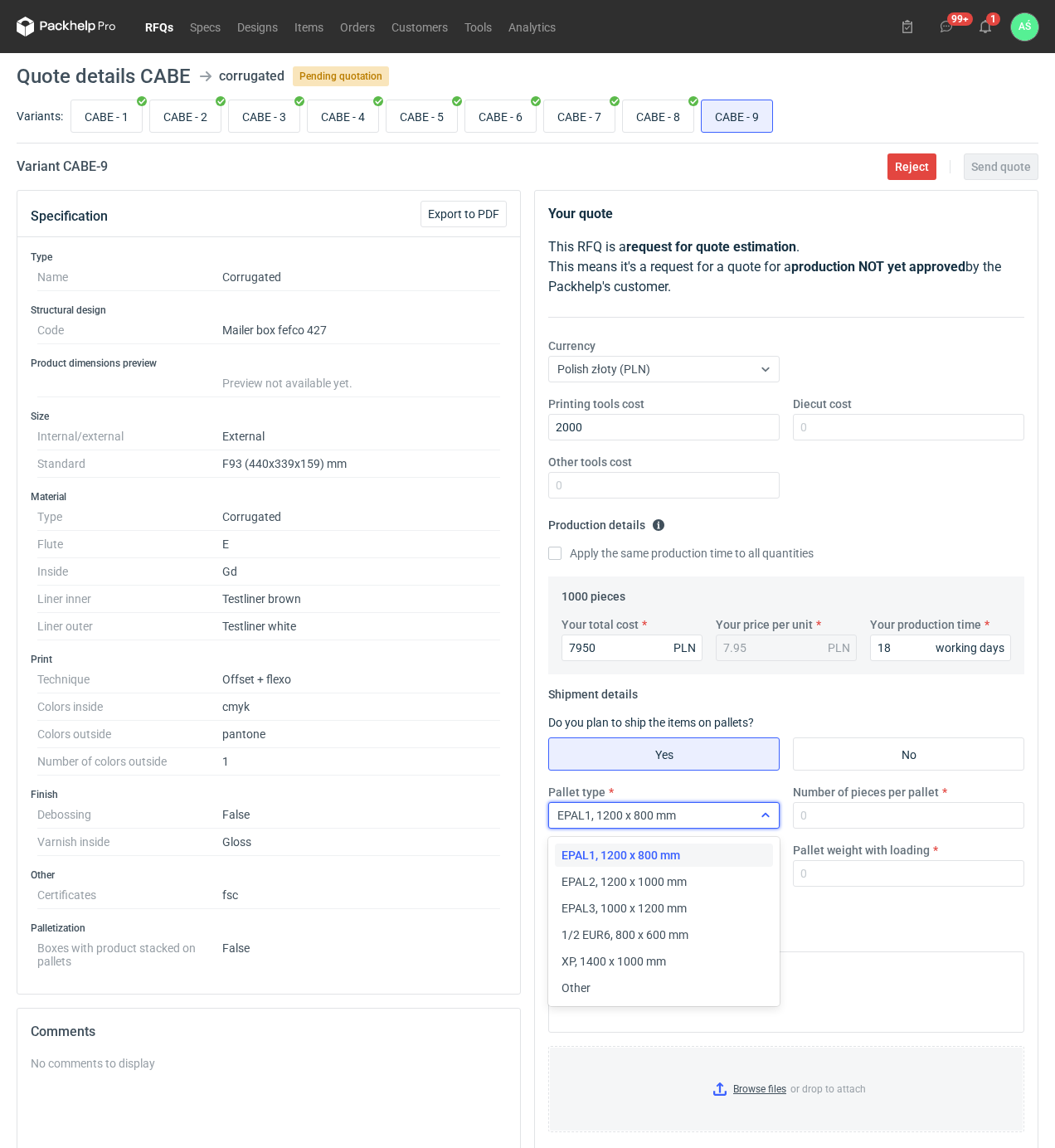
click at [733, 817] on div "EPAL1, 1200 x 800 mm" at bounding box center [651, 815] width 203 height 23
click at [672, 881] on span "EPAL2, 1200 x 1000 mm" at bounding box center [624, 881] width 125 height 17
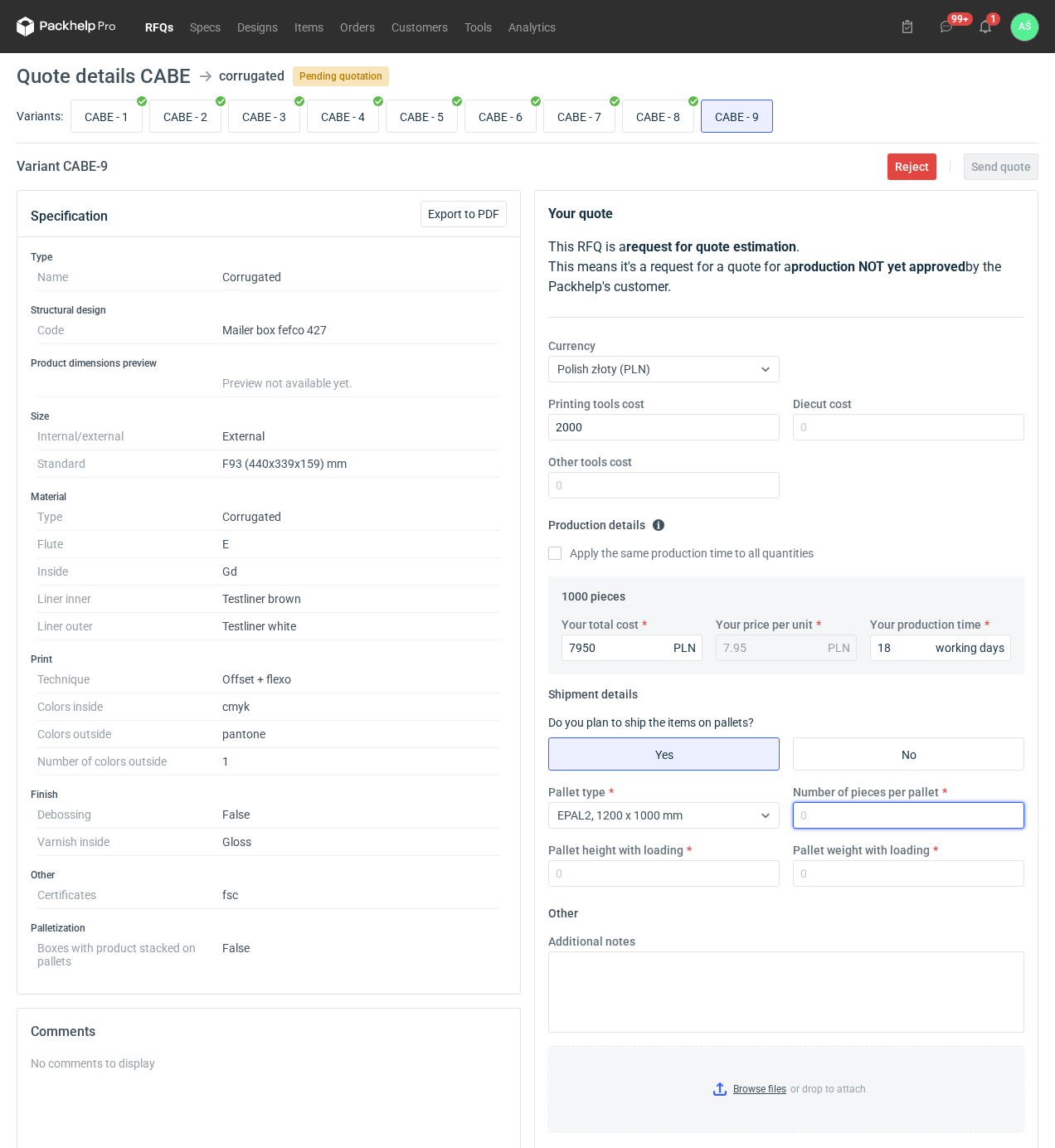
click at [831, 819] on input "Number of pieces per pallet" at bounding box center [909, 816] width 232 height 26
type input "1000"
type input "1950"
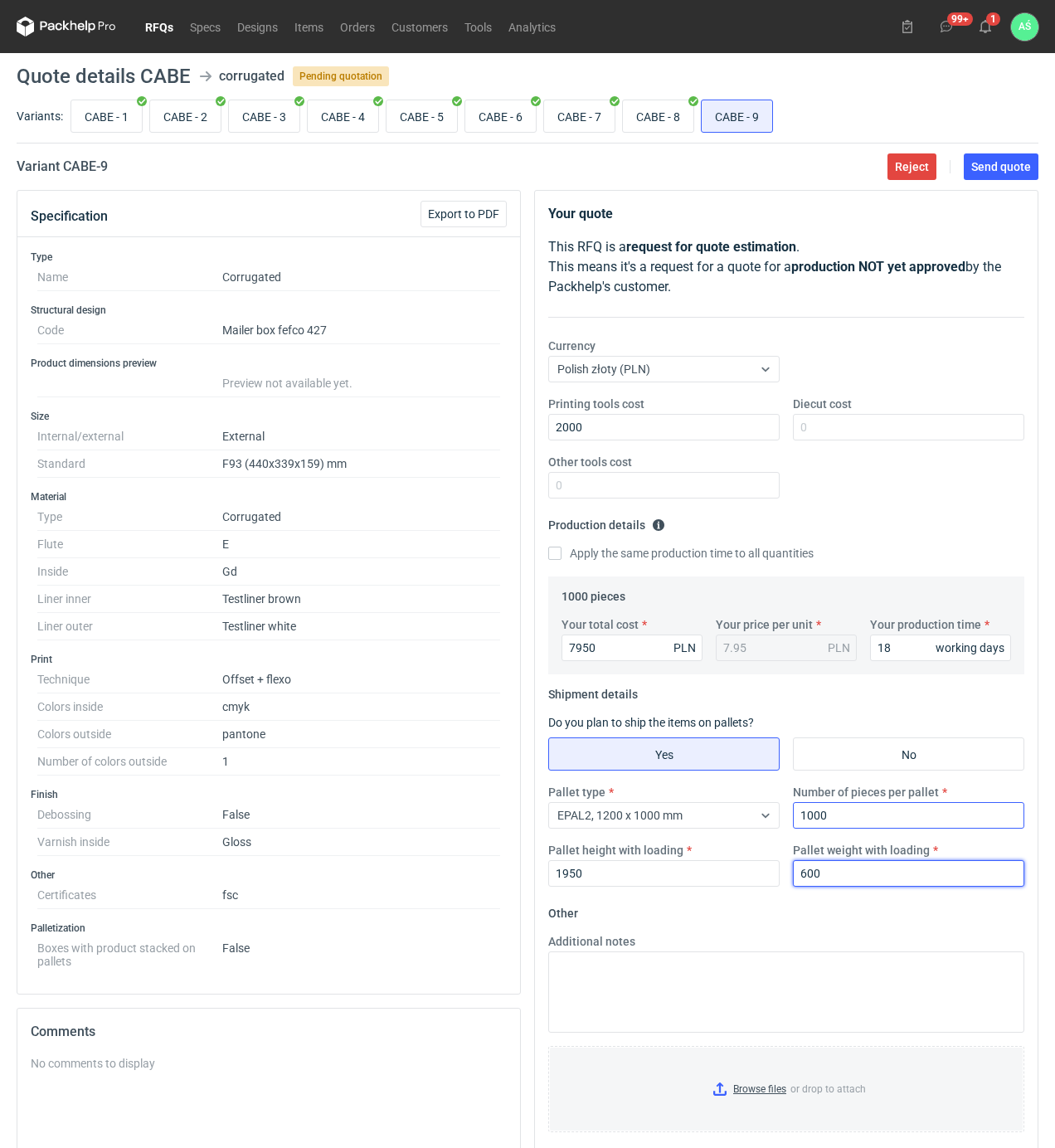
type input "600"
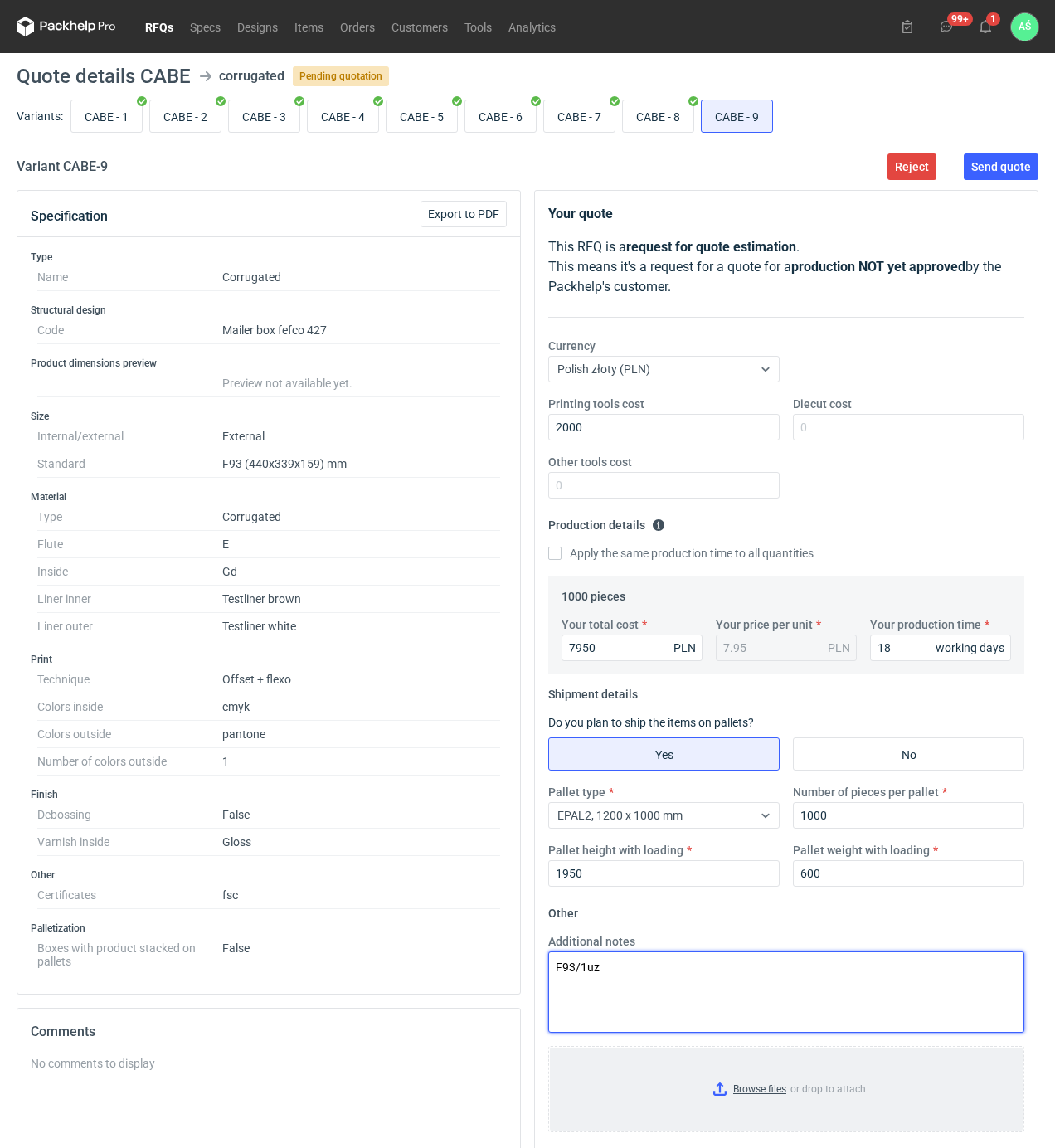
type textarea "F93/1uz"
click at [738, 1073] on input "Browse files or drop to attach" at bounding box center [786, 1088] width 473 height 83
click at [986, 166] on span "Send quote" at bounding box center [1001, 166] width 60 height 11
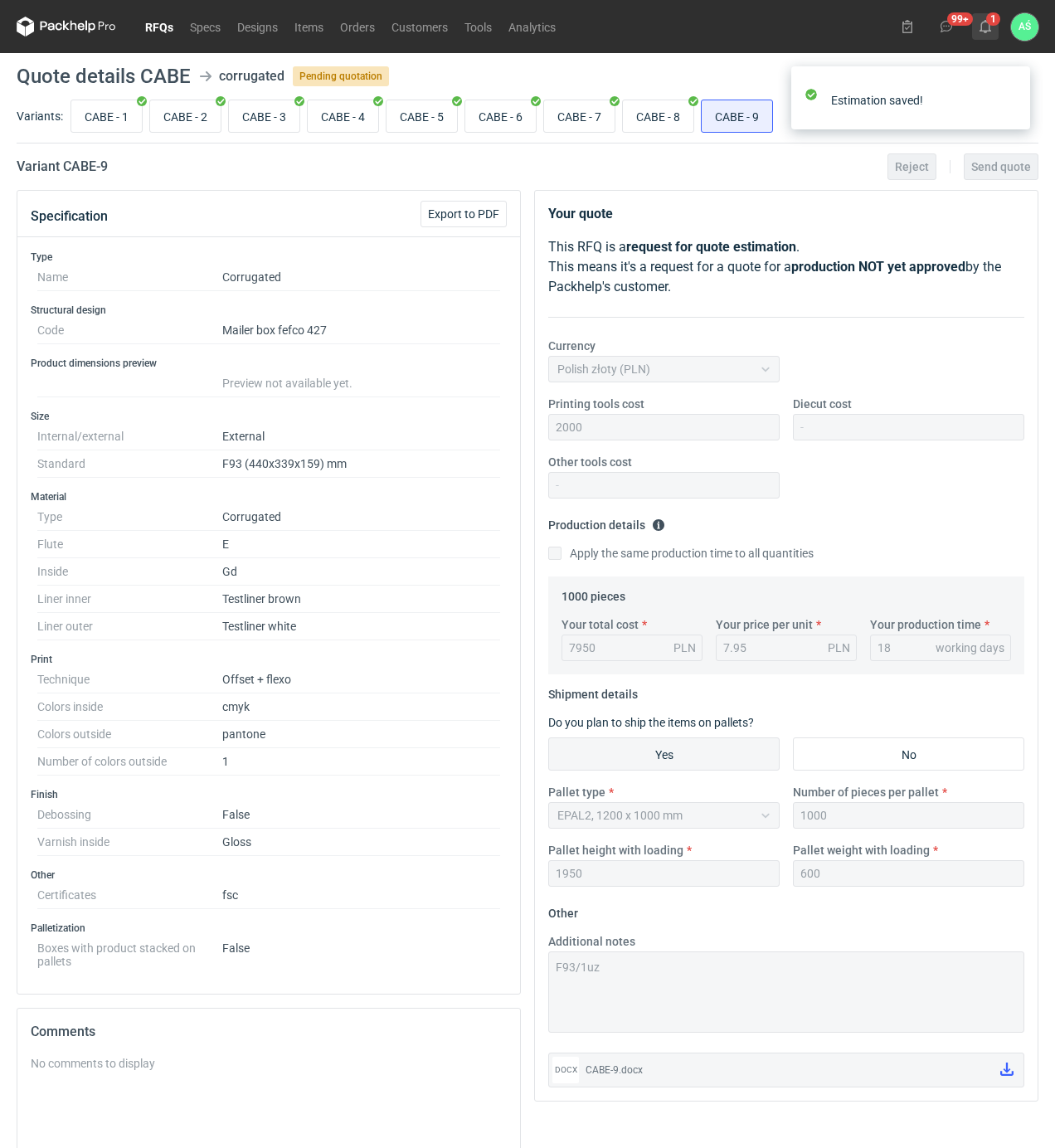
click at [989, 24] on icon at bounding box center [985, 26] width 13 height 13
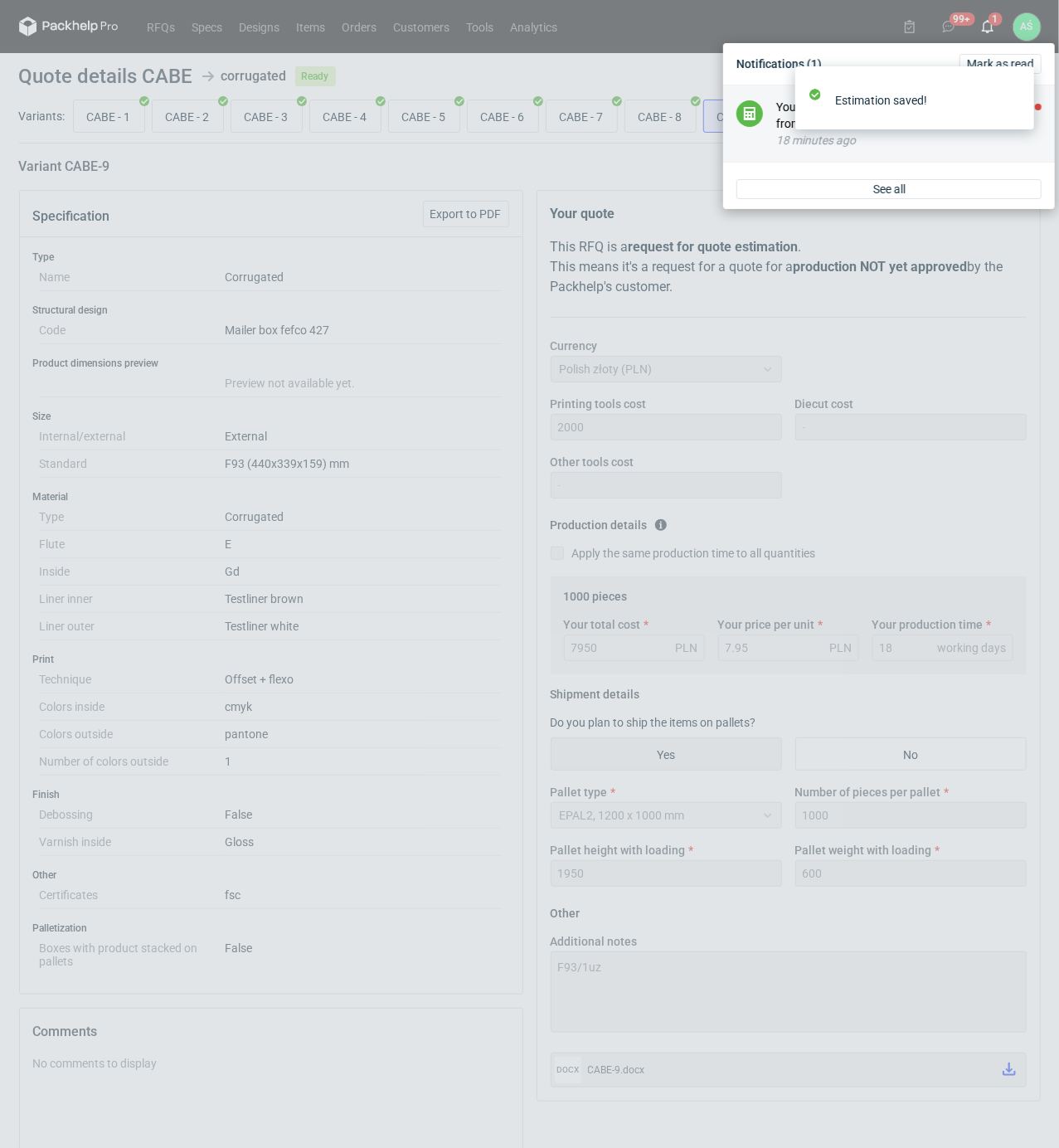
click at [814, 156] on li "You've got a new estimation request CABE-9 from Maciej Sikora at 11 Aug 2025 11…" at bounding box center [889, 124] width 331 height 77
click at [909, 132] on div "18 minutes ago" at bounding box center [908, 139] width 266 height 17
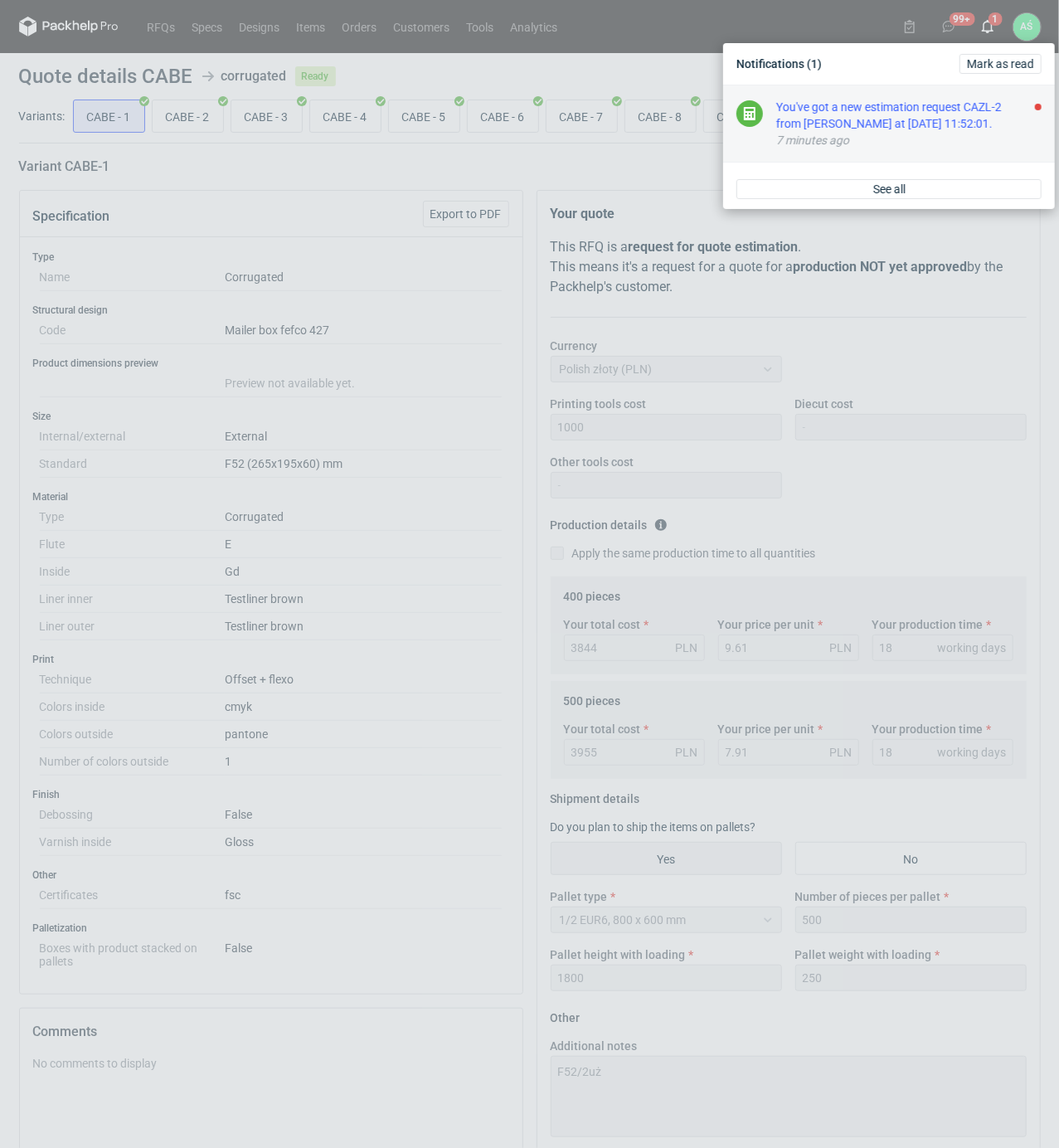
click at [949, 127] on div "You've got a new estimation request CAZL-2 from [PERSON_NAME] at [DATE] 11:52:0…" at bounding box center [908, 116] width 266 height 33
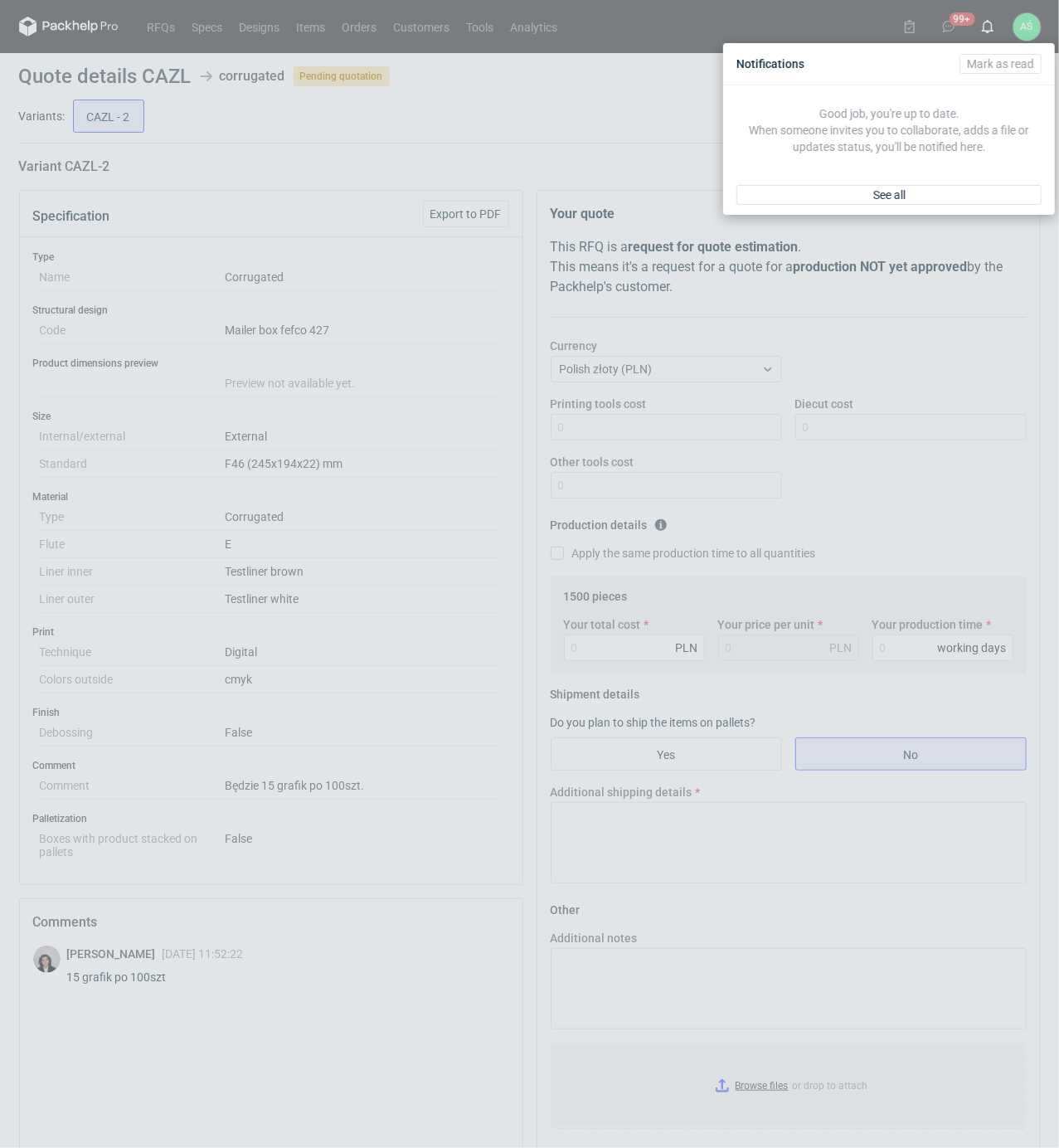
click at [466, 433] on div "Notifications Mark as read Good job, you're up to date. When someone invites yo…" at bounding box center [530, 574] width 1059 height 1148
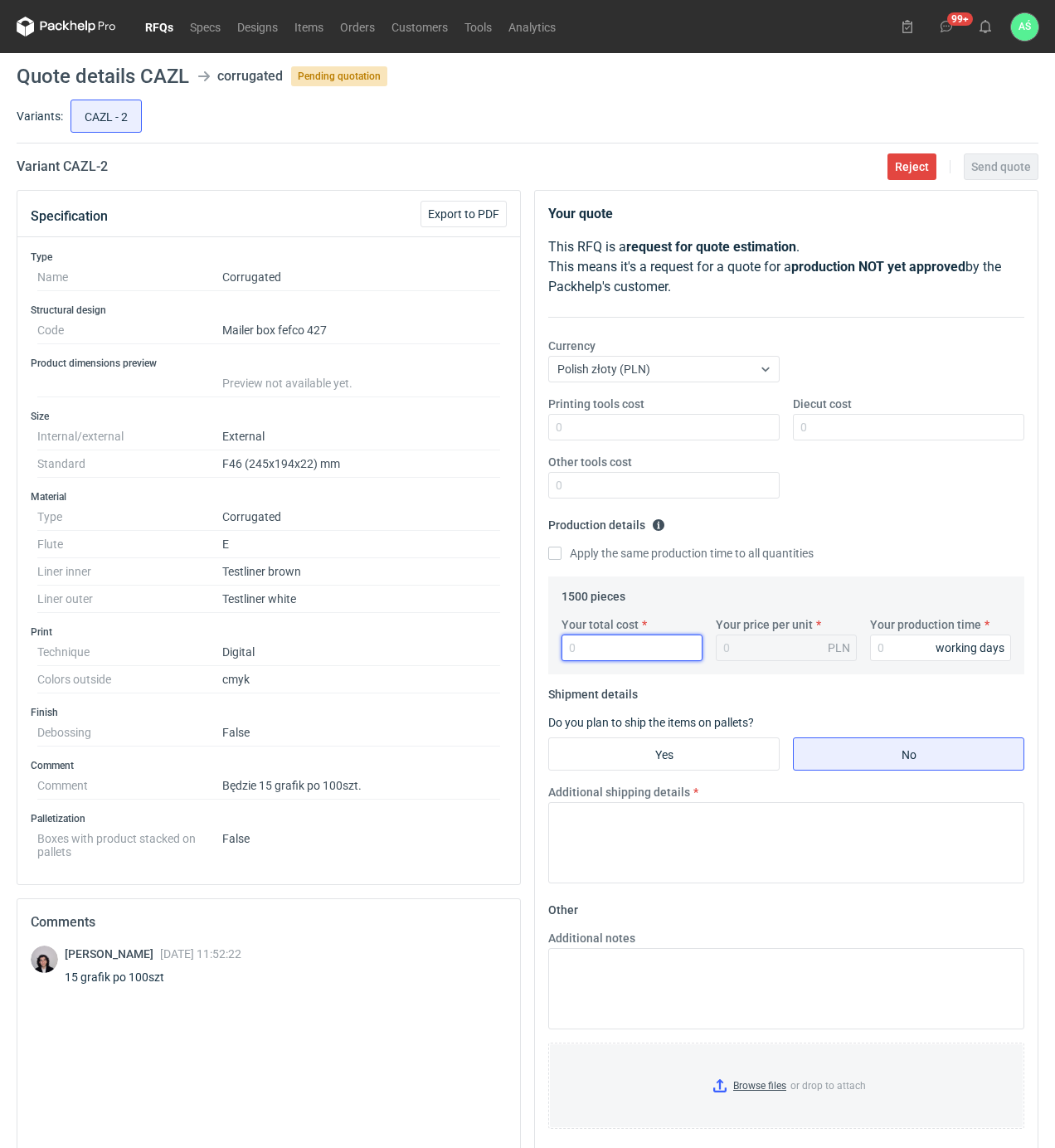
click at [591, 638] on input "Your total cost" at bounding box center [631, 647] width 141 height 26
type input "3030"
type input "2.02"
type input "12"
click at [674, 747] on input "Yes" at bounding box center [664, 754] width 230 height 32
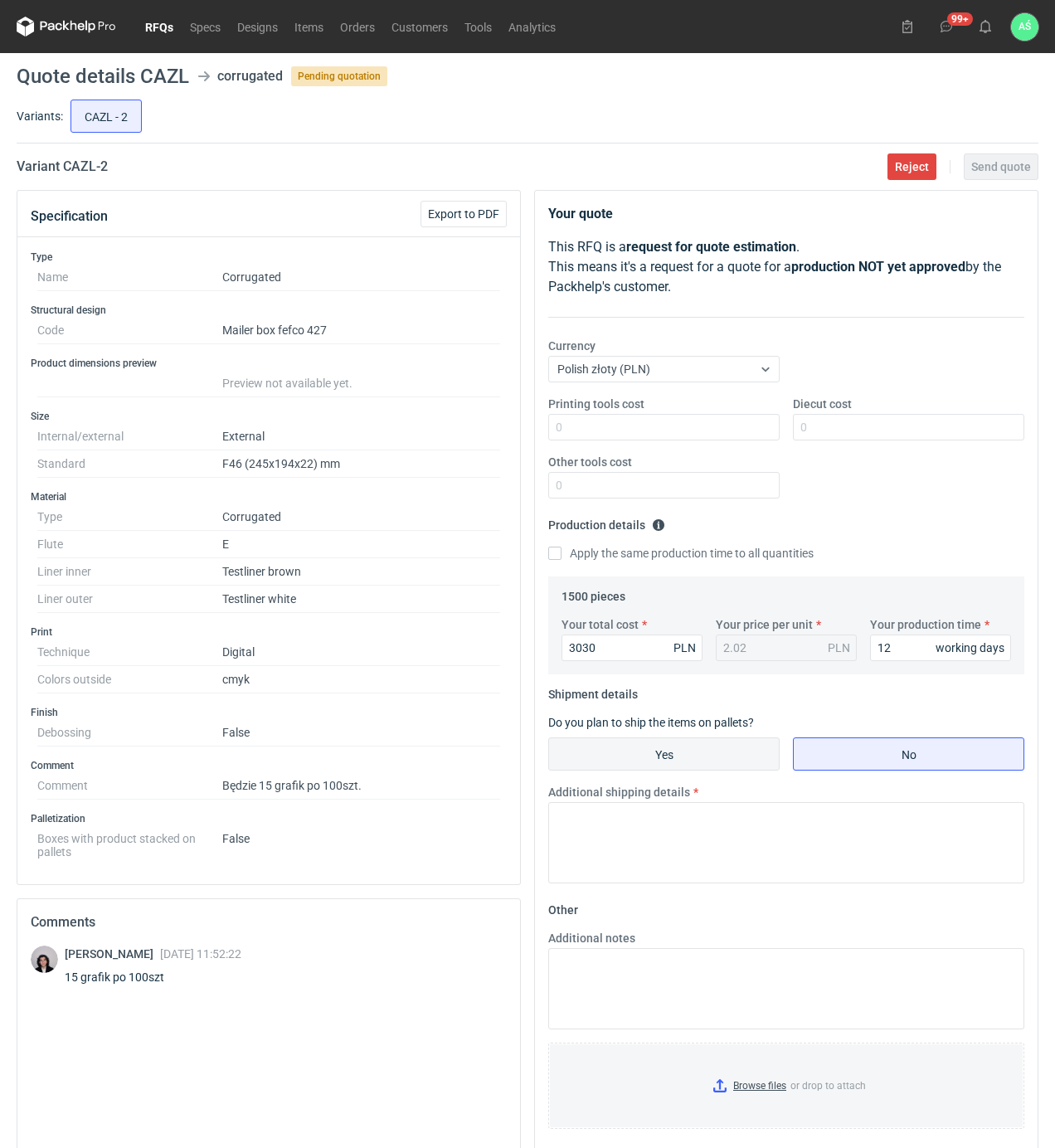
radio input "true"
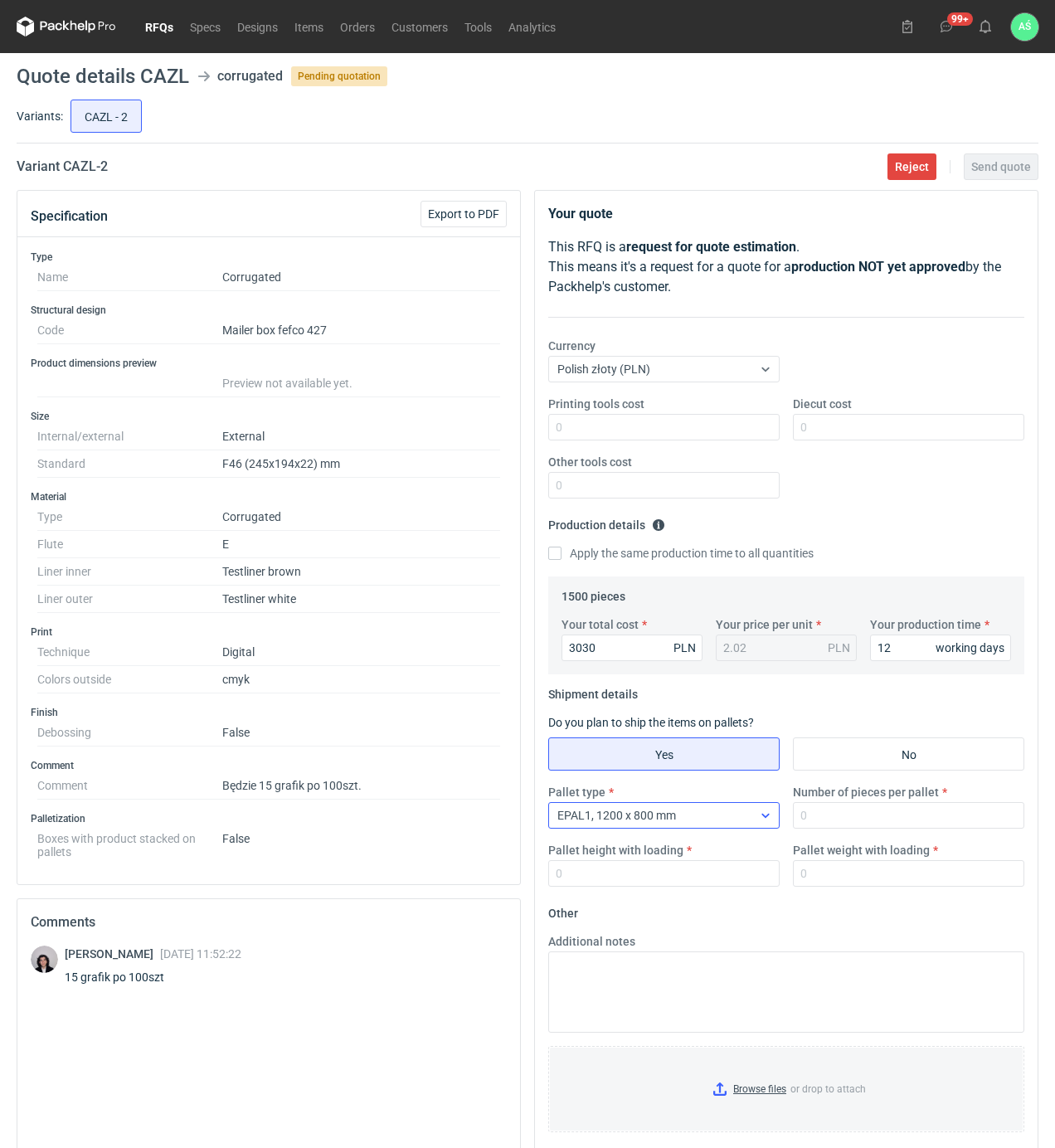
click at [772, 815] on div at bounding box center [766, 815] width 26 height 13
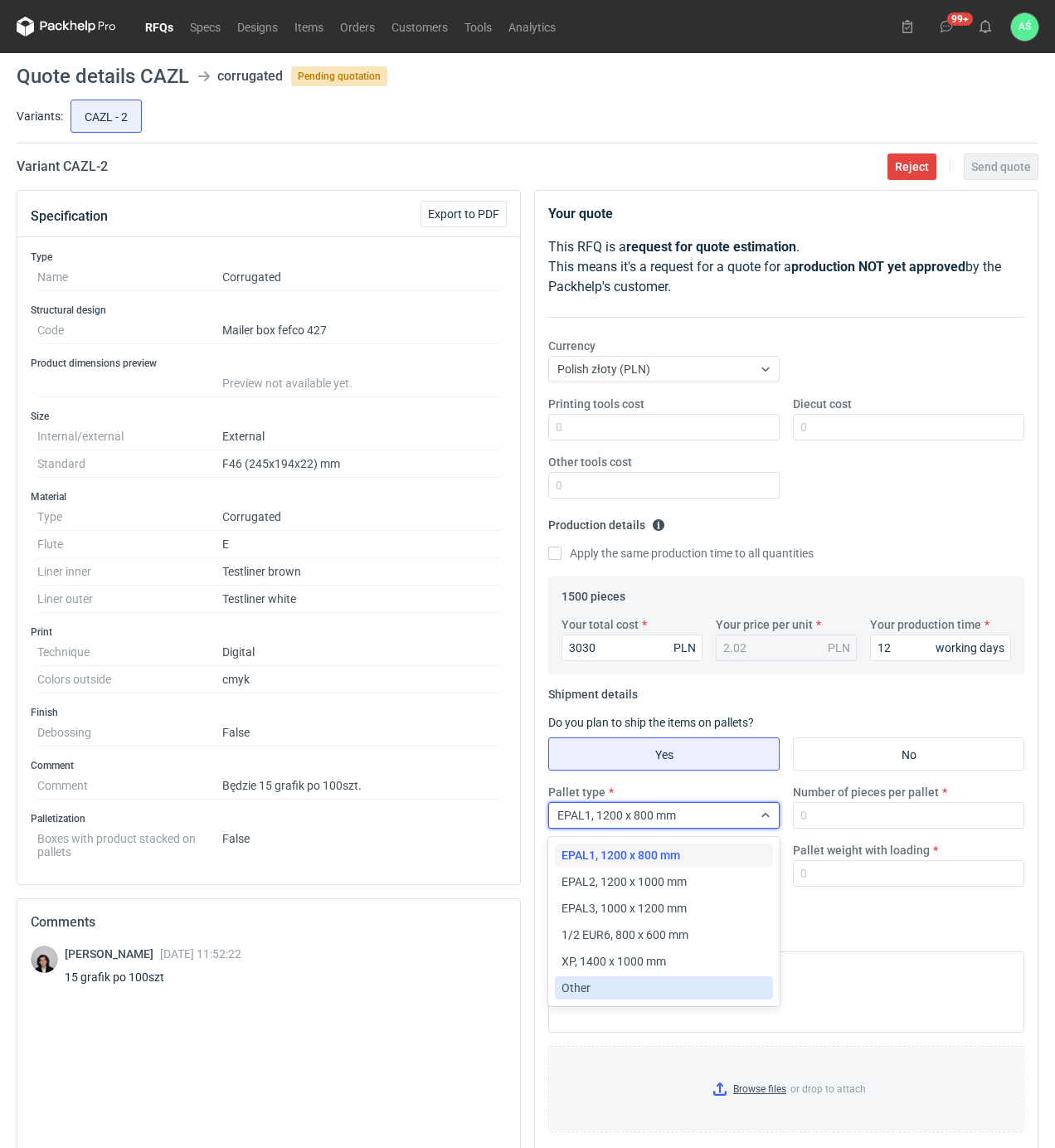
click at [607, 982] on div "Other" at bounding box center [664, 988] width 205 height 17
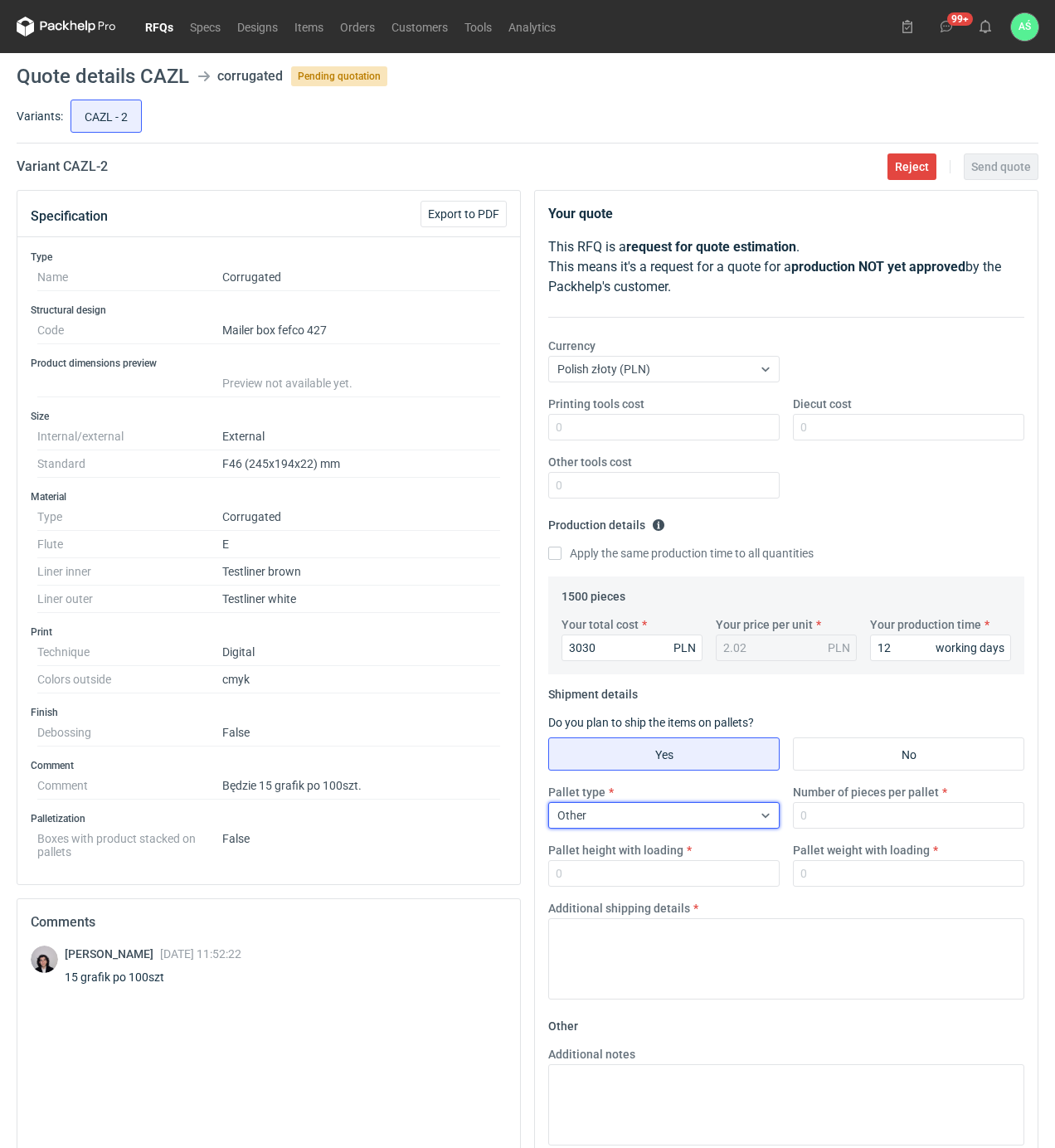
click at [843, 831] on div "Pallet type option Other, selected. Select is focused ,type to refine list, pre…" at bounding box center [787, 842] width 489 height 116
click at [845, 824] on input "Number of pieces per pallet" at bounding box center [909, 816] width 232 height 26
type input "100"
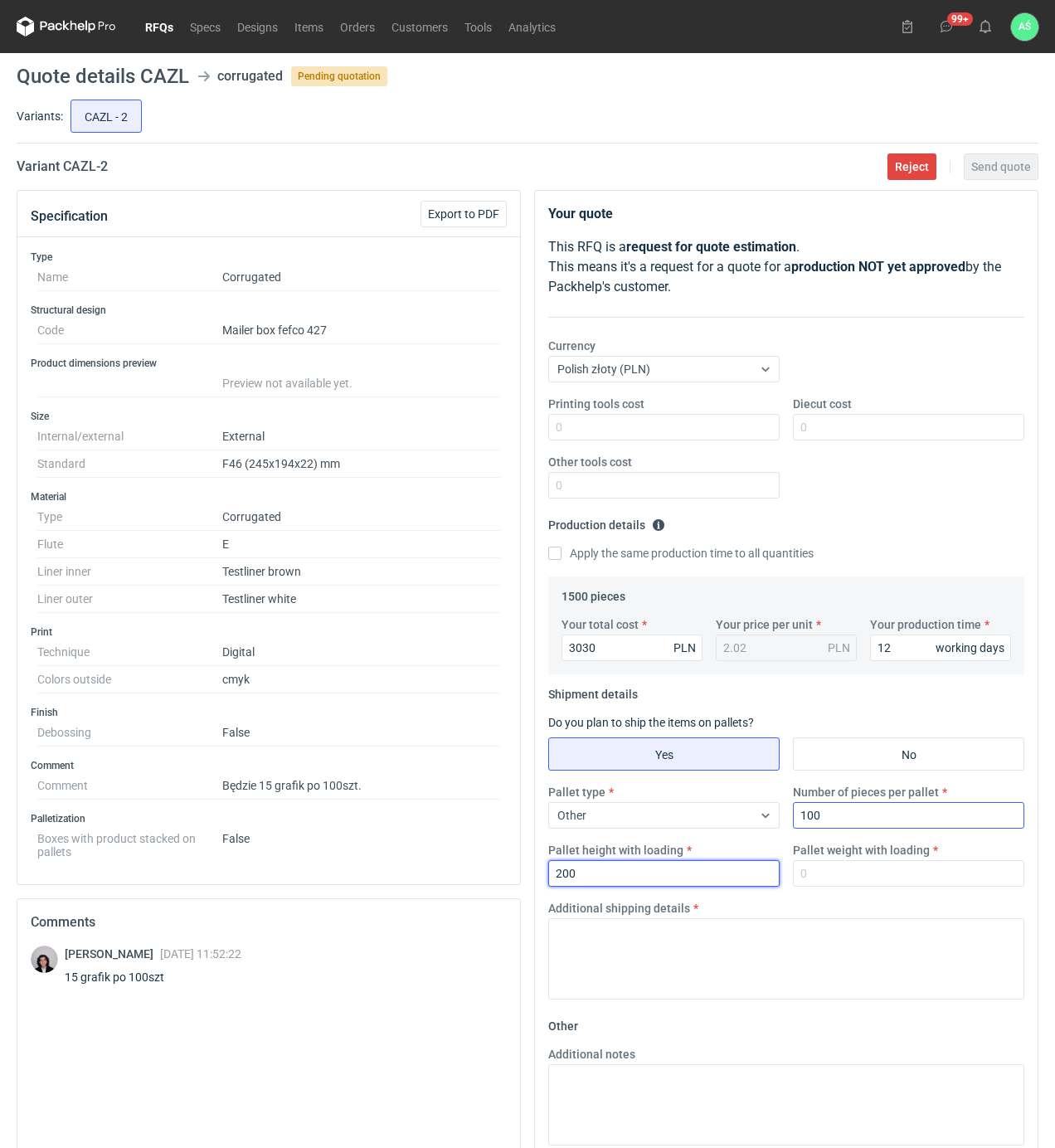
type input "200"
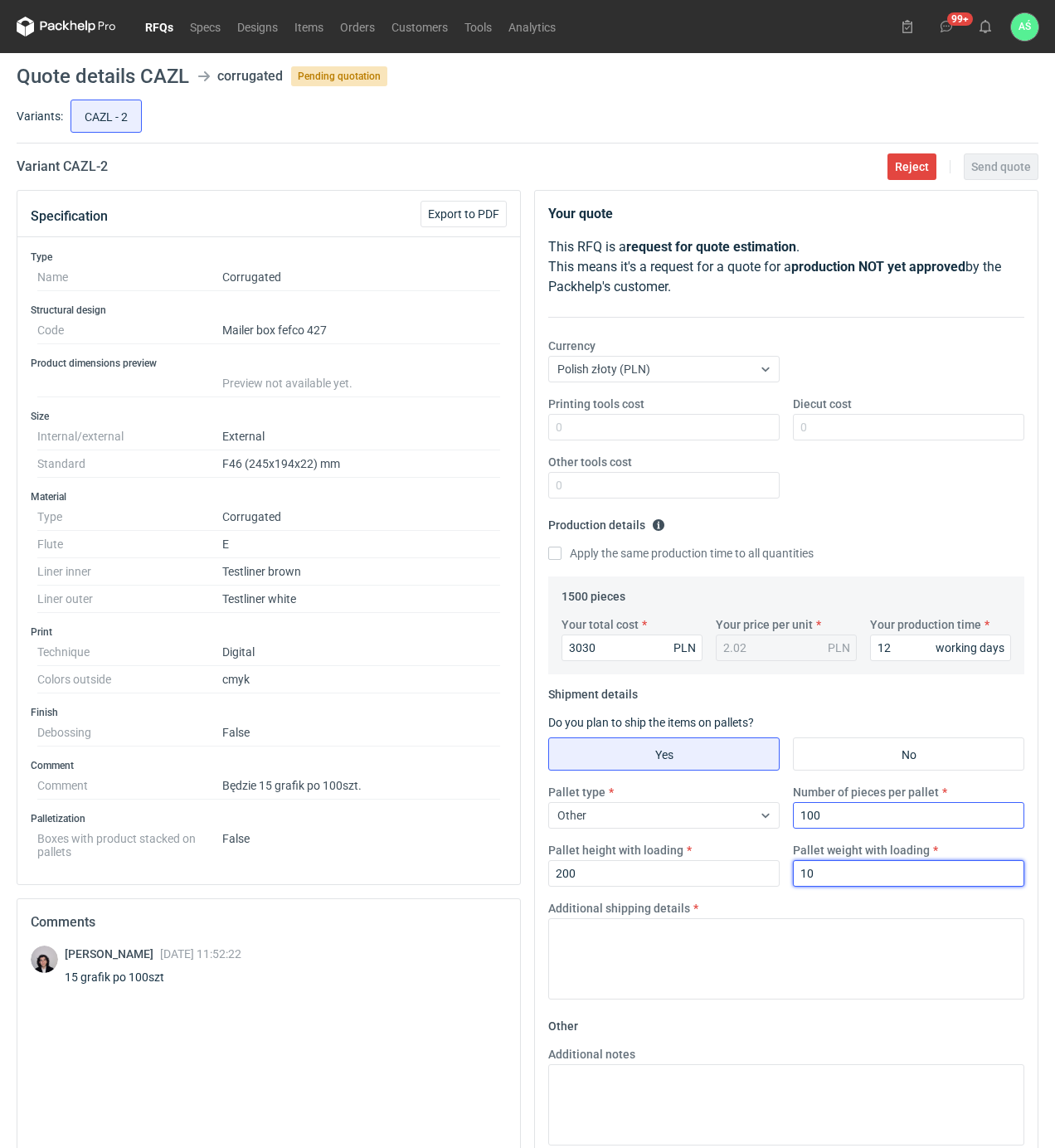
type input "10"
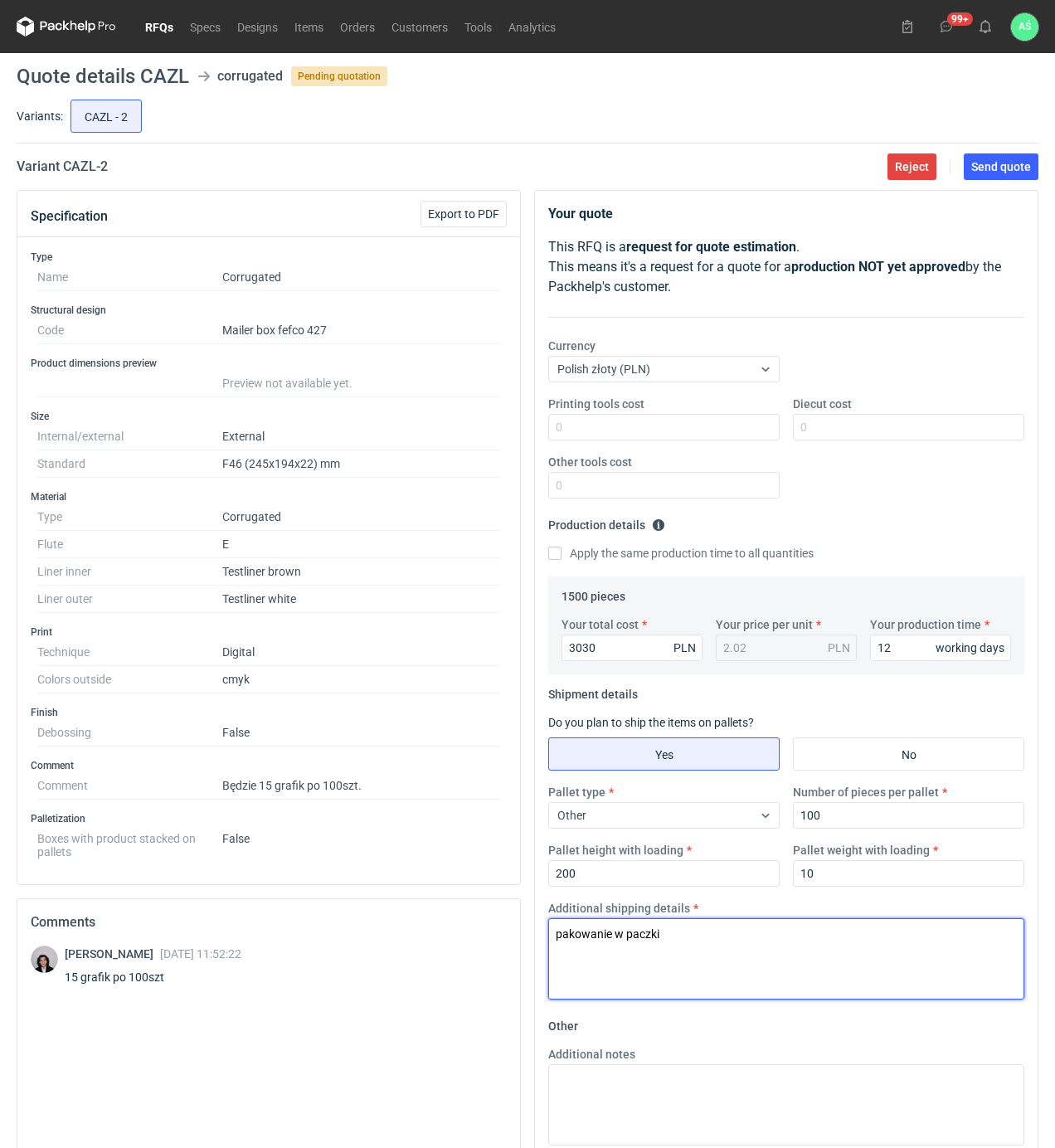
click at [668, 977] on textarea "pakowanie w paczki" at bounding box center [786, 959] width 476 height 82
drag, startPoint x: 638, startPoint y: 952, endPoint x: 547, endPoint y: 927, distance: 94.4
click at [547, 927] on div "Additional shipping details pakowanie w paczki 15 x100szt" at bounding box center [787, 949] width 489 height 99
type textarea "pakowanie w paczki 15 x100szt"
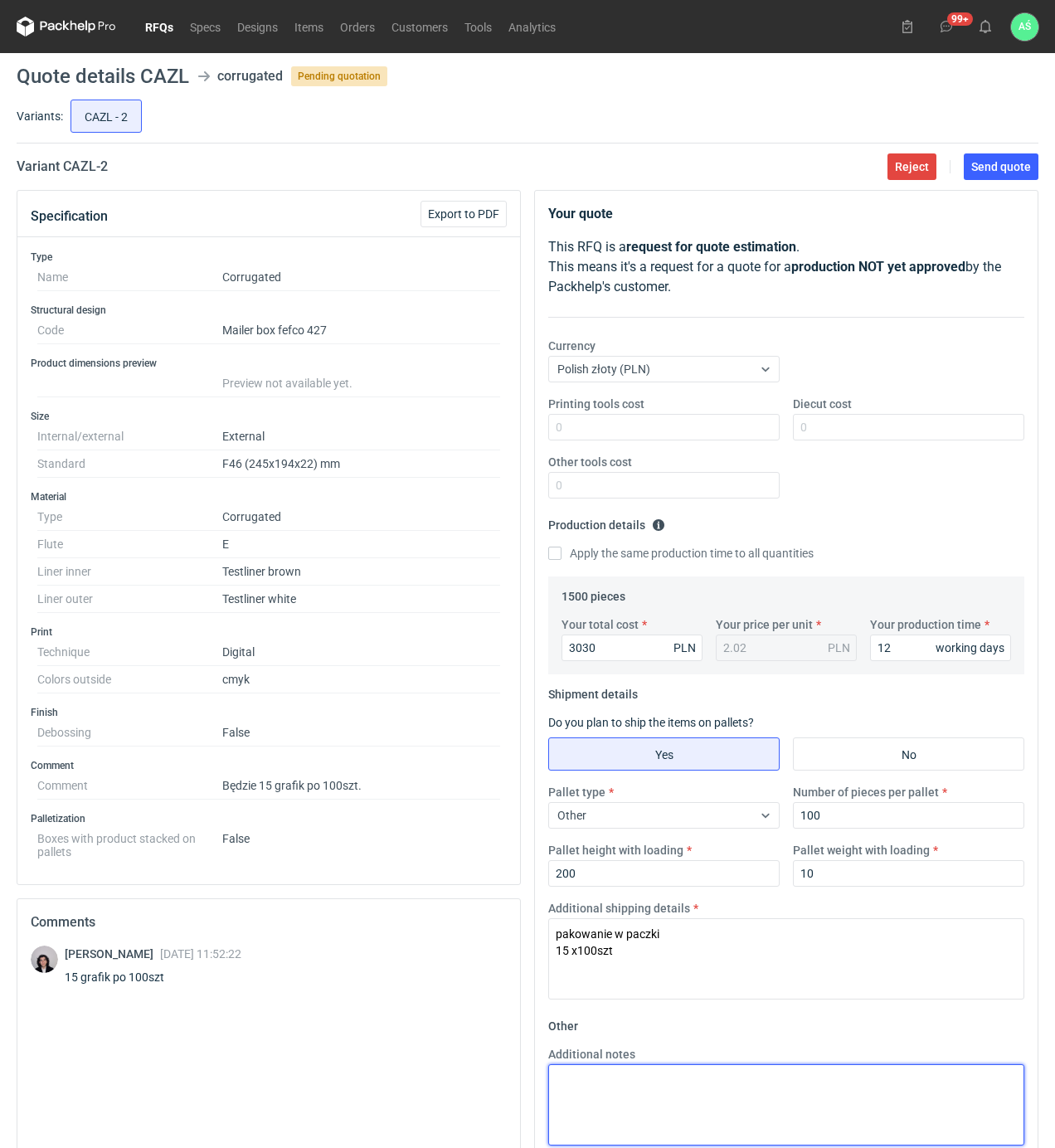
click at [588, 1085] on textarea "Additional notes" at bounding box center [786, 1104] width 476 height 82
paste textarea "pakowanie w paczki 15 x100szt"
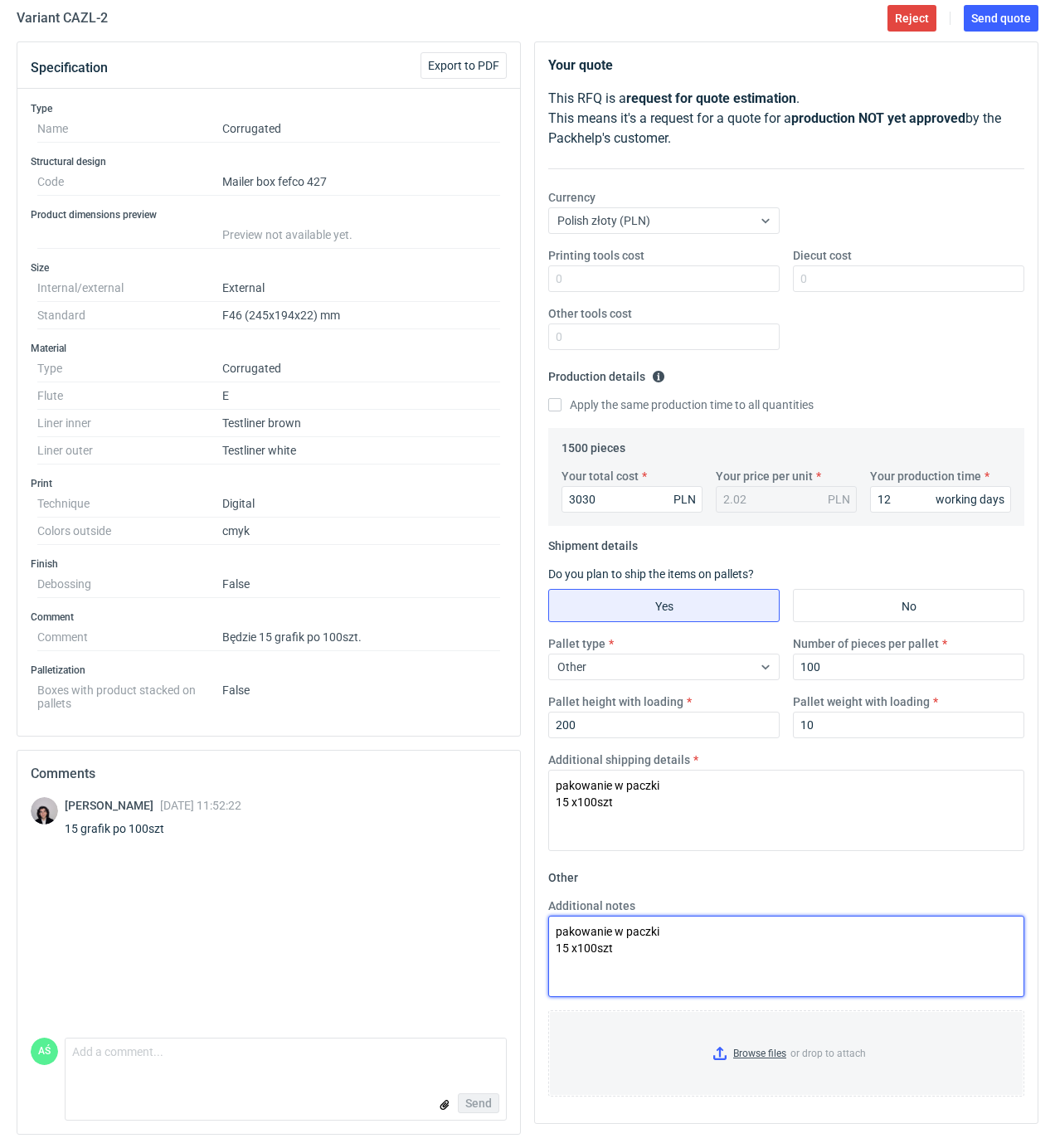
scroll to position [153, 0]
type textarea "pakowanie w paczki 15 x100szt"
click at [757, 1055] on input "Browse files or drop to attach" at bounding box center [786, 1053] width 473 height 83
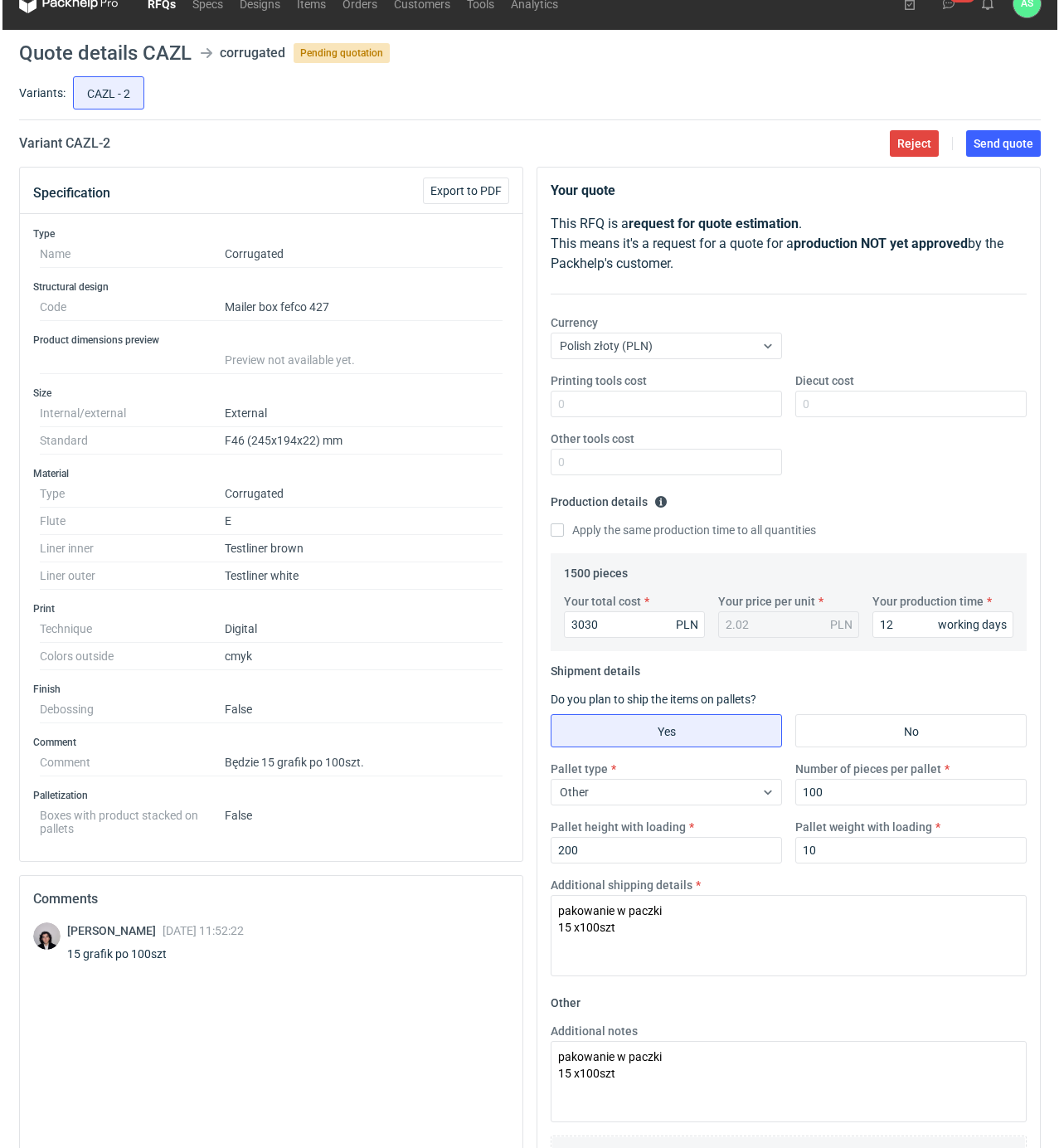
scroll to position [0, 0]
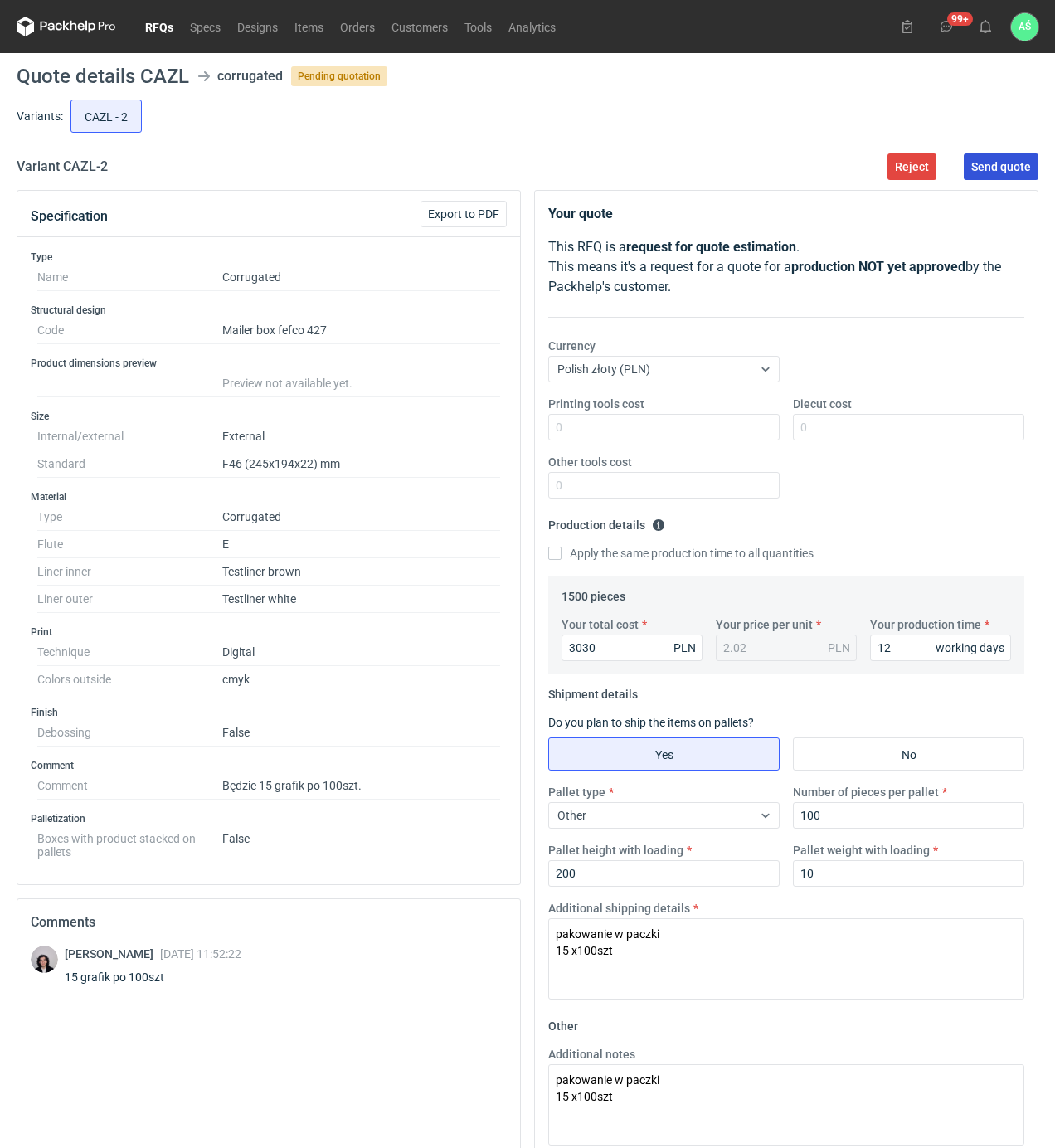
click at [1010, 180] on button "Send quote" at bounding box center [1001, 167] width 75 height 26
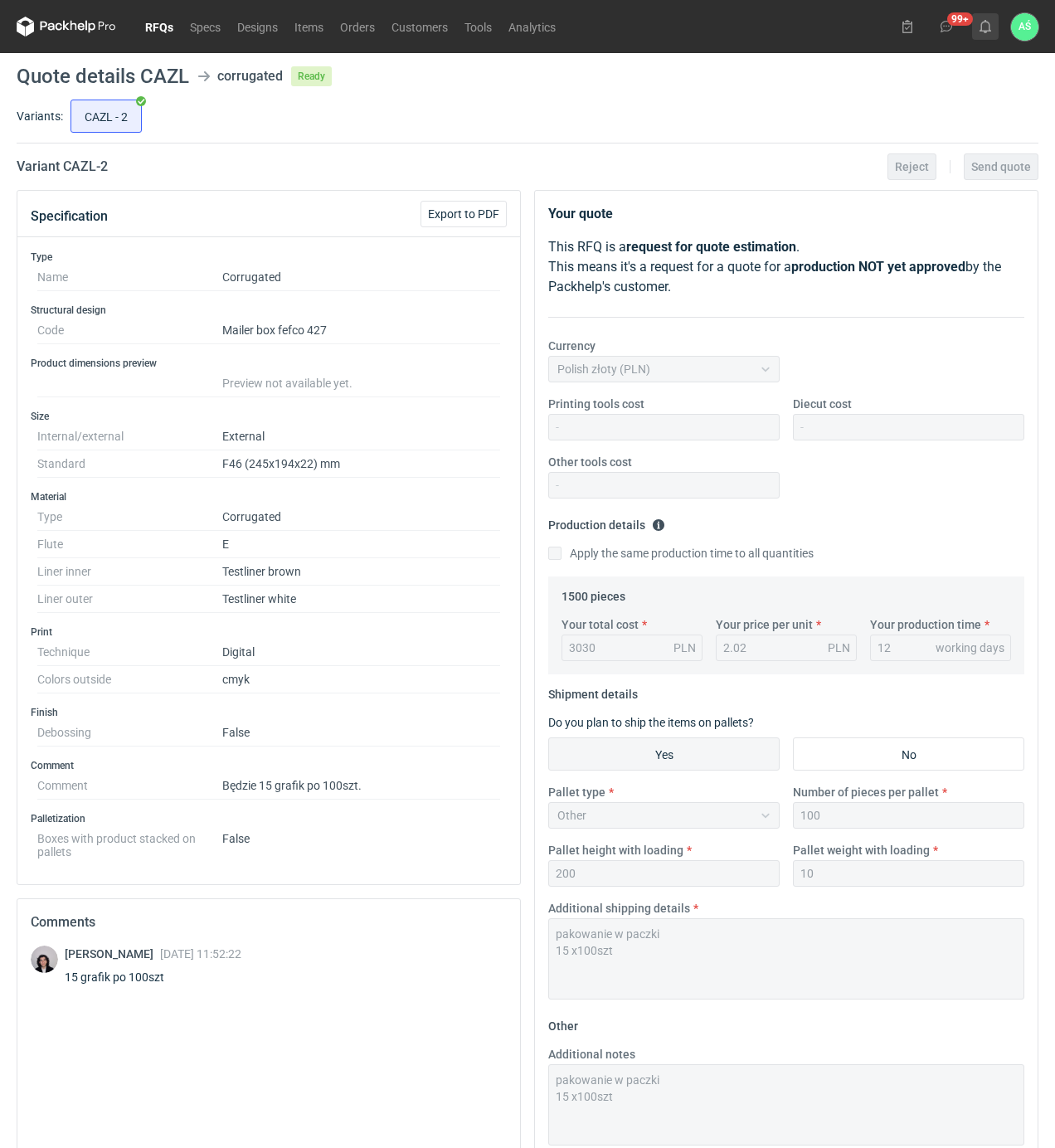
click at [983, 28] on icon at bounding box center [985, 26] width 13 height 13
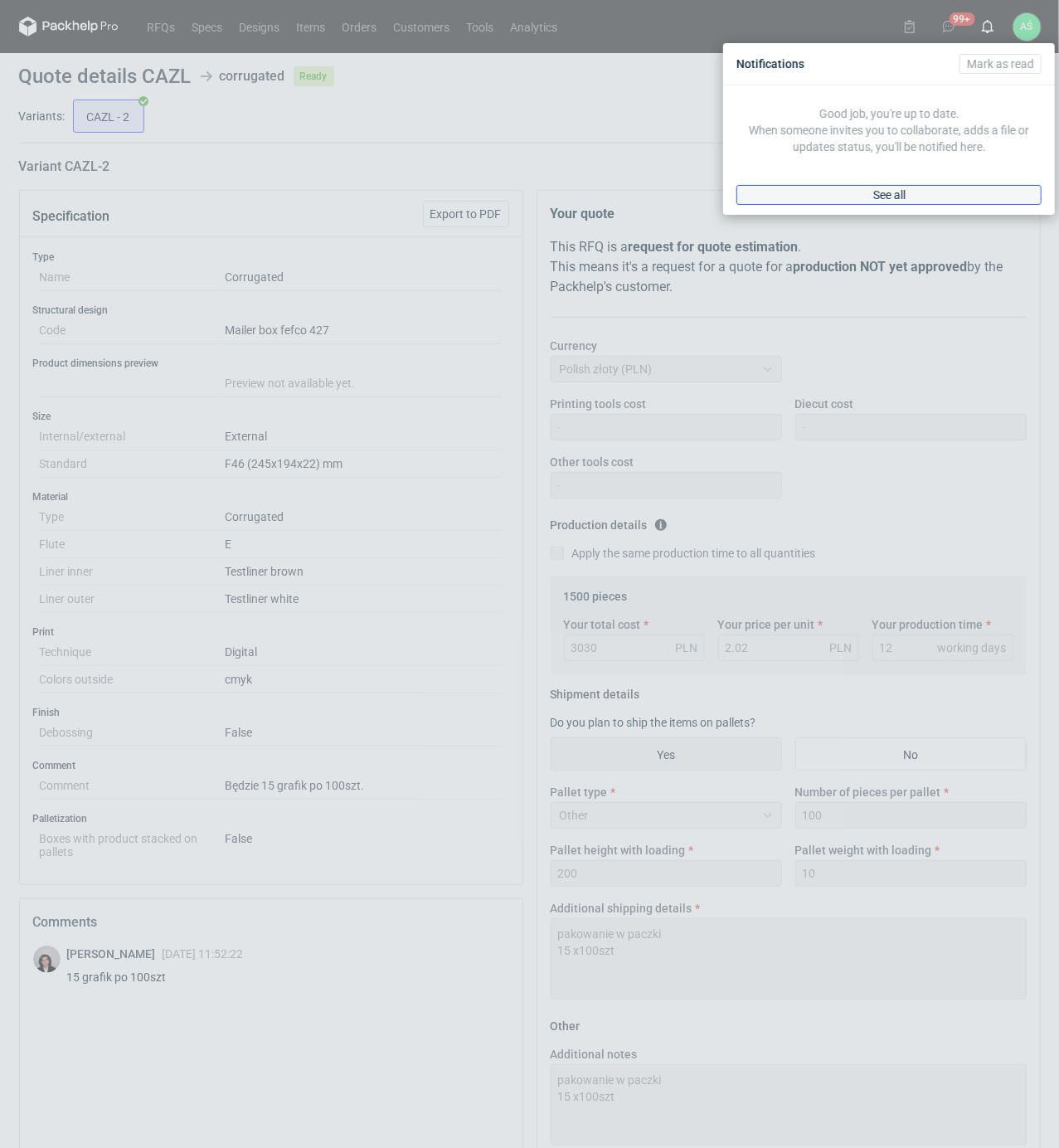
click at [892, 193] on span "See all" at bounding box center [889, 195] width 32 height 11
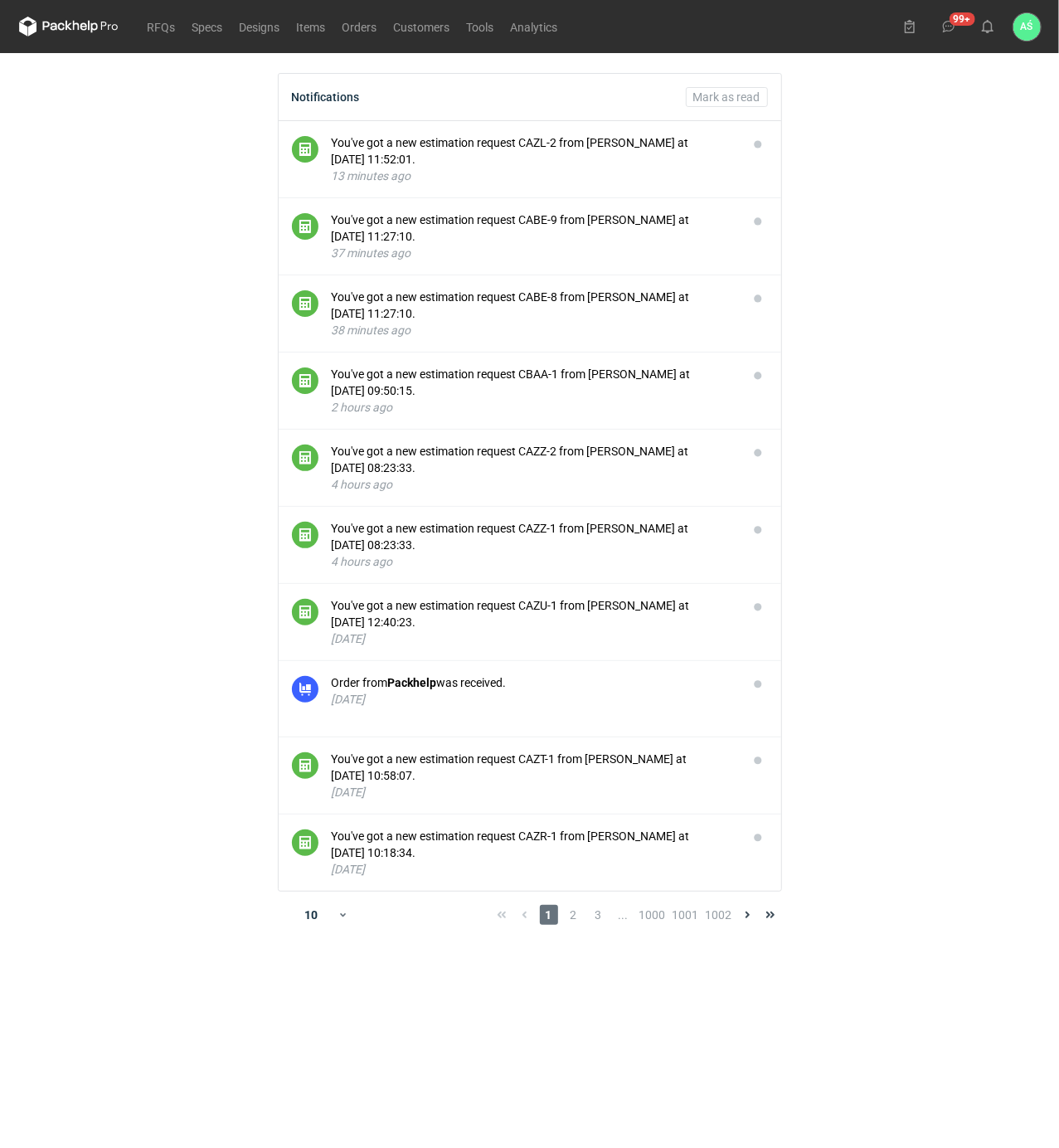
click at [912, 346] on main "Notifications Mark as read You've got a new estimation request CAZL-2 from Seba…" at bounding box center [530, 601] width 1034 height 1095
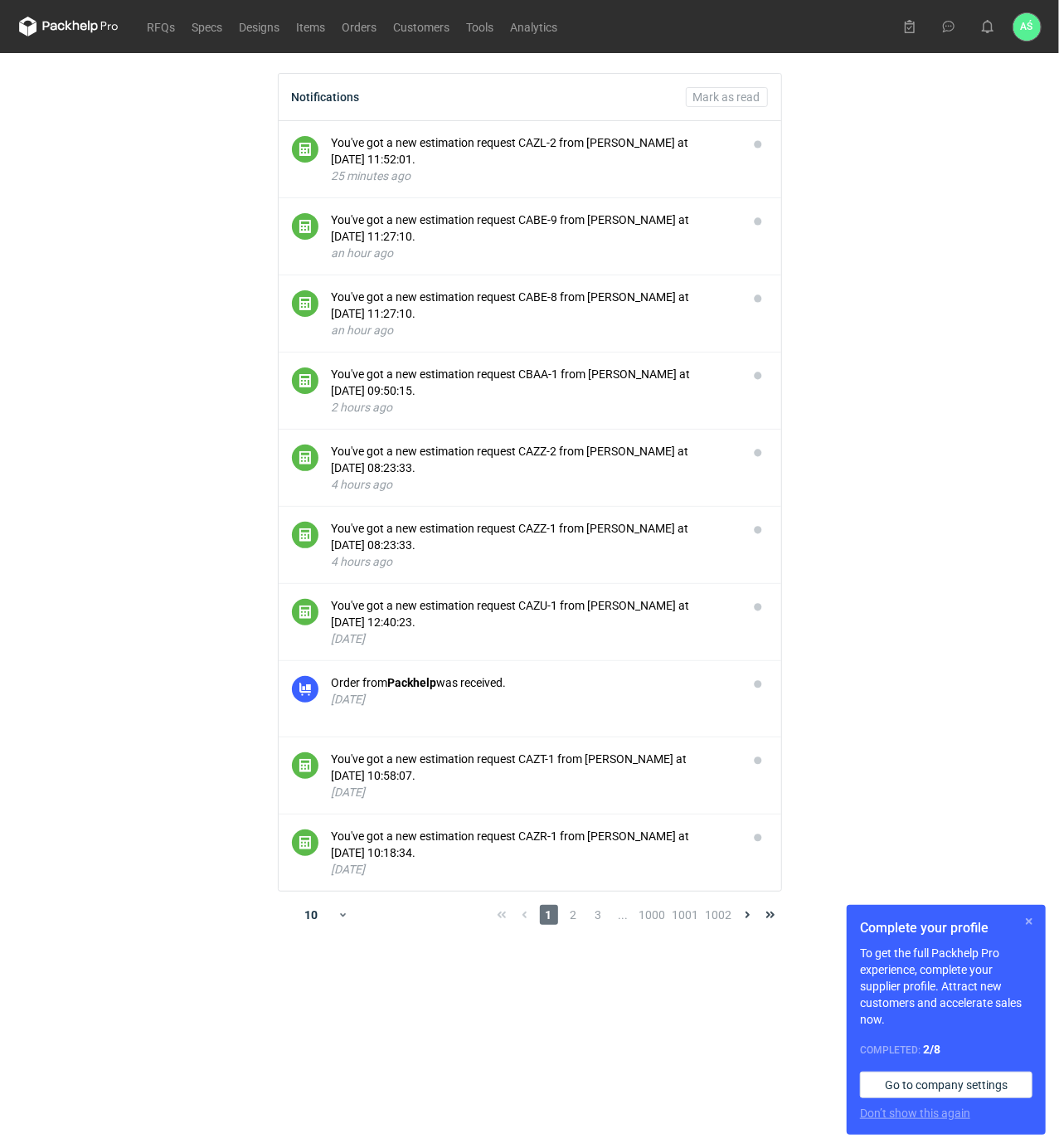
click at [1029, 920] on button "button" at bounding box center [1028, 921] width 20 height 20
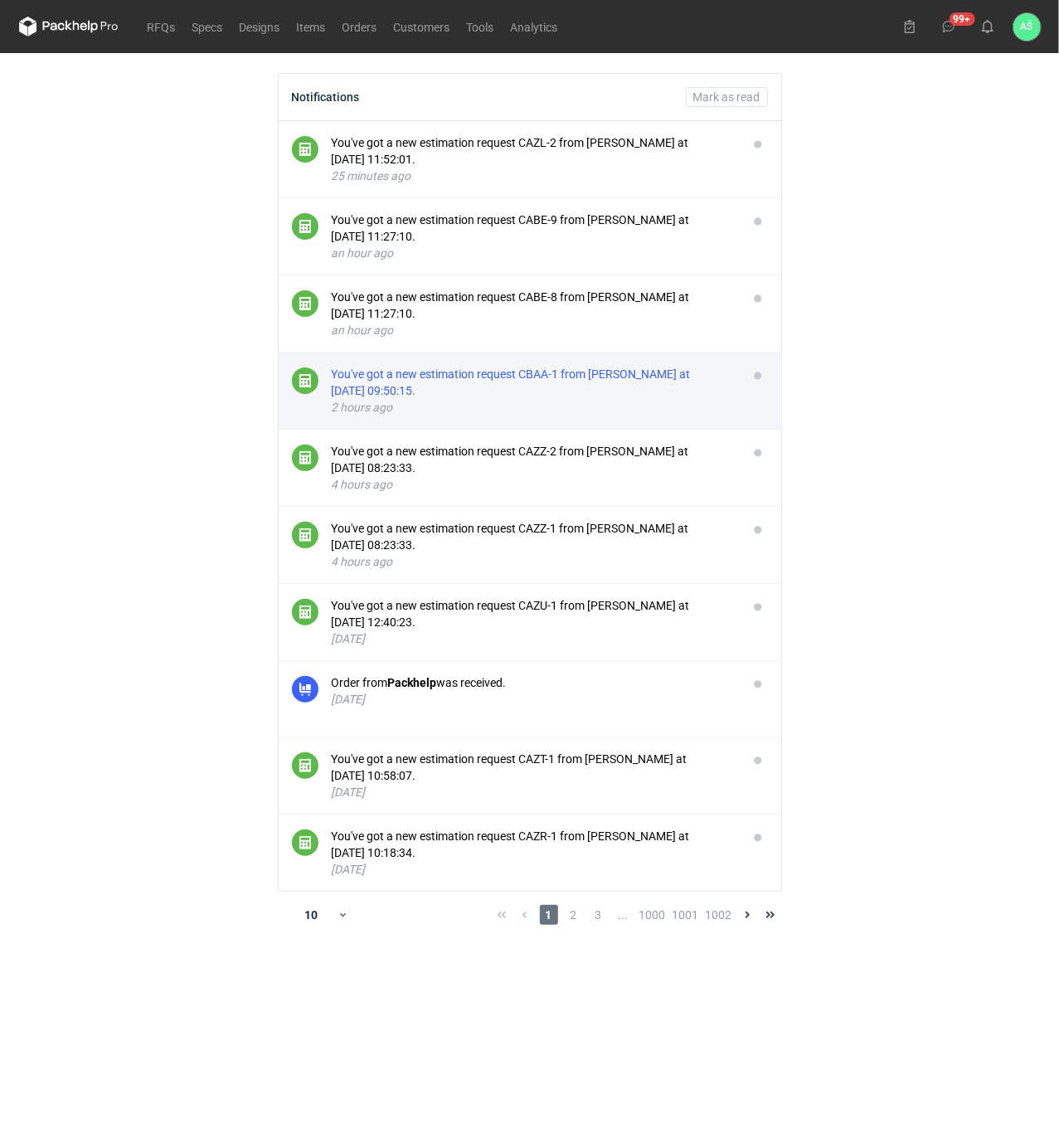
click at [569, 382] on div "You've got a new estimation request CBAA-1 from [PERSON_NAME] at [DATE] 09:50:1…" at bounding box center [533, 382] width 403 height 33
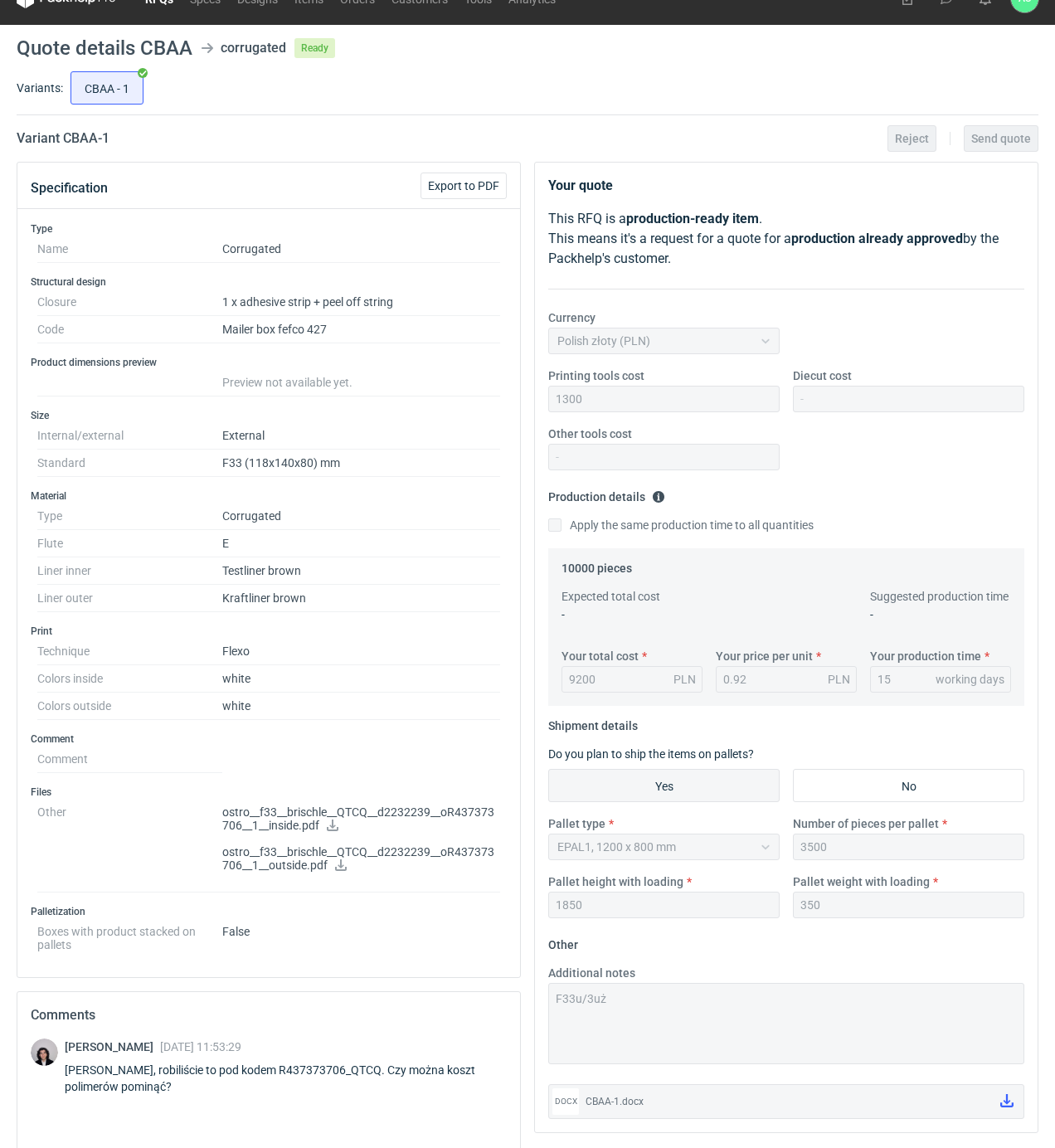
scroll to position [275, 0]
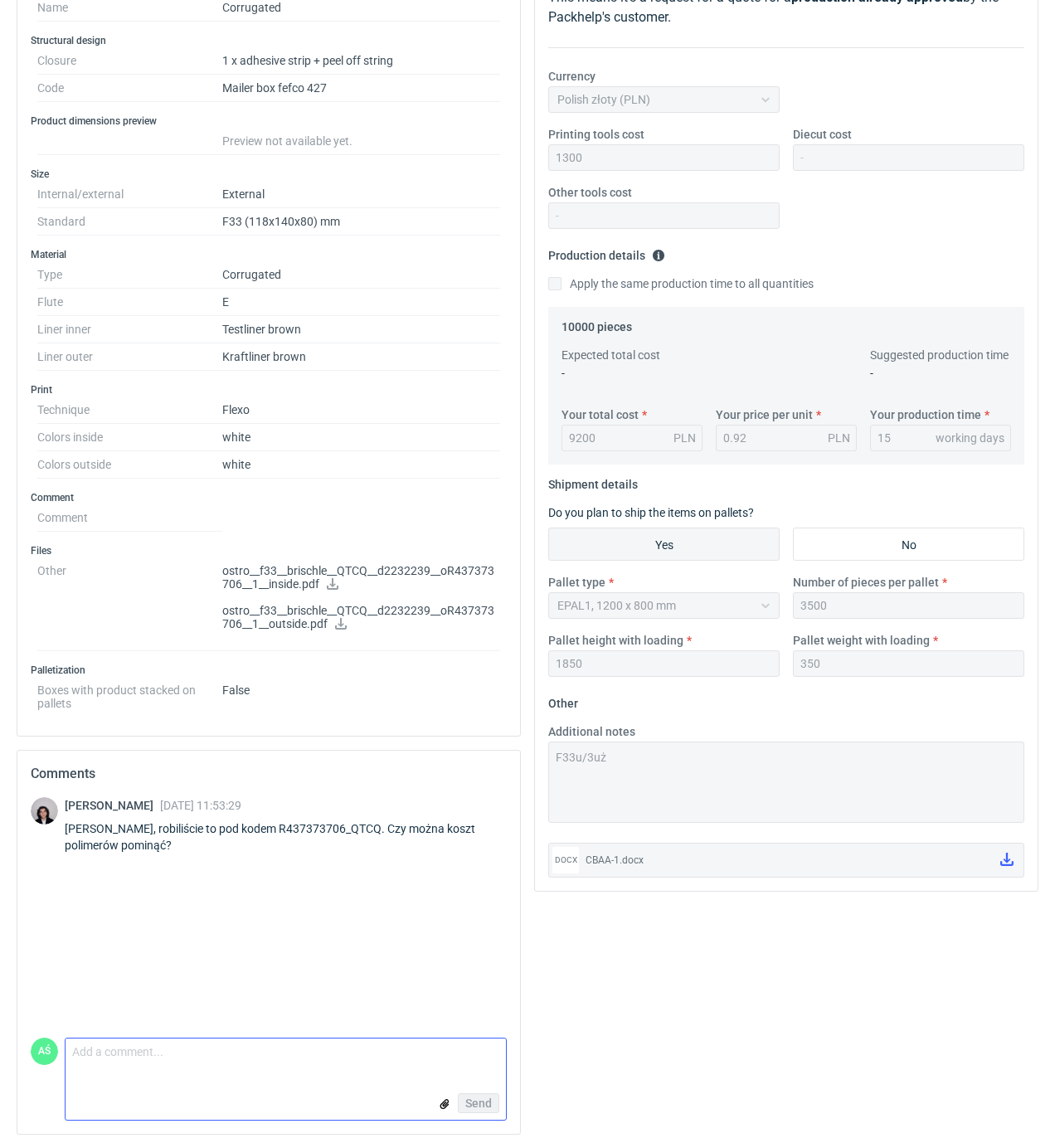
click at [111, 1068] on textarea "Comment message" at bounding box center [286, 1056] width 440 height 35
click at [257, 1049] on textarea "Tak możemy pominąć koszt polirw" at bounding box center [286, 1050] width 440 height 46
type textarea "Tak możemy pominąć koszt polimerów"
drag, startPoint x: 480, startPoint y: 1102, endPoint x: 502, endPoint y: 1119, distance: 27.8
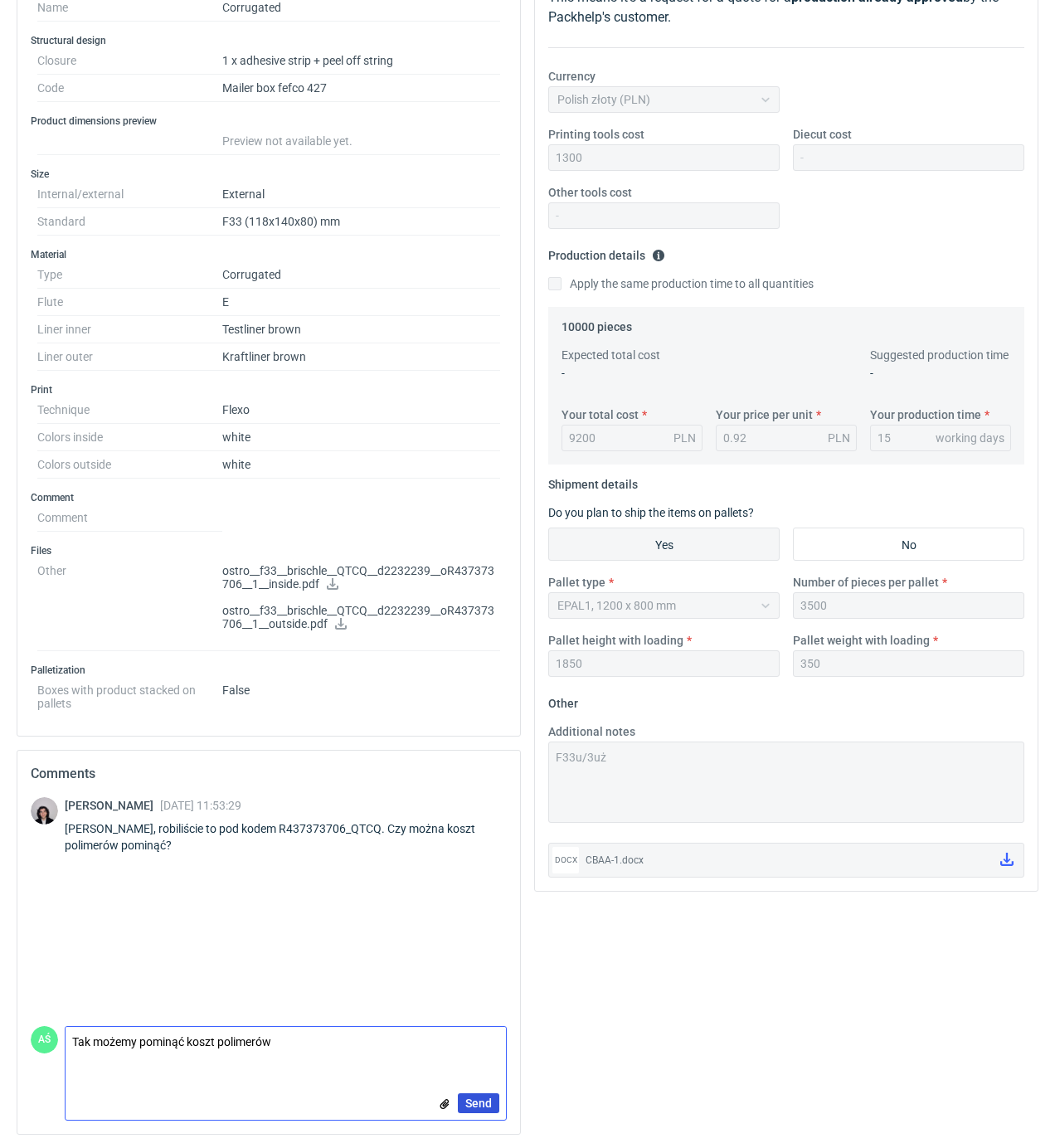
click at [479, 1102] on span "Send" at bounding box center [479, 1102] width 26 height 11
